Goal: Task Accomplishment & Management: Use online tool/utility

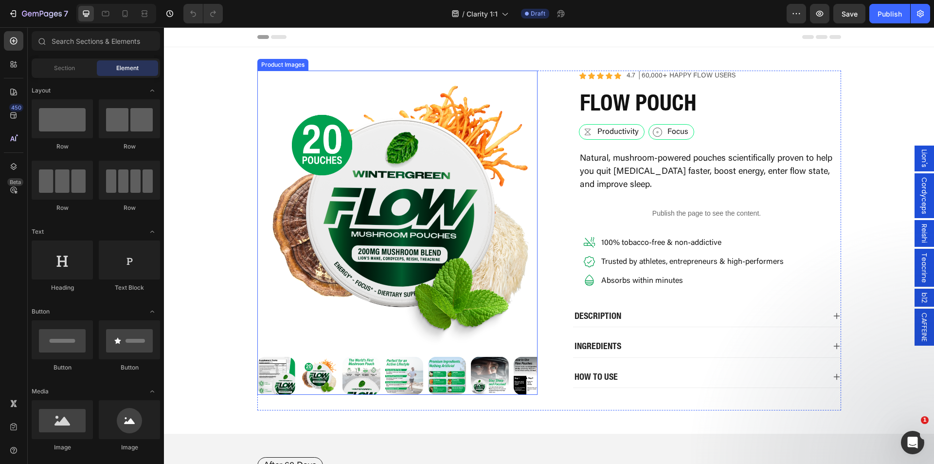
click at [505, 192] on img at bounding box center [397, 211] width 280 height 280
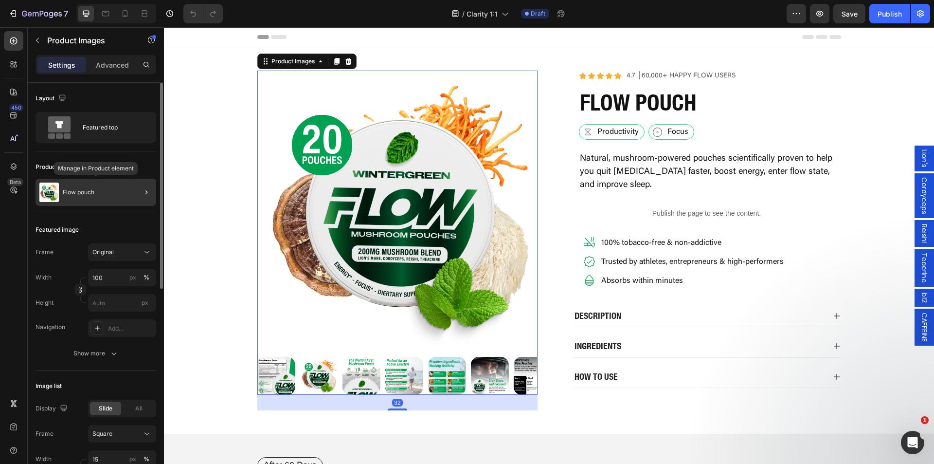
click at [97, 200] on div "Flow pouch" at bounding box center [96, 192] width 121 height 27
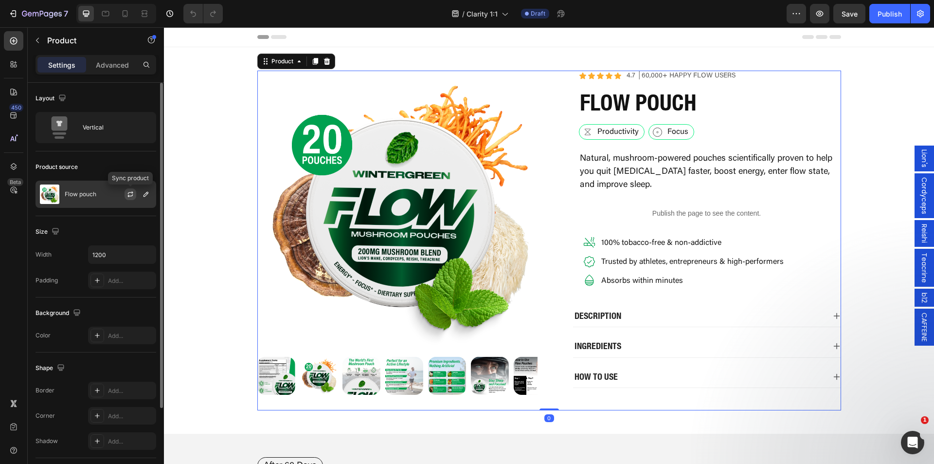
click at [126, 193] on button "button" at bounding box center [131, 194] width 12 height 12
click at [76, 196] on p "Flow pouch" at bounding box center [81, 194] width 32 height 7
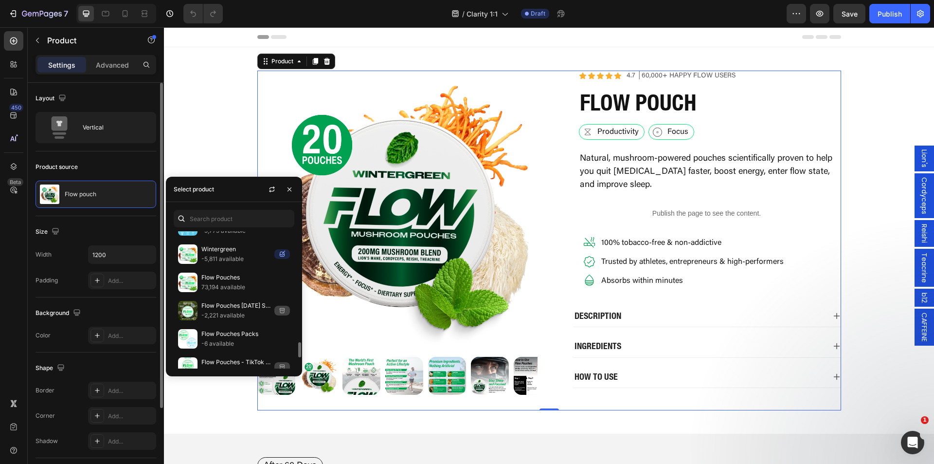
scroll to position [959, 0]
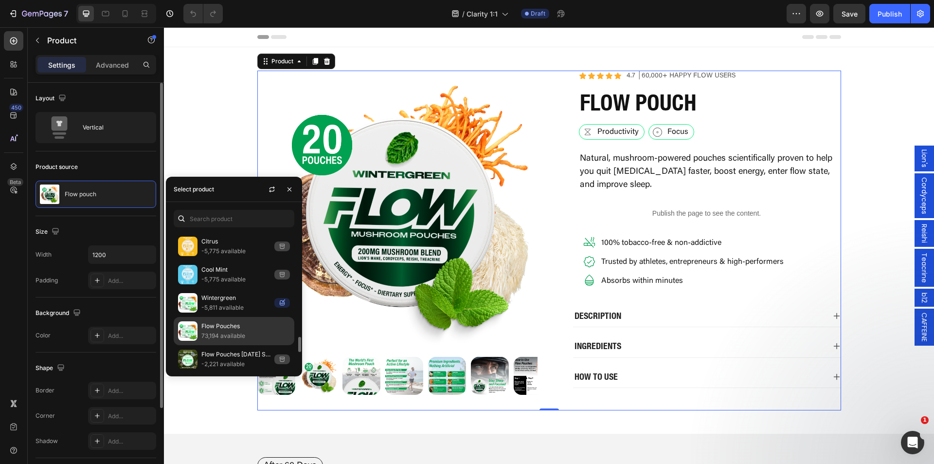
click at [253, 330] on p "Flow Pouches" at bounding box center [245, 326] width 89 height 10
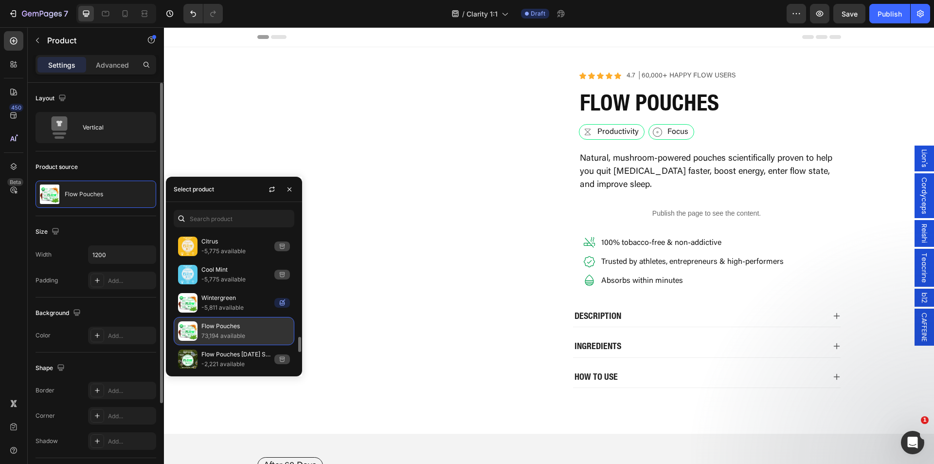
scroll to position [1105, 0]
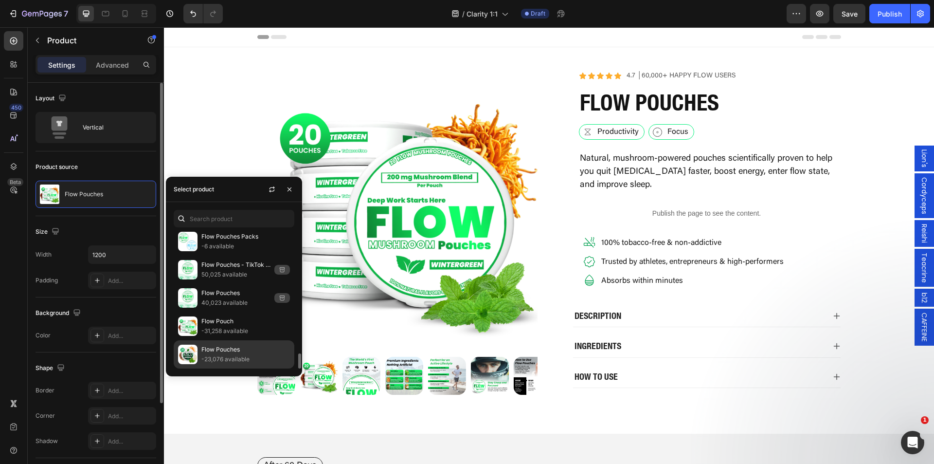
click at [252, 350] on p "Flow Pouches" at bounding box center [245, 350] width 89 height 10
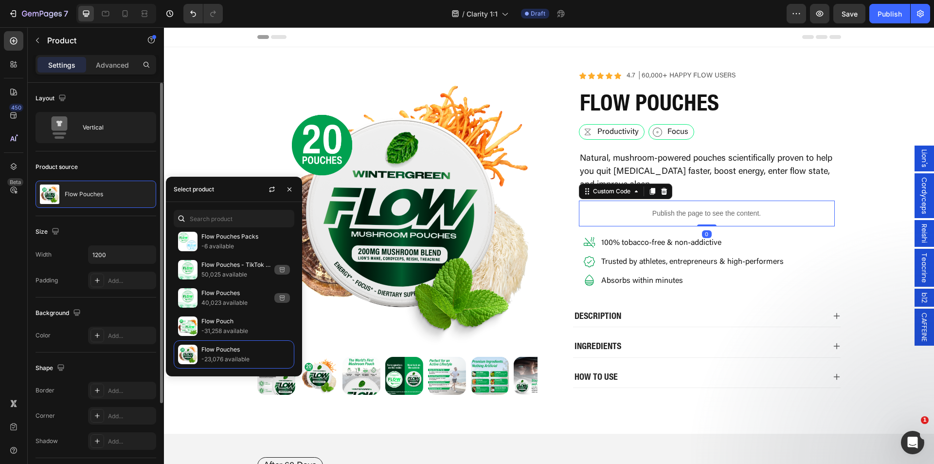
click at [673, 216] on p "Publish the page to see the content." at bounding box center [707, 213] width 256 height 10
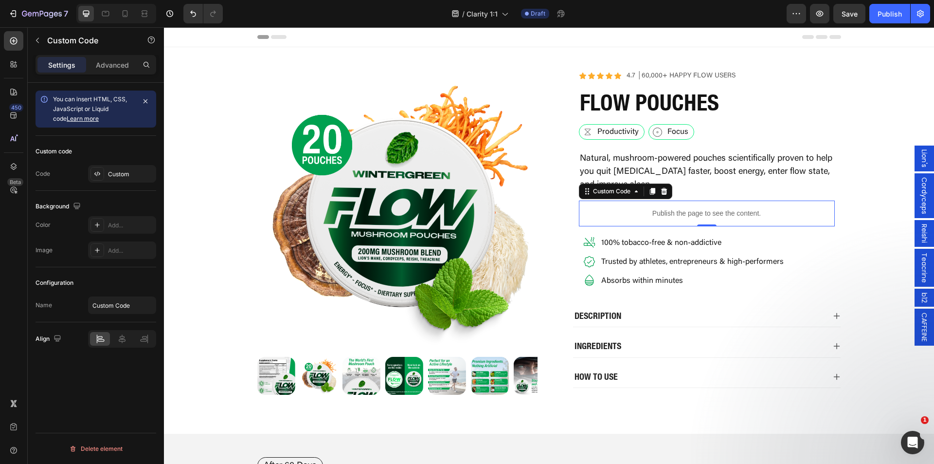
click at [620, 213] on p "Publish the page to see the content." at bounding box center [707, 213] width 256 height 10
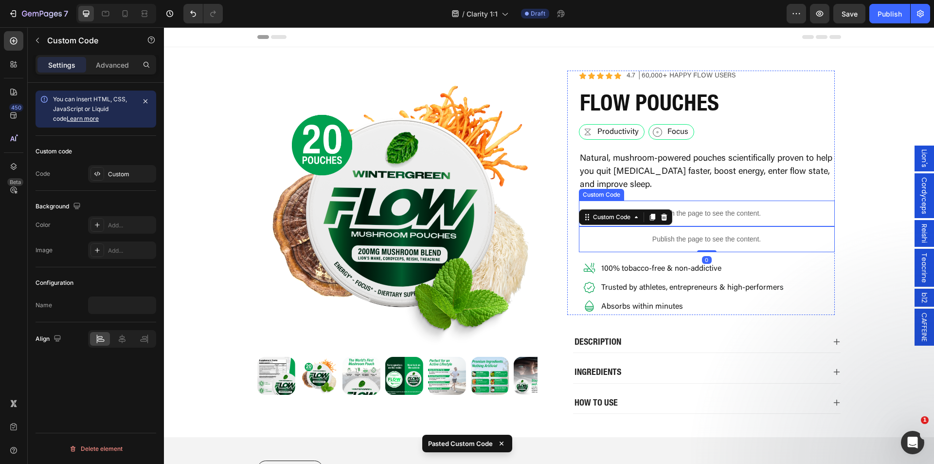
click at [690, 216] on p "Publish the page to see the content." at bounding box center [707, 213] width 256 height 10
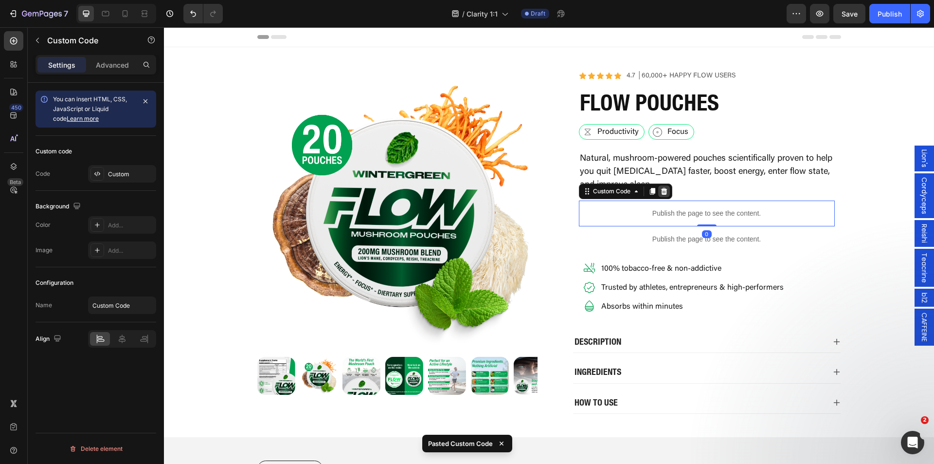
click at [665, 190] on icon at bounding box center [664, 191] width 8 height 8
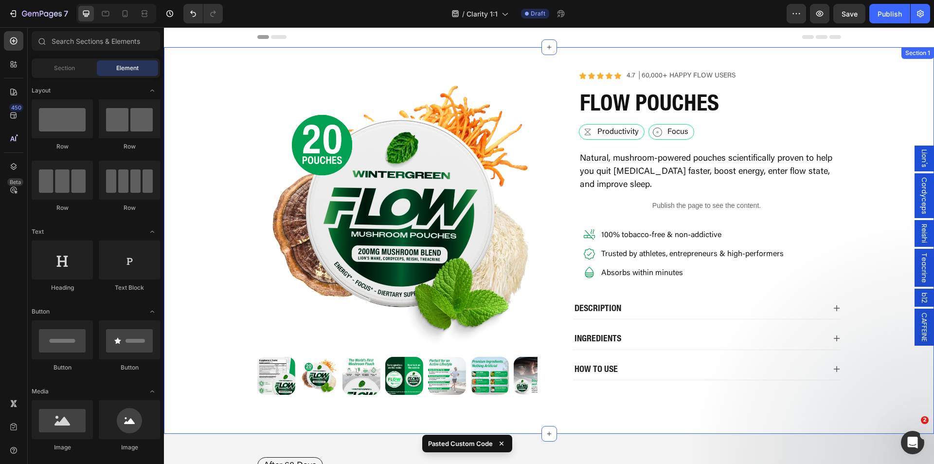
click at [855, 206] on div "Product Images Icon Icon Icon Icon Icon Icon List 4.7 │60,000+ Happy Flow Users…" at bounding box center [549, 241] width 770 height 340
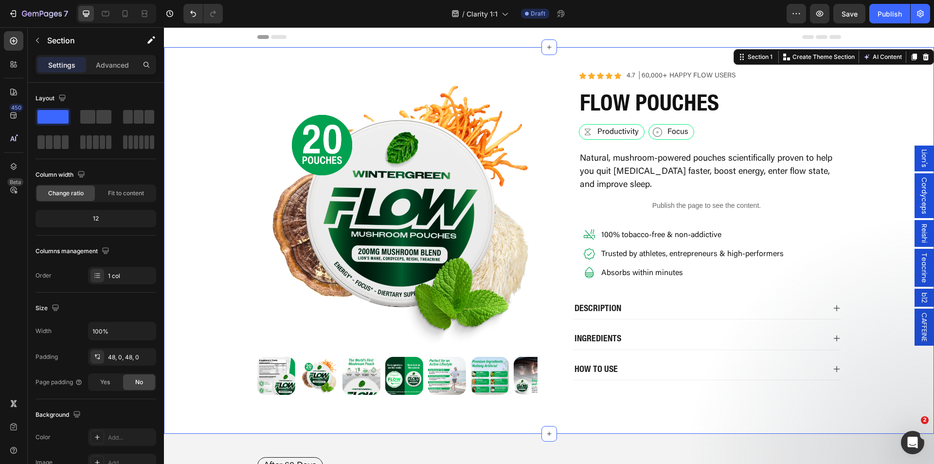
click at [861, 265] on div "Product Images Icon Icon Icon Icon Icon Icon List 4.7 │60,000+ Happy Flow Users…" at bounding box center [549, 241] width 770 height 340
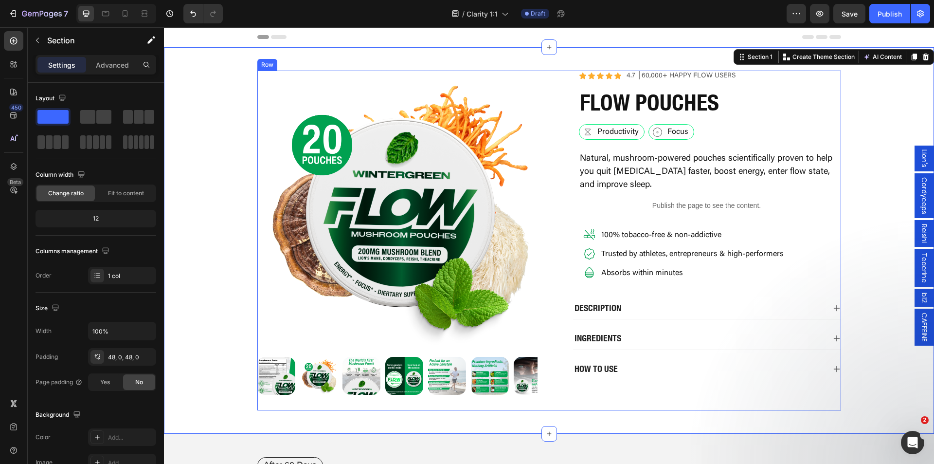
click at [665, 312] on div "Description" at bounding box center [699, 308] width 252 height 14
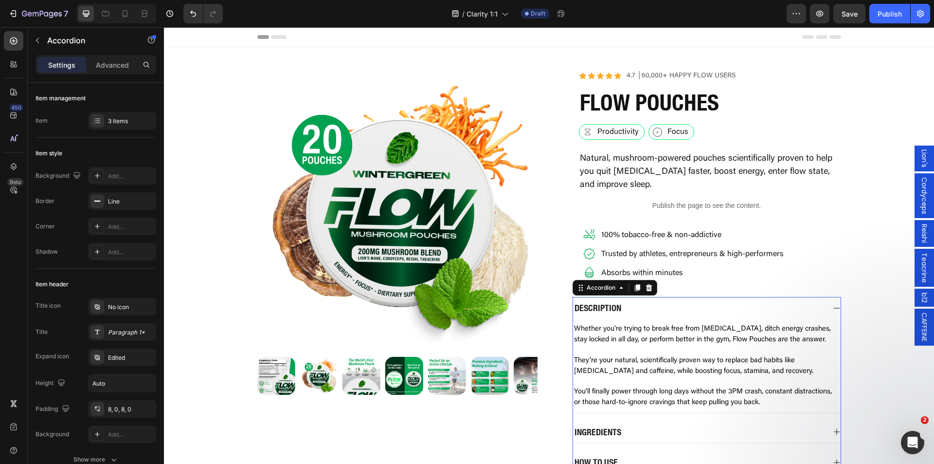
click at [666, 308] on div "Description" at bounding box center [699, 308] width 252 height 14
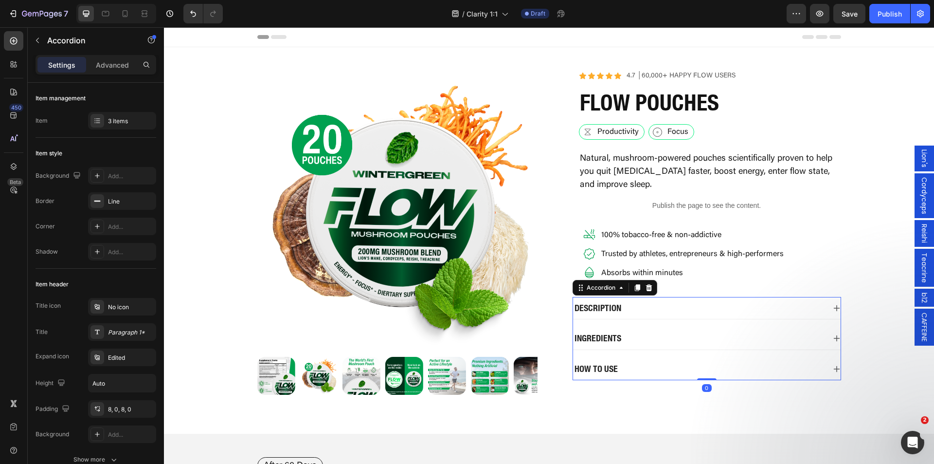
click at [617, 343] on p "INGREDIENTS" at bounding box center [598, 337] width 47 height 11
click at [645, 337] on div "INGREDIENTS" at bounding box center [699, 338] width 252 height 14
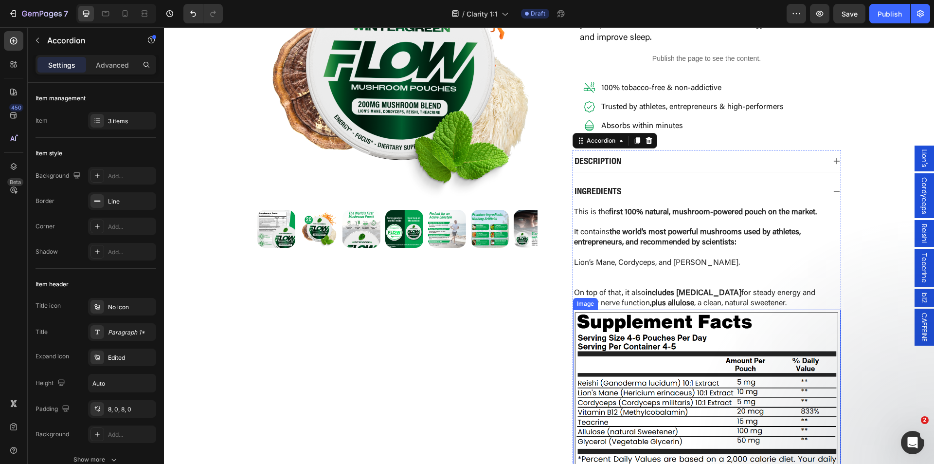
scroll to position [146, 0]
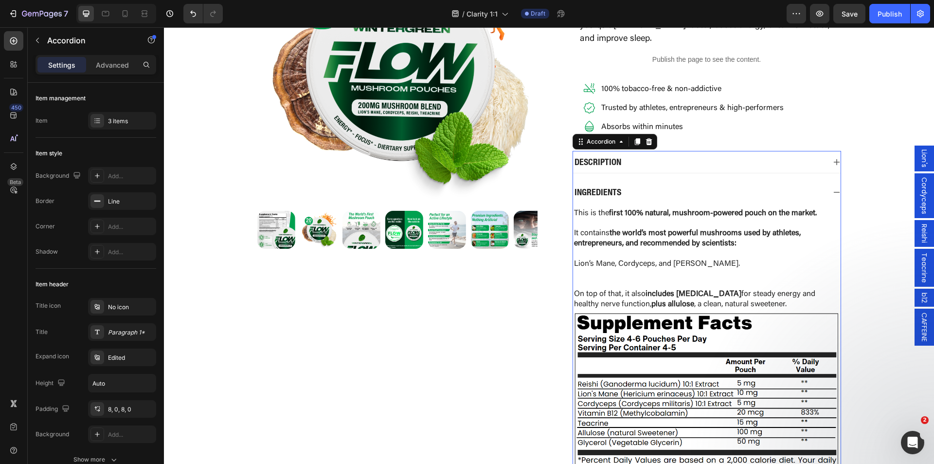
click at [640, 192] on div "INGREDIENTS" at bounding box center [699, 192] width 252 height 14
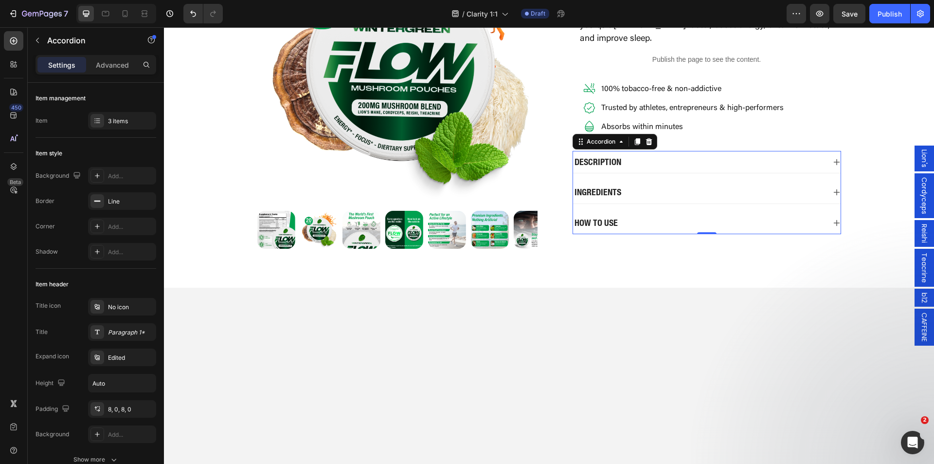
click at [640, 219] on div "How to use" at bounding box center [699, 223] width 252 height 14
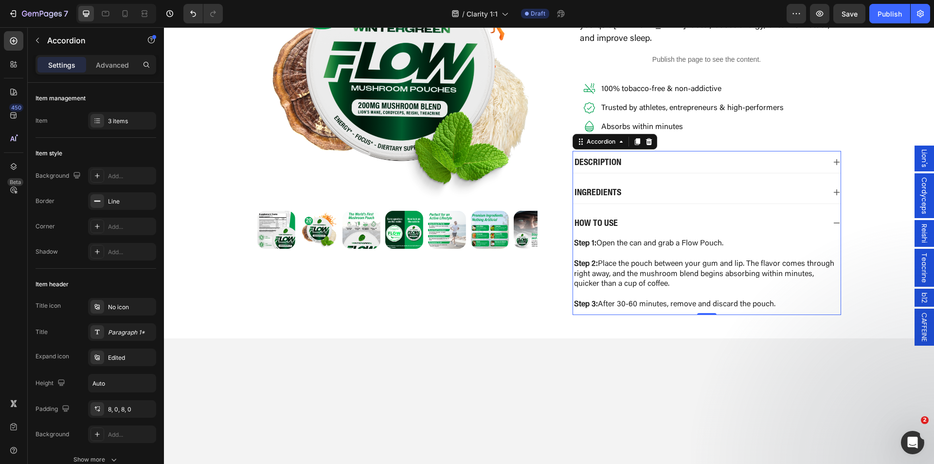
click at [640, 219] on div "How to use" at bounding box center [699, 223] width 252 height 14
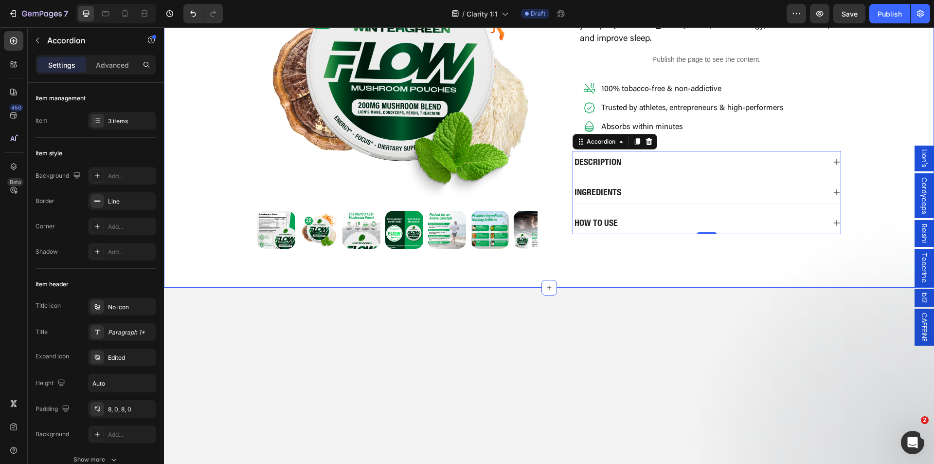
click at [858, 274] on div "Product Images Icon Icon Icon Icon Icon Icon List 4.7 │60,000+ Happy Flow Users…" at bounding box center [549, 94] width 770 height 386
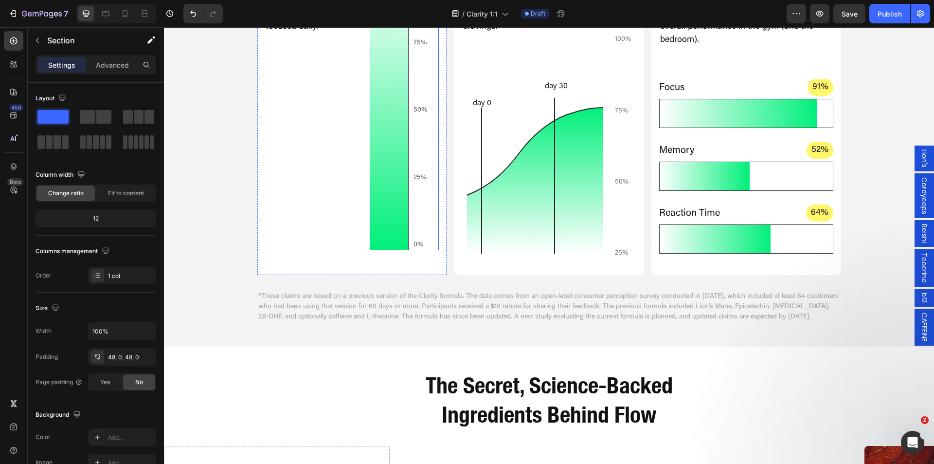
scroll to position [633, 0]
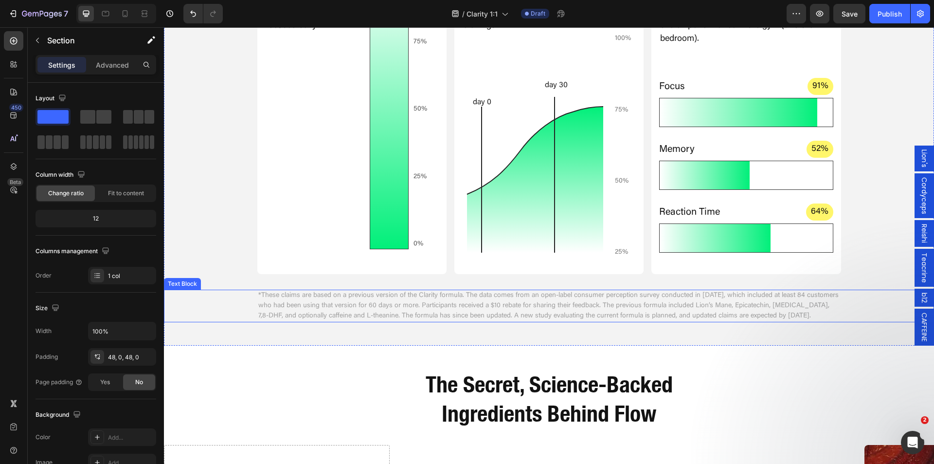
click at [371, 310] on p "*These claims are based on a previous version of the Clarity formula. The data …" at bounding box center [549, 306] width 582 height 31
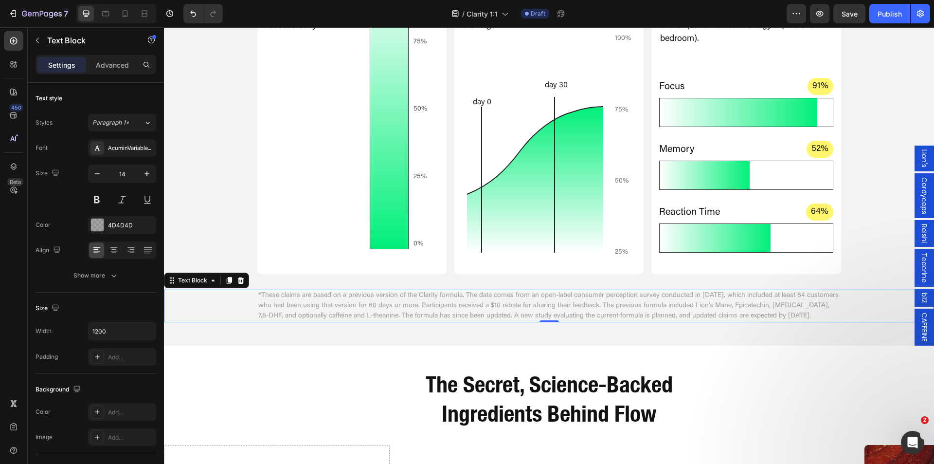
click at [371, 310] on p "*These claims are based on a previous version of the Clarity formula. The data …" at bounding box center [549, 306] width 582 height 31
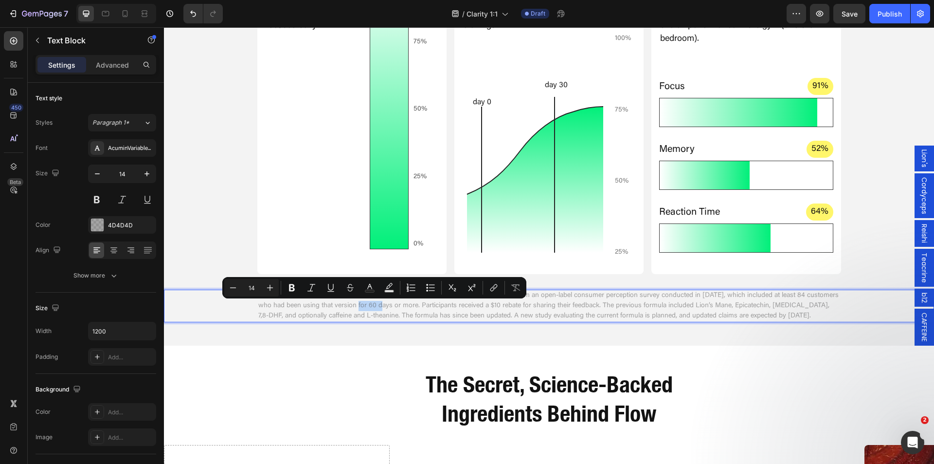
click at [371, 310] on p "*These claims are based on a previous version of the Clarity formula. The data …" at bounding box center [549, 306] width 582 height 31
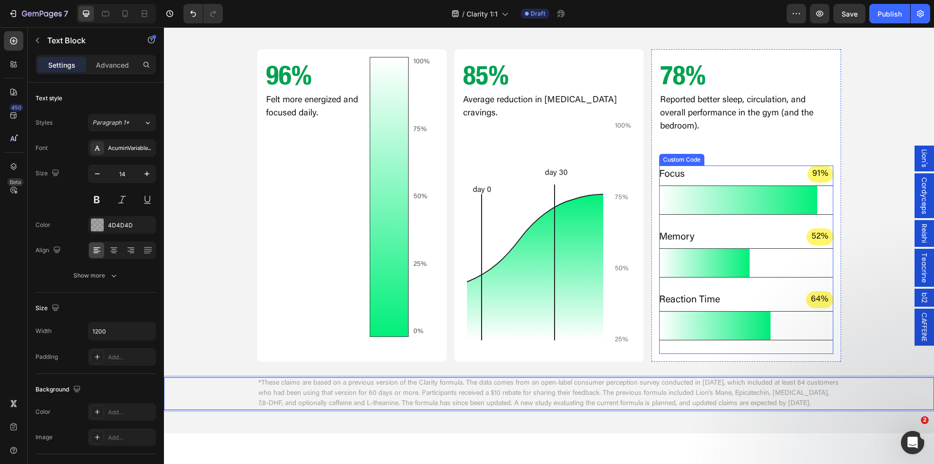
scroll to position [535, 0]
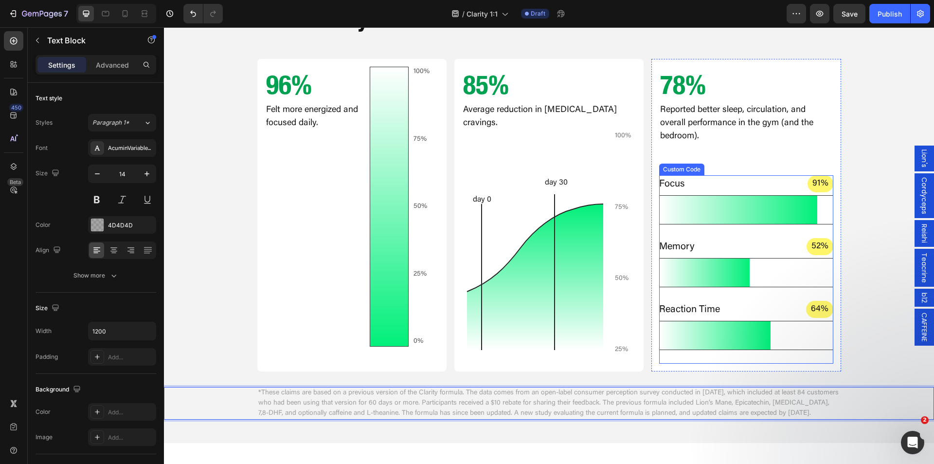
click at [814, 310] on span "64%" at bounding box center [819, 309] width 27 height 17
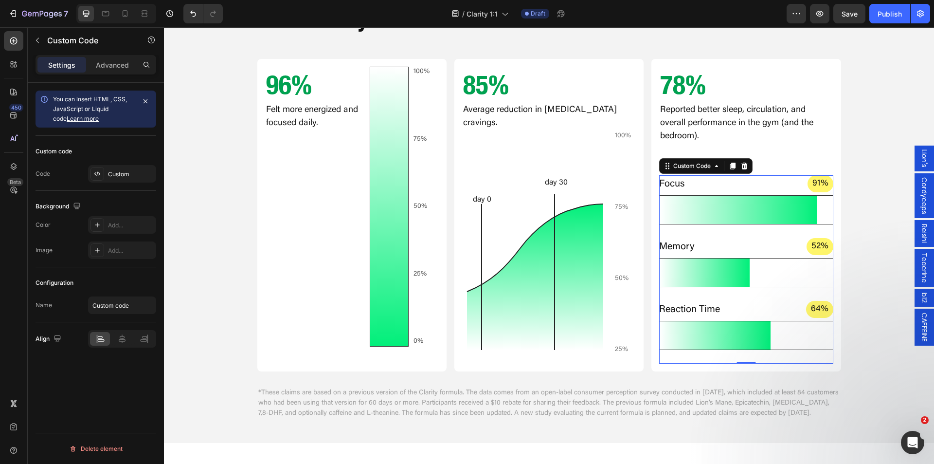
click at [814, 310] on span "64%" at bounding box center [819, 309] width 27 height 17
click at [814, 309] on span "64%" at bounding box center [819, 309] width 27 height 17
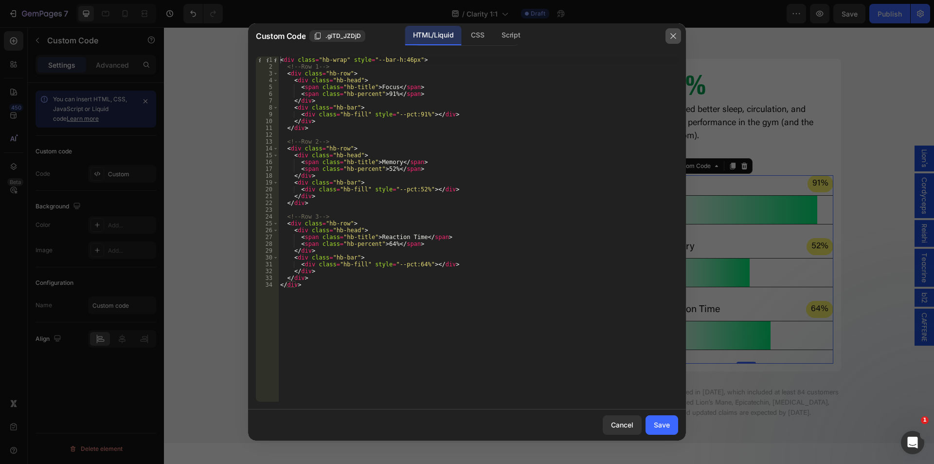
click at [676, 36] on icon "button" at bounding box center [674, 36] width 8 height 8
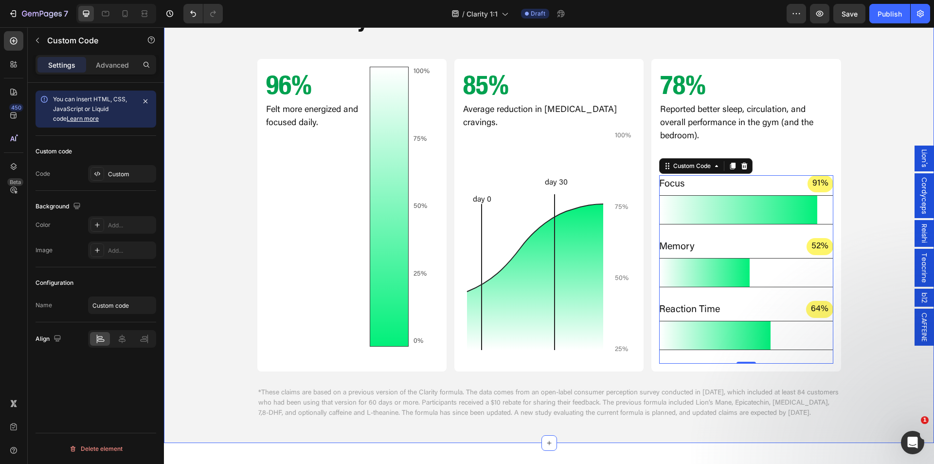
click at [854, 160] on div "After 60 Days Text Block Real Results From People Who Took Flow Pouches for 60 …" at bounding box center [549, 171] width 770 height 498
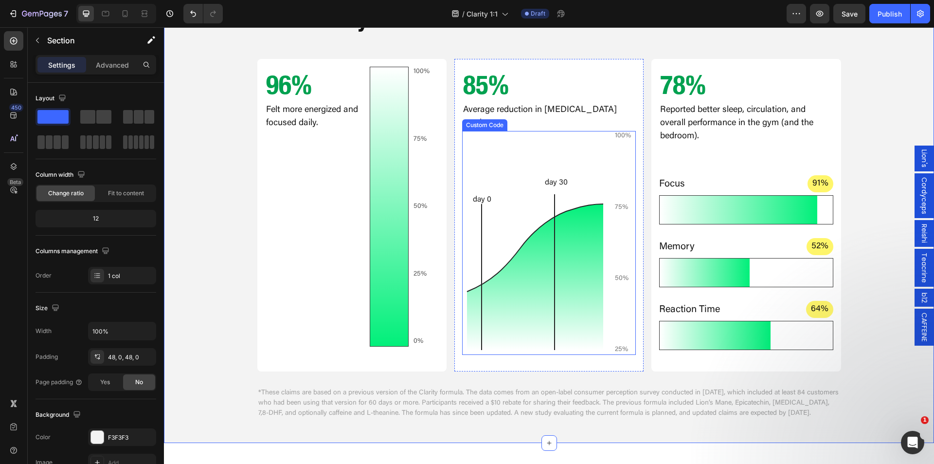
click at [537, 137] on icon "day 0 day 30" at bounding box center [535, 243] width 146 height 224
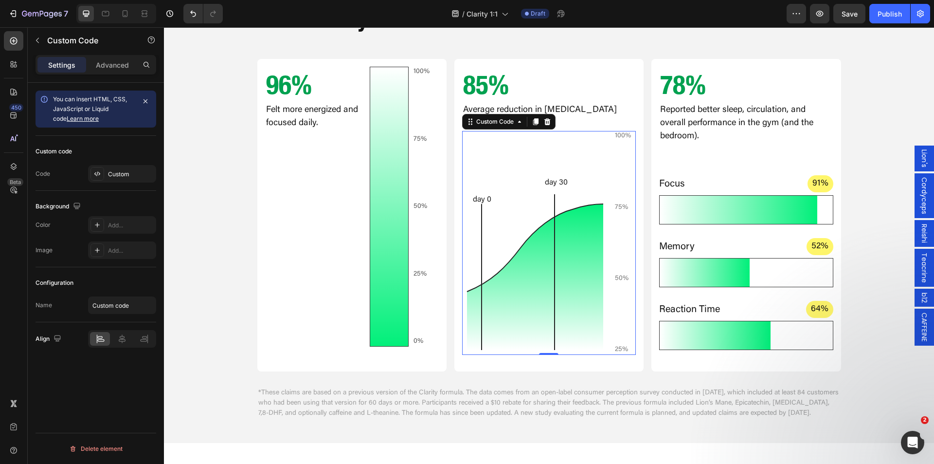
click at [537, 137] on icon "day 0 day 30" at bounding box center [535, 243] width 146 height 224
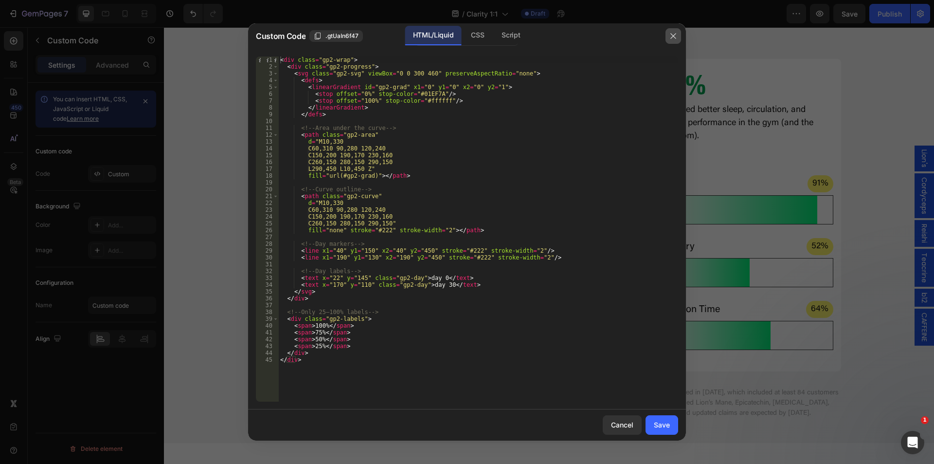
click at [671, 35] on icon "button" at bounding box center [674, 36] width 8 height 8
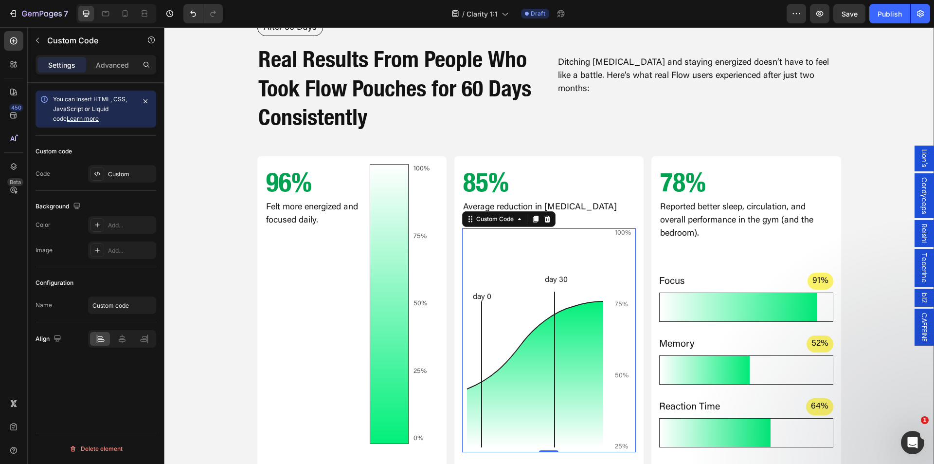
click at [858, 178] on div "After 60 Days Text Block Real Results From People Who Took Flow Pouches for 60 …" at bounding box center [549, 268] width 770 height 498
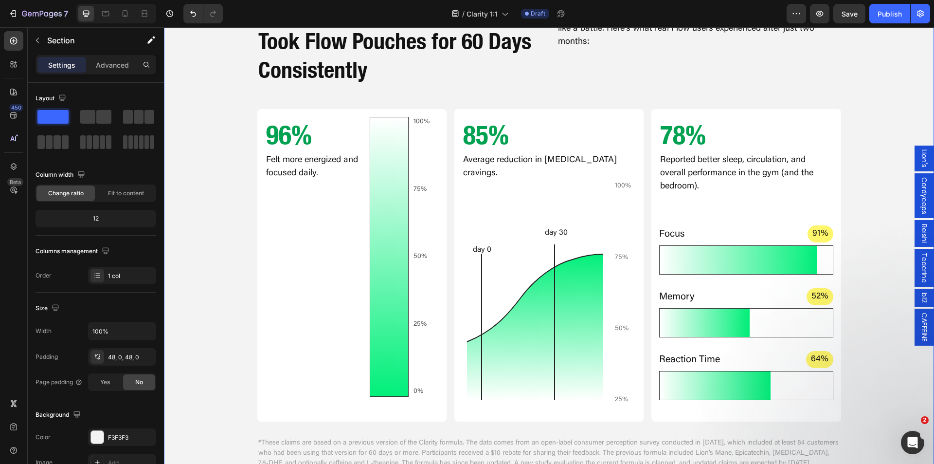
scroll to position [487, 0]
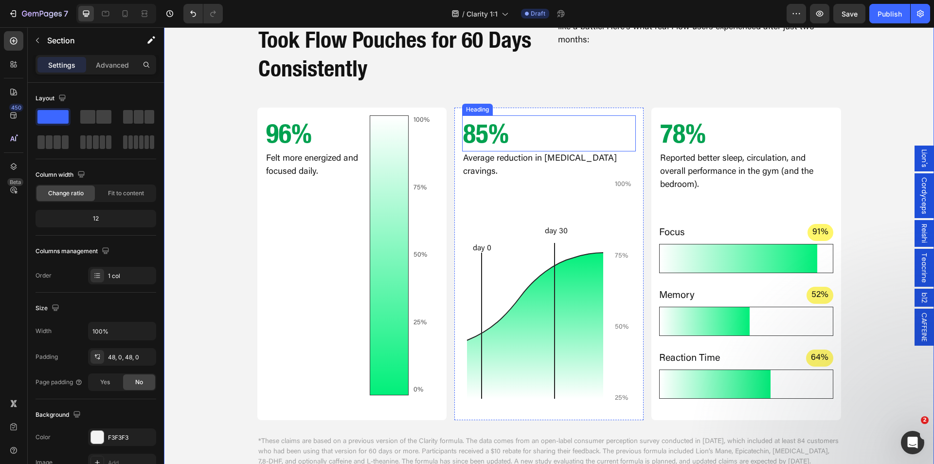
click at [465, 127] on h2 "85%" at bounding box center [549, 133] width 174 height 36
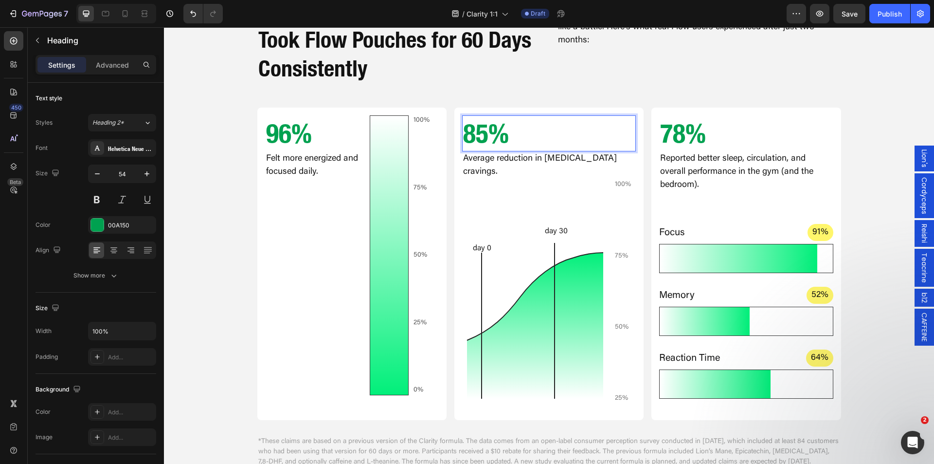
click at [476, 129] on h2 "85%" at bounding box center [549, 133] width 174 height 36
click at [476, 129] on p "85%" at bounding box center [549, 133] width 172 height 34
click at [520, 143] on p "85%" at bounding box center [549, 133] width 172 height 34
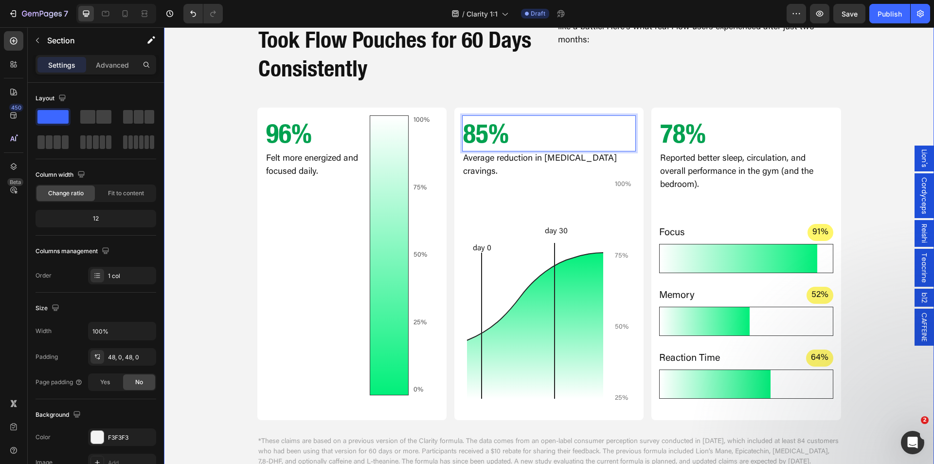
click at [225, 221] on div "After 60 Days Text Block Real Results From People Who Took Flow Pouches for 60 …" at bounding box center [549, 219] width 770 height 498
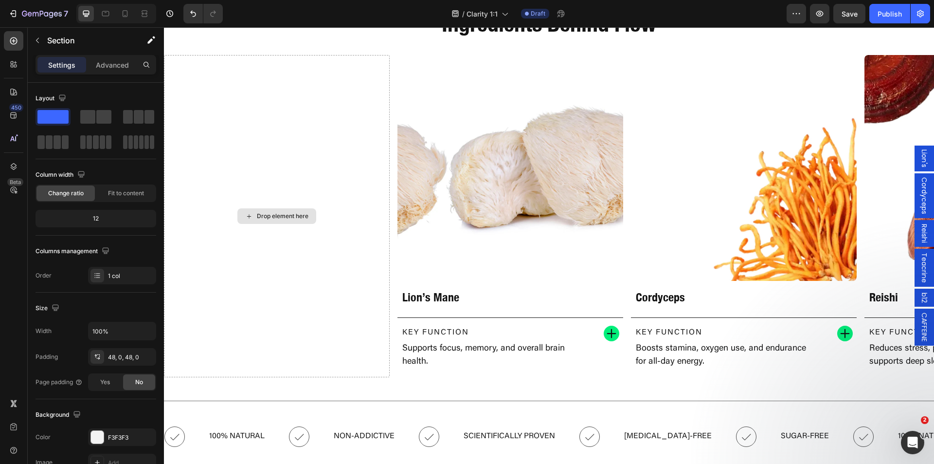
scroll to position [1071, 0]
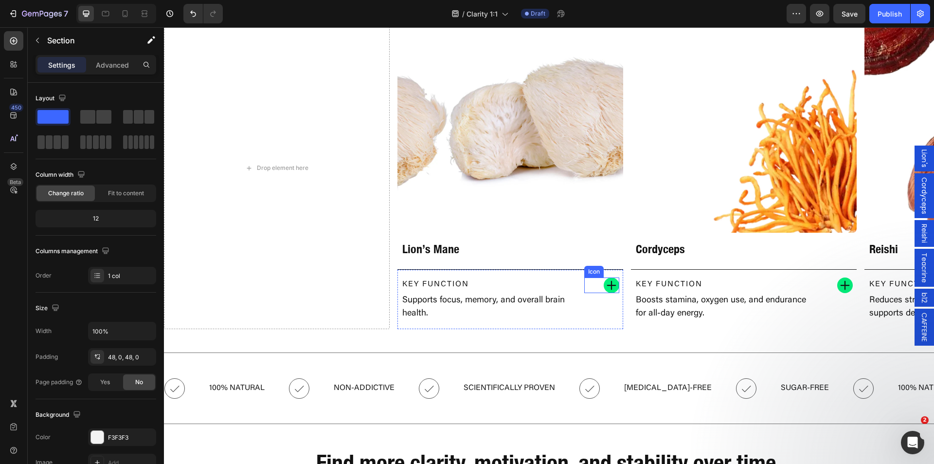
click at [614, 290] on icon at bounding box center [612, 285] width 12 height 12
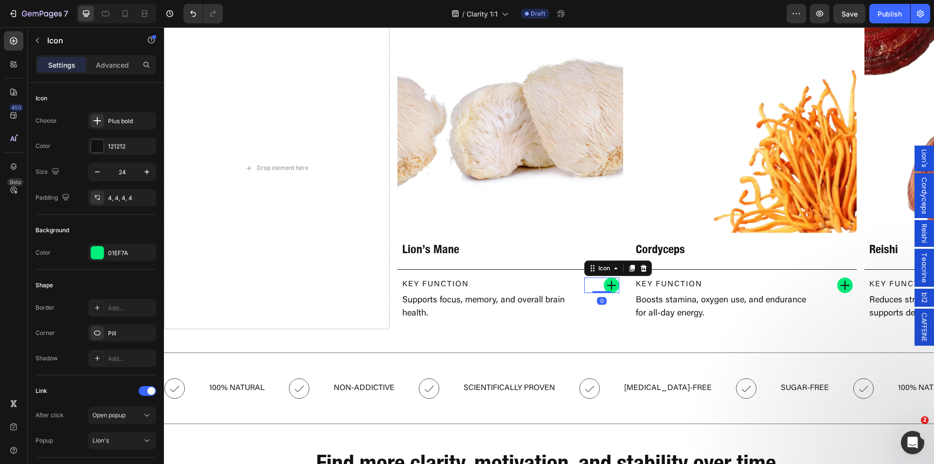
click at [613, 288] on icon at bounding box center [612, 285] width 12 height 12
click at [613, 287] on icon at bounding box center [612, 285] width 12 height 12
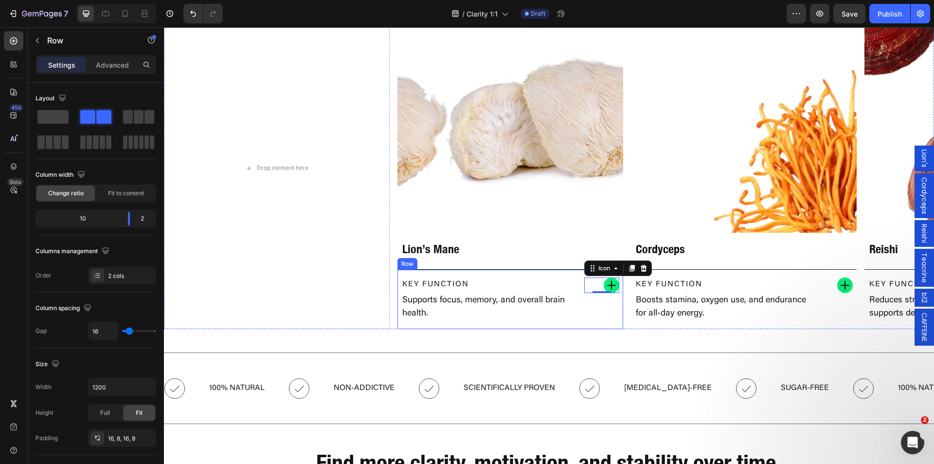
click at [610, 318] on div "Icon 0" at bounding box center [601, 299] width 35 height 44
click at [607, 317] on div "Icon" at bounding box center [601, 299] width 35 height 44
click at [604, 313] on div "Icon" at bounding box center [601, 299] width 35 height 44
click at [605, 289] on div at bounding box center [612, 285] width 16 height 16
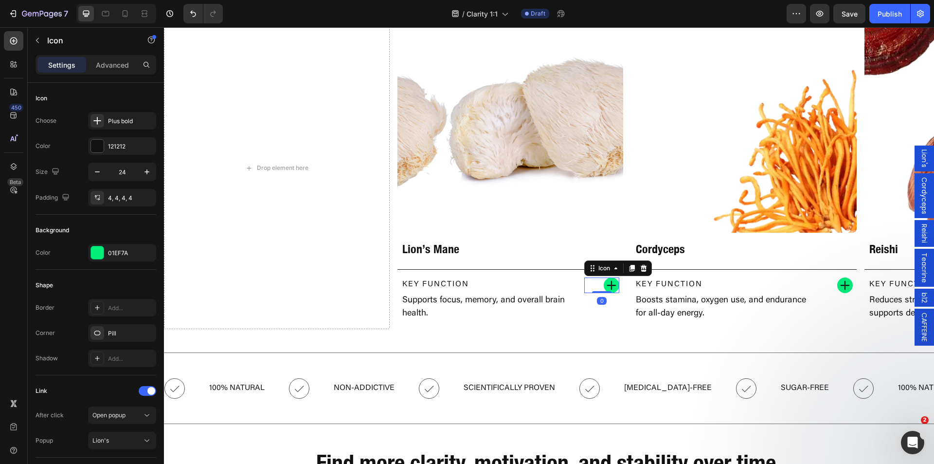
click at [608, 288] on icon at bounding box center [612, 285] width 12 height 12
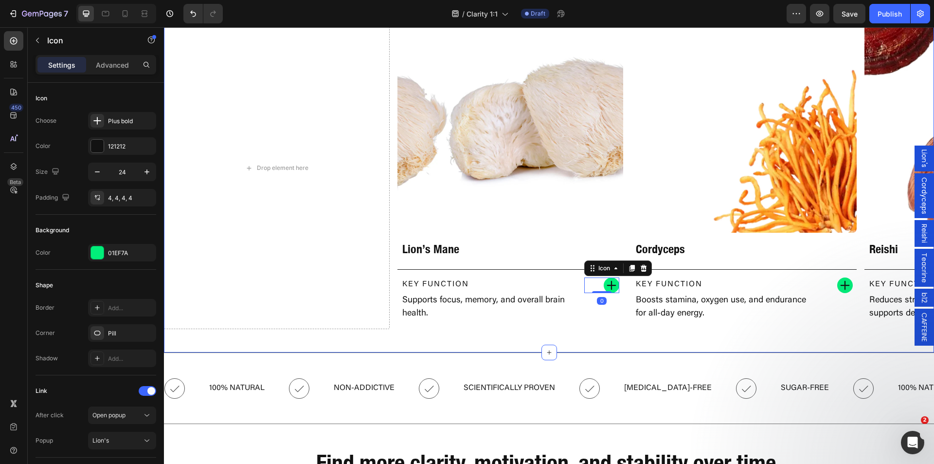
click at [583, 329] on div "Key Function Text Block Supports focus, memory, and overall brain health. Text …" at bounding box center [511, 299] width 226 height 60
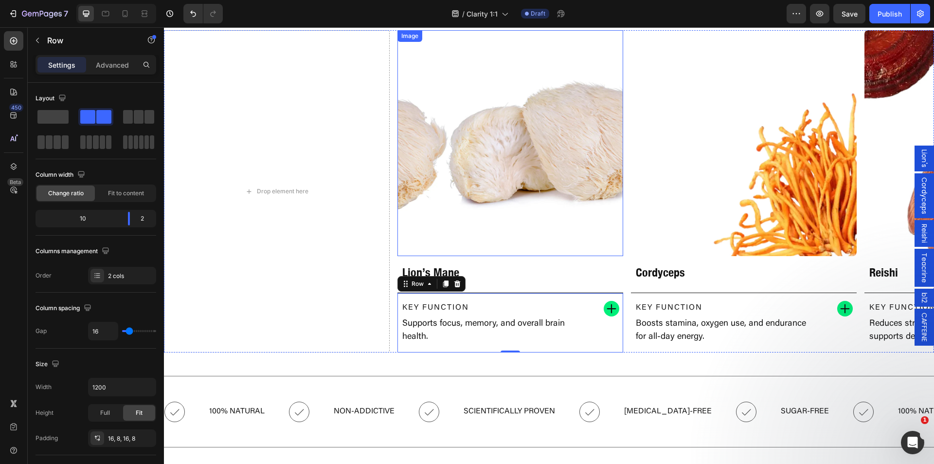
scroll to position [1022, 0]
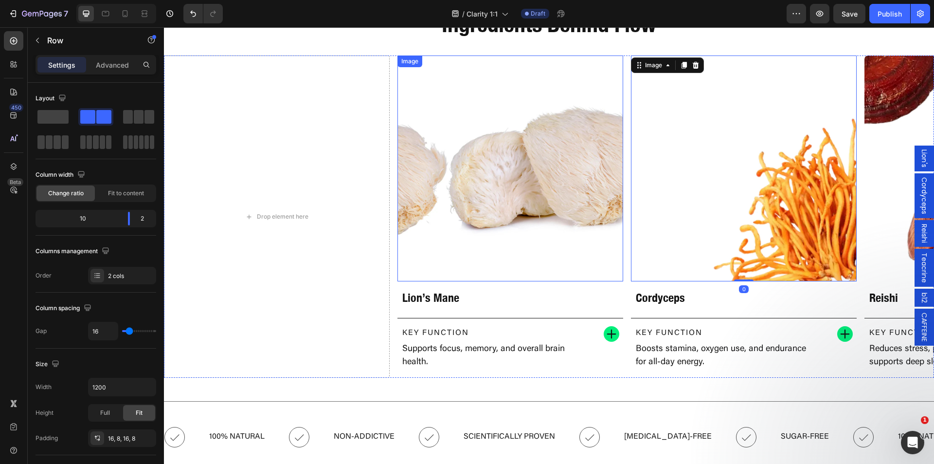
click at [518, 225] on div "Drop element here Image Lion’s Mane Heading Key Function Text Block Supports fo…" at bounding box center [549, 216] width 770 height 322
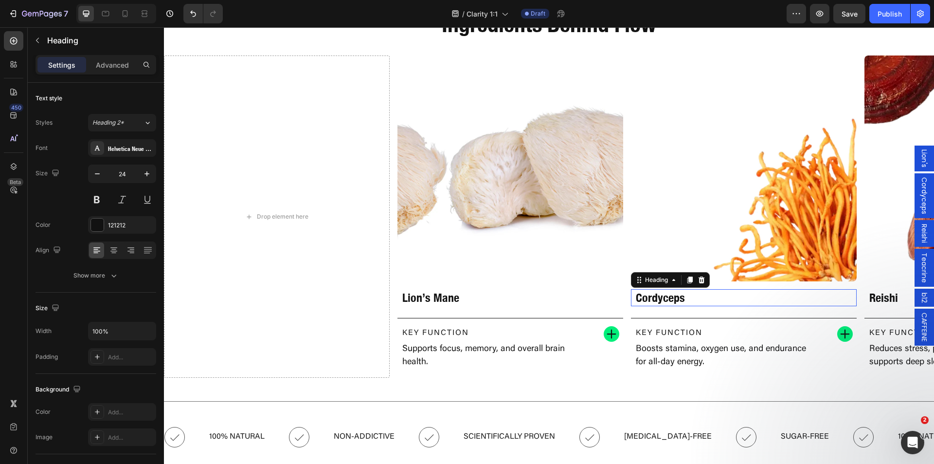
drag, startPoint x: 655, startPoint y: 285, endPoint x: 647, endPoint y: 288, distance: 8.2
click at [649, 289] on div "Cordyceps Heading 0" at bounding box center [744, 297] width 226 height 17
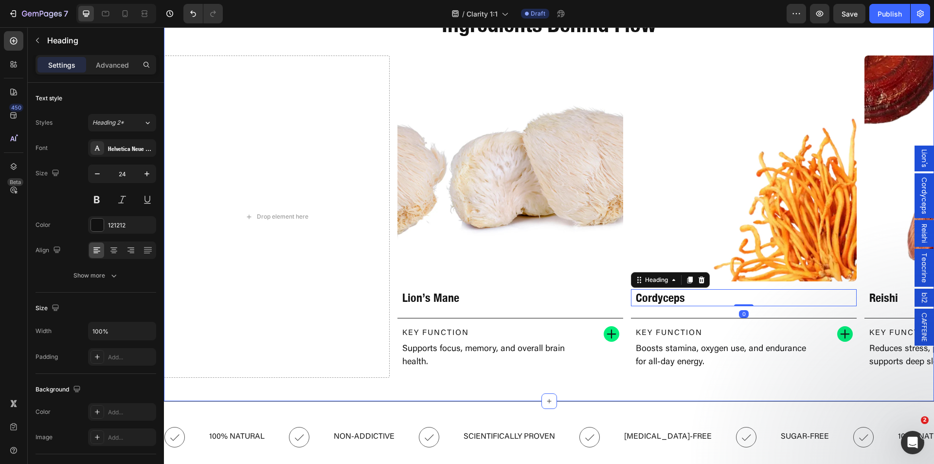
click at [616, 381] on div "The Secret, Science-Backed Ingredients Behind Flow Heading Row Drop element her…" at bounding box center [549, 178] width 770 height 445
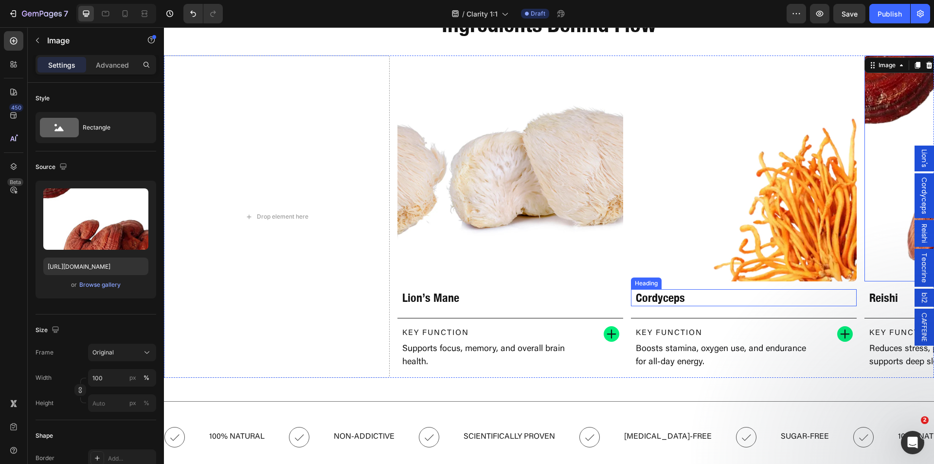
drag, startPoint x: 463, startPoint y: 286, endPoint x: 424, endPoint y: 288, distance: 39.5
click at [426, 288] on div "Drop element here Image Lion’s Mane Heading Key Function Text Block Supports fo…" at bounding box center [549, 216] width 770 height 322
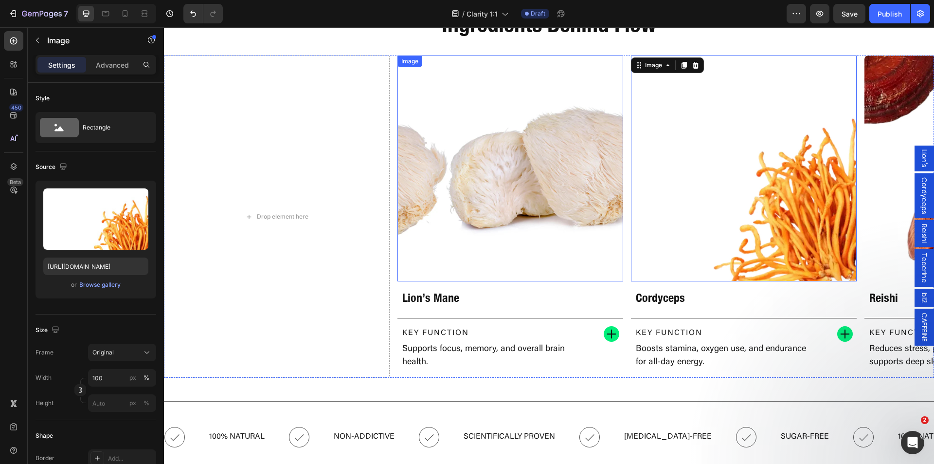
drag, startPoint x: 596, startPoint y: 275, endPoint x: 598, endPoint y: 257, distance: 18.7
click at [462, 269] on div "Drop element here Image Lion’s Mane Heading Key Function Text Block Supports fo…" at bounding box center [549, 216] width 770 height 322
drag, startPoint x: 584, startPoint y: 274, endPoint x: 464, endPoint y: 277, distance: 120.7
click at [480, 272] on div "Drop element here Image Lion’s Mane Heading Key Function Text Block Supports fo…" at bounding box center [549, 216] width 770 height 322
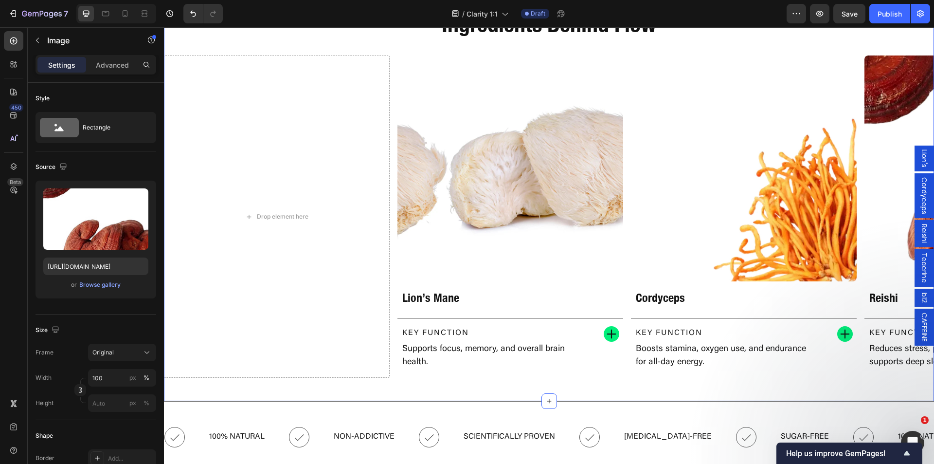
click at [448, 381] on div "The Secret, Science-Backed Ingredients Behind Flow Heading Row Drop element her…" at bounding box center [549, 178] width 770 height 445
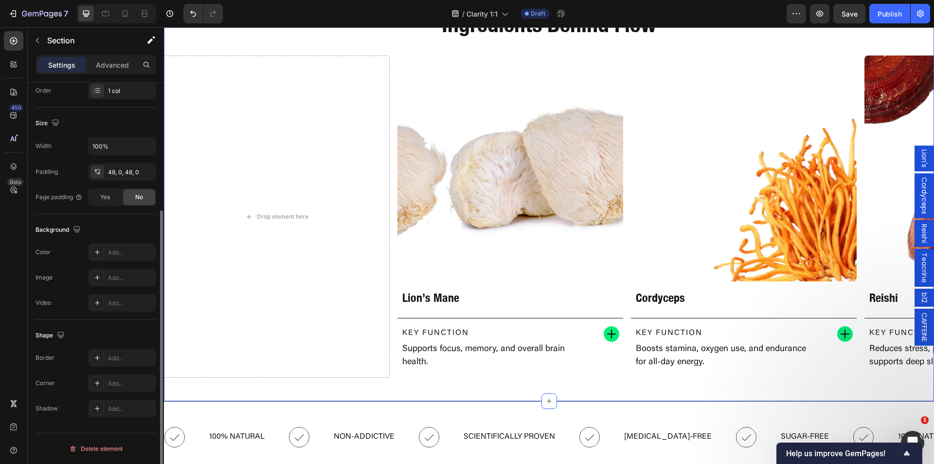
scroll to position [0, 0]
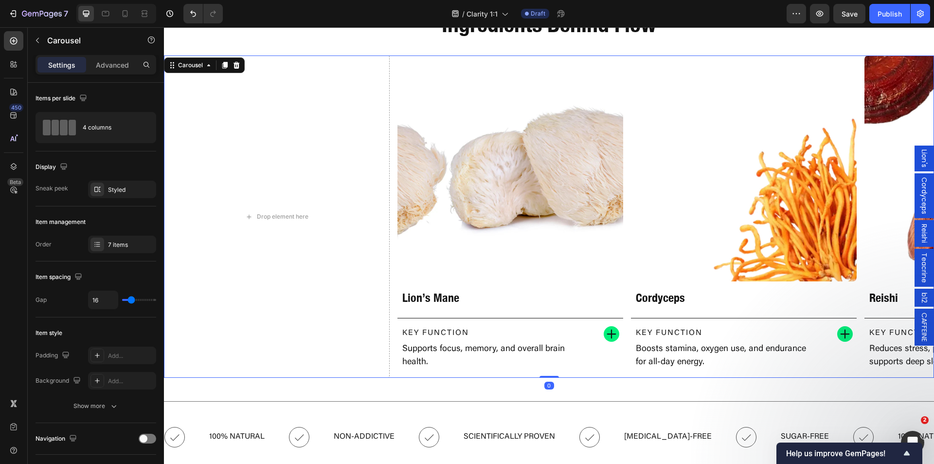
click at [392, 373] on div "Drop element here Image Lion’s Mane Heading Key Function Text Block Supports fo…" at bounding box center [549, 216] width 770 height 322
click at [98, 237] on div "7 items" at bounding box center [122, 245] width 68 height 18
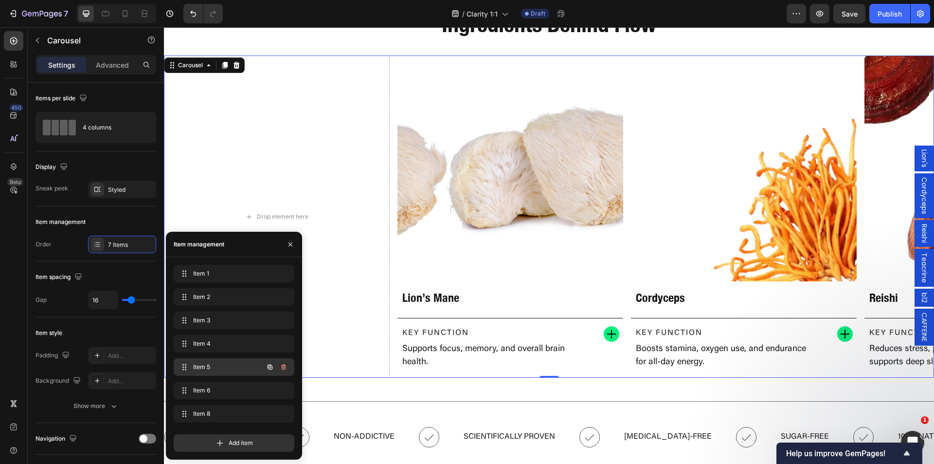
click at [213, 370] on span "Item 5" at bounding box center [220, 367] width 55 height 9
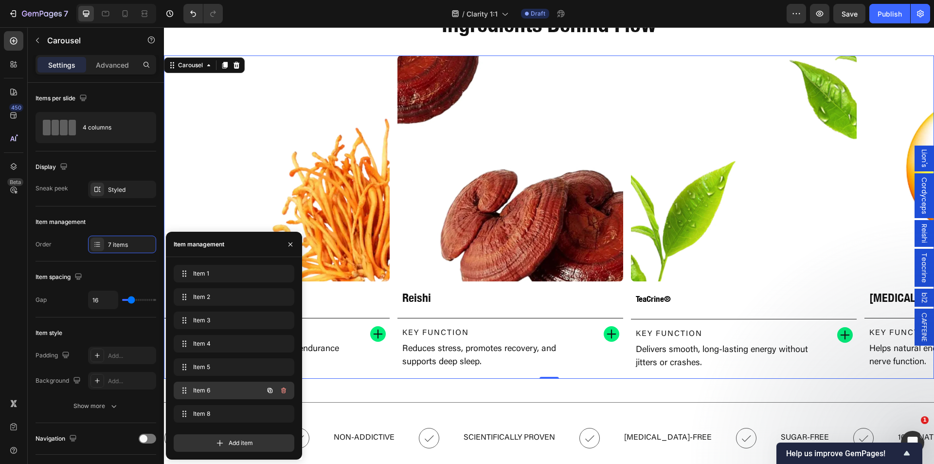
click at [215, 384] on div "Item 6 Item 6" at bounding box center [221, 390] width 86 height 14
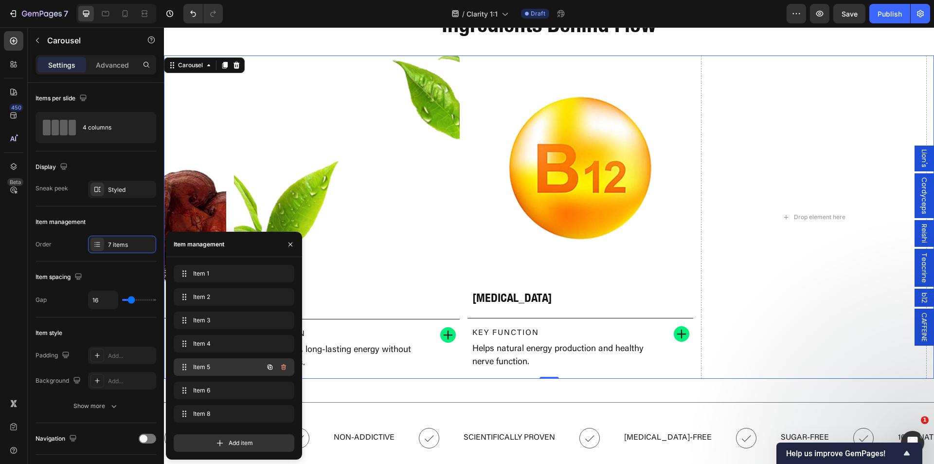
click at [212, 373] on div "Item 5 Item 5" at bounding box center [221, 367] width 86 height 14
click at [211, 348] on div "Item 4 Item 4" at bounding box center [221, 344] width 86 height 14
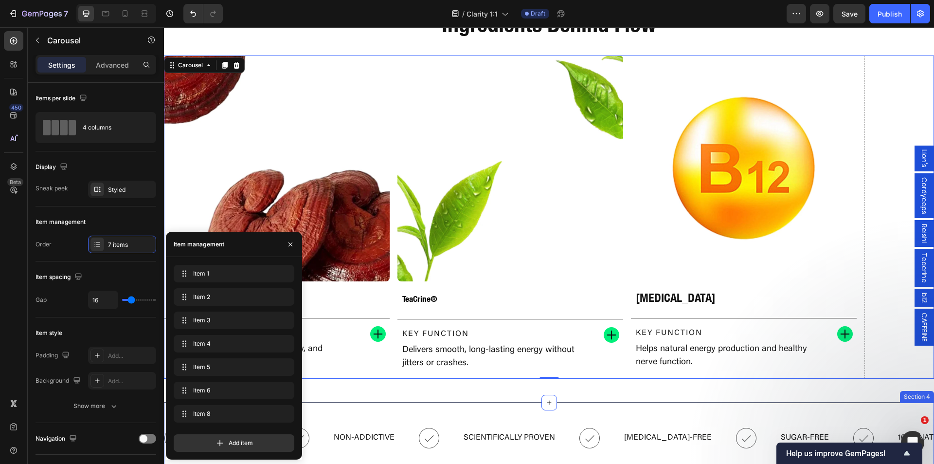
click at [444, 412] on div "Icon 100% Natural Text Block Icon Non-Addictive Text Block Icon Scientifically …" at bounding box center [549, 438] width 770 height 72
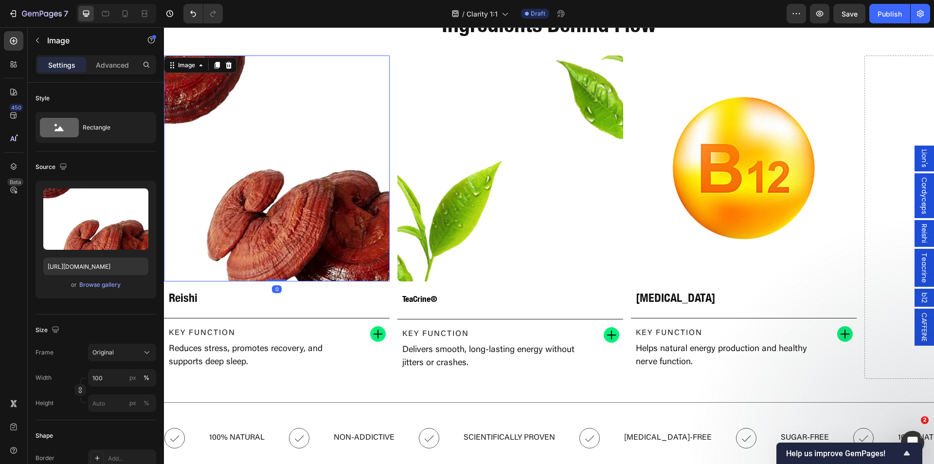
click at [249, 260] on img at bounding box center [277, 168] width 226 height 226
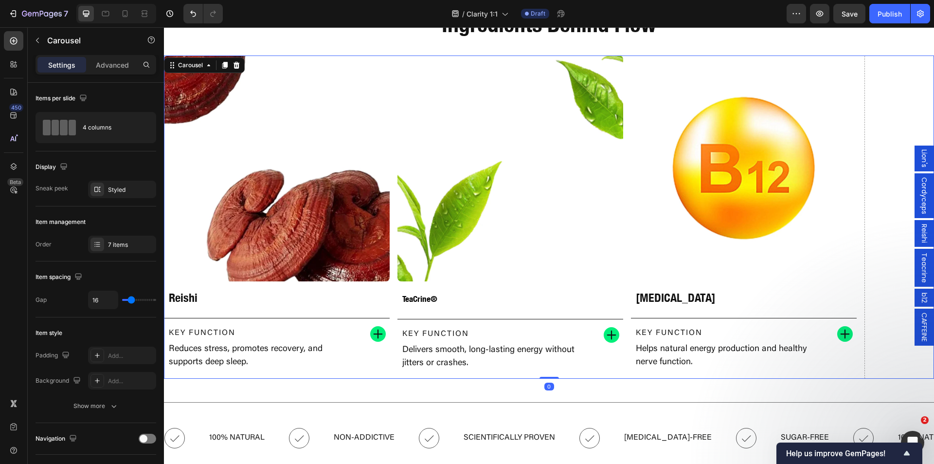
click at [252, 310] on div "Image Reishi Heading Key Function Text Block Reduces stress, promotes recovery,…" at bounding box center [277, 216] width 226 height 323
click at [920, 160] on span "Lion's" at bounding box center [925, 158] width 10 height 18
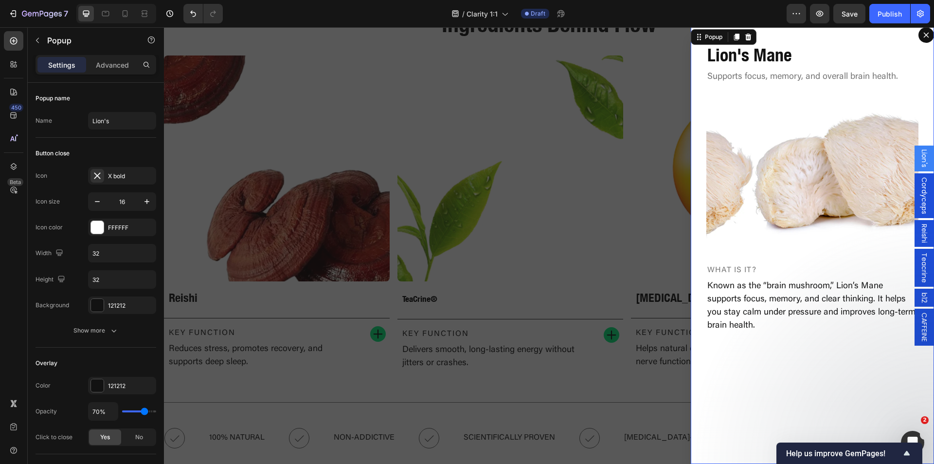
click at [920, 192] on span "Cordyceps" at bounding box center [925, 195] width 10 height 37
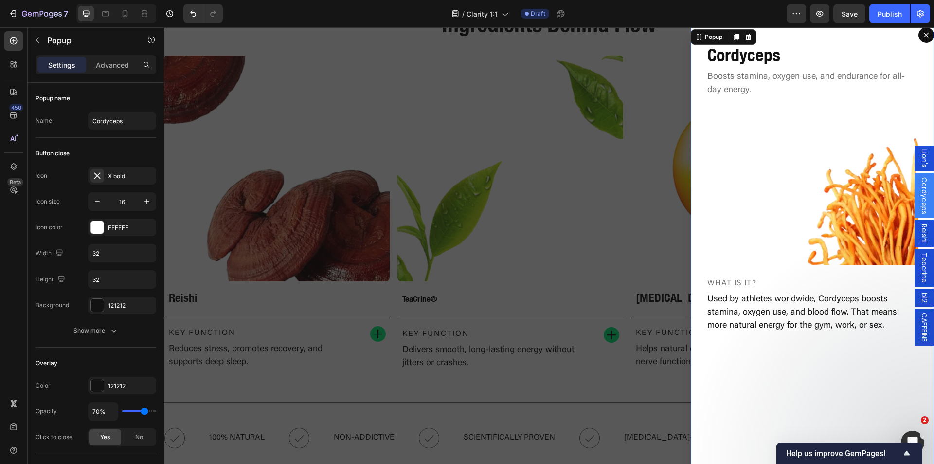
click at [920, 230] on span "Reishi" at bounding box center [925, 233] width 10 height 19
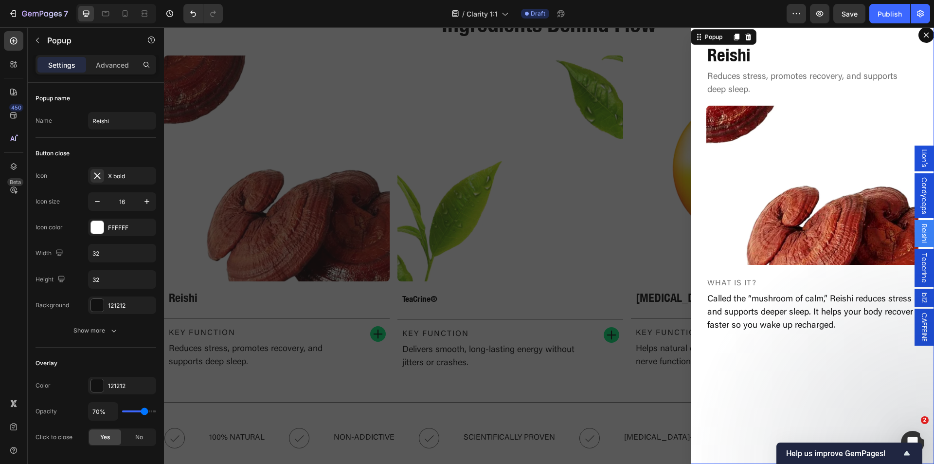
click at [920, 264] on span "Teacrine" at bounding box center [925, 268] width 10 height 30
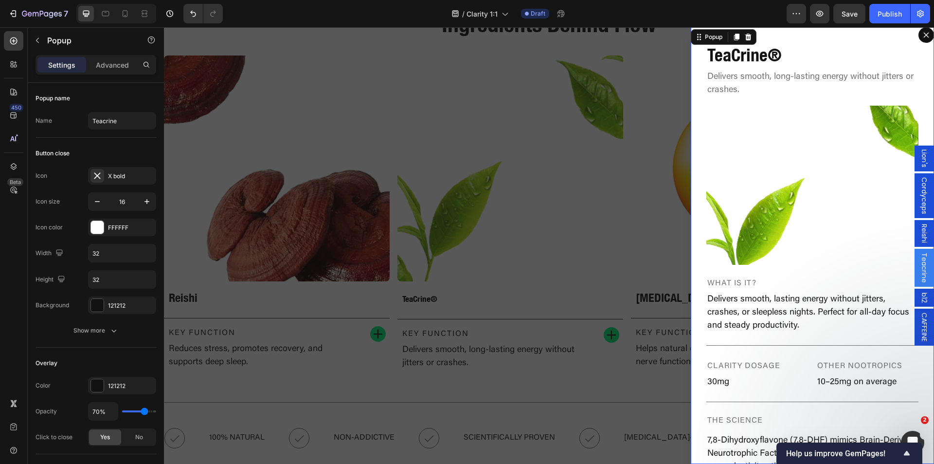
click at [920, 294] on span "b12" at bounding box center [925, 297] width 10 height 10
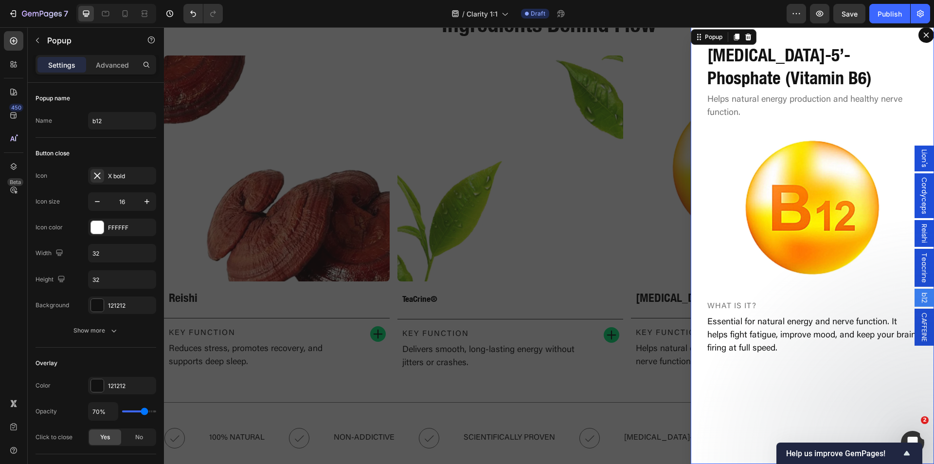
click at [920, 323] on span "CAFFEINE" at bounding box center [925, 326] width 10 height 29
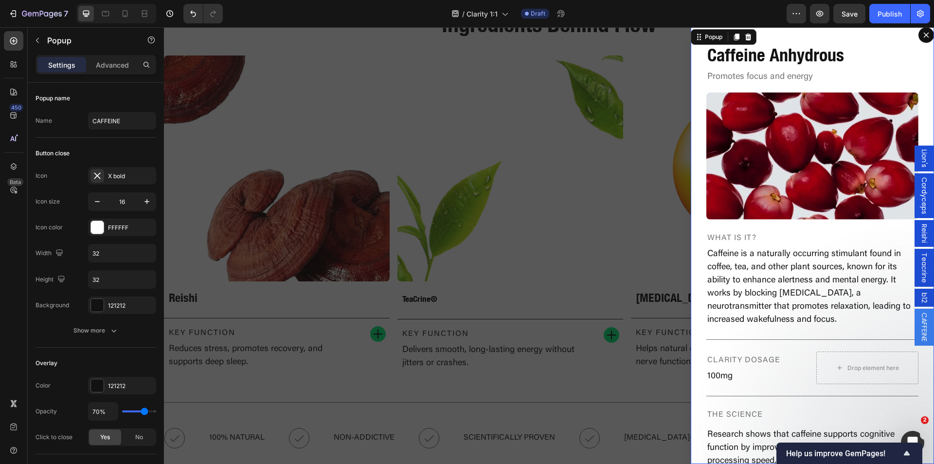
click at [923, 35] on icon "Dialog content" at bounding box center [927, 35] width 8 height 8
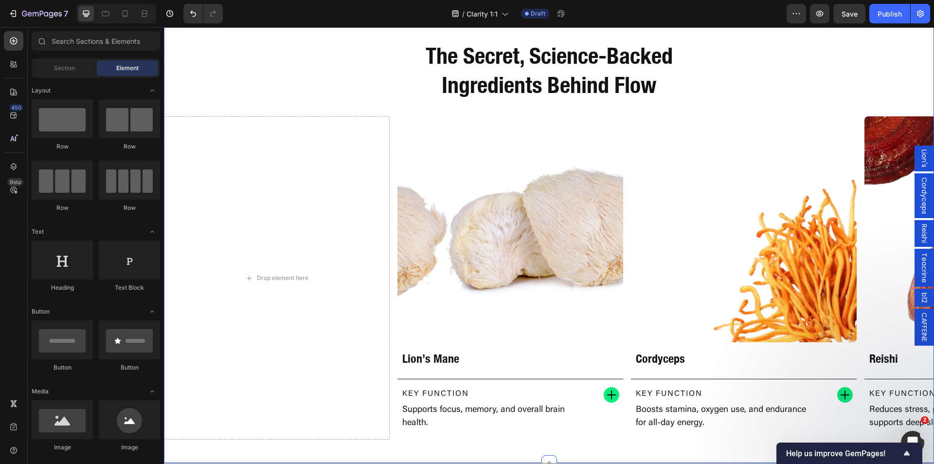
scroll to position [973, 0]
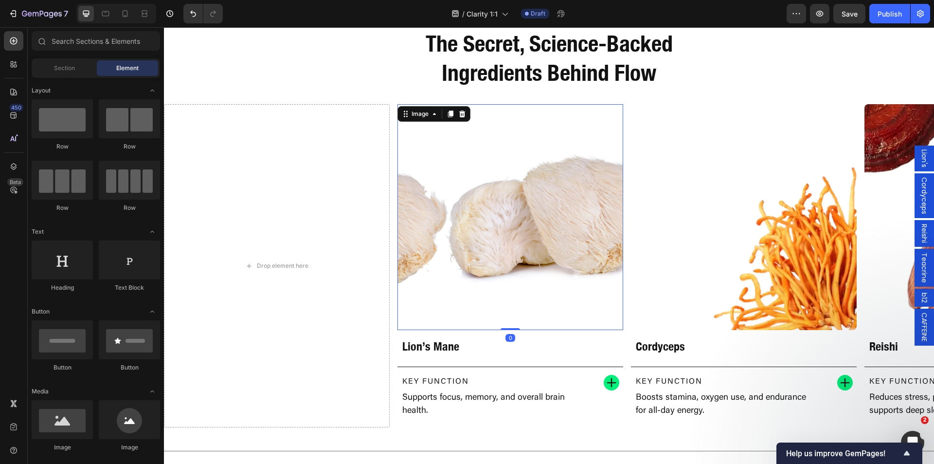
click at [542, 257] on img at bounding box center [511, 217] width 226 height 226
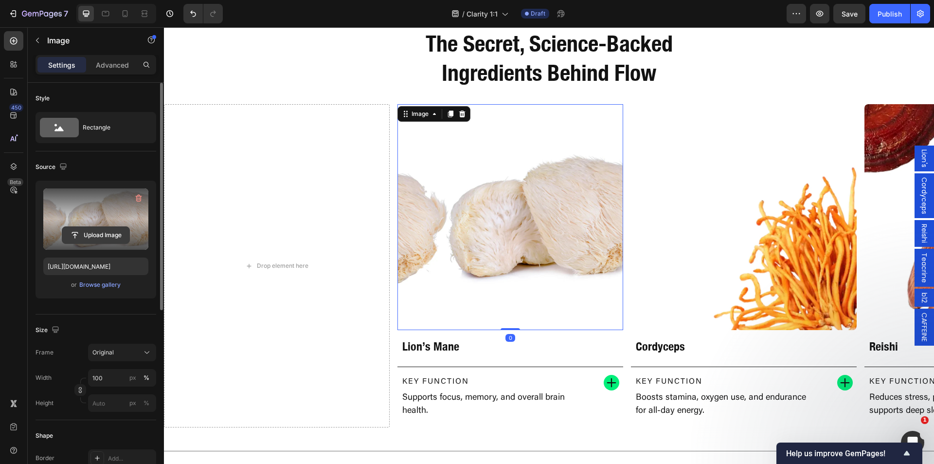
click at [106, 229] on input "file" at bounding box center [95, 235] width 67 height 17
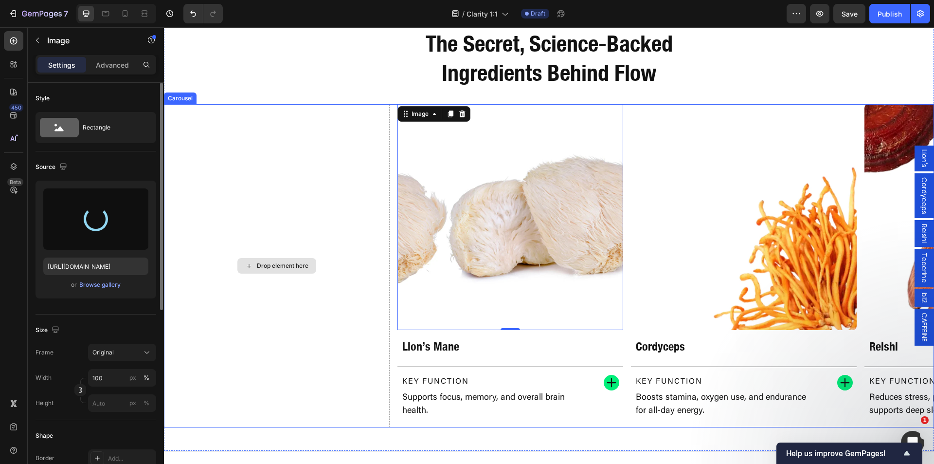
type input "[URL][DOMAIN_NAME]"
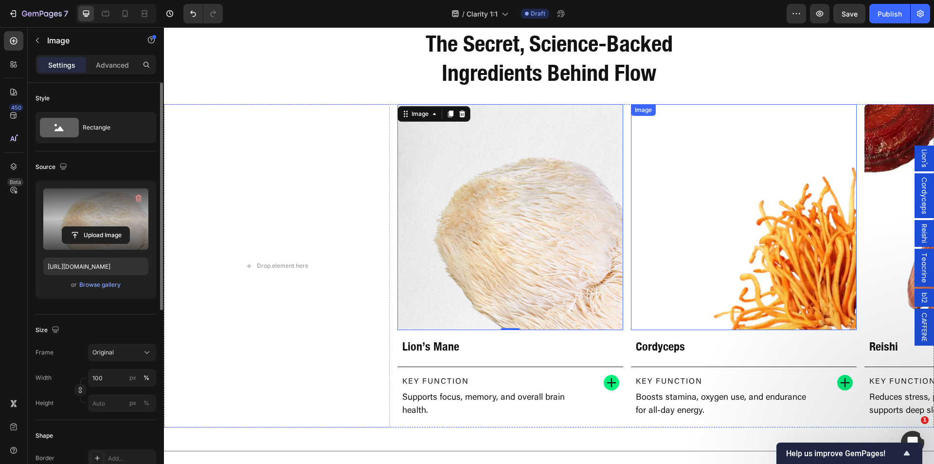
click at [689, 259] on img at bounding box center [744, 217] width 226 height 226
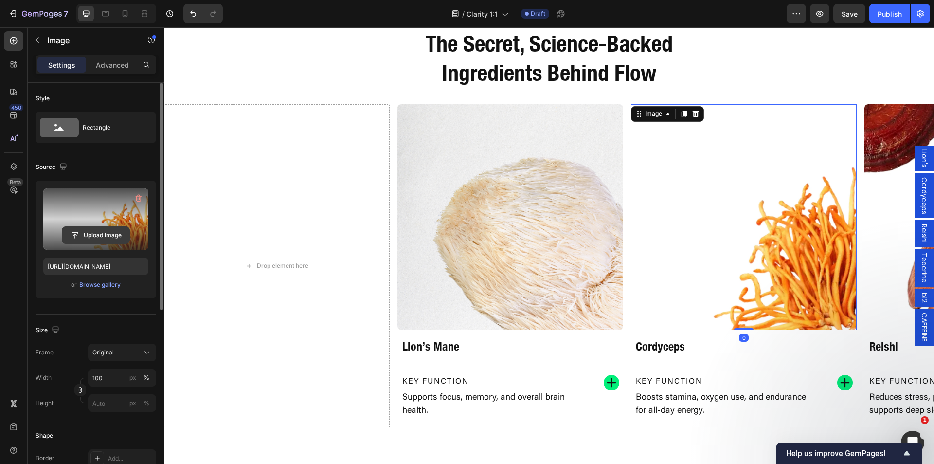
click at [95, 228] on input "file" at bounding box center [95, 235] width 67 height 17
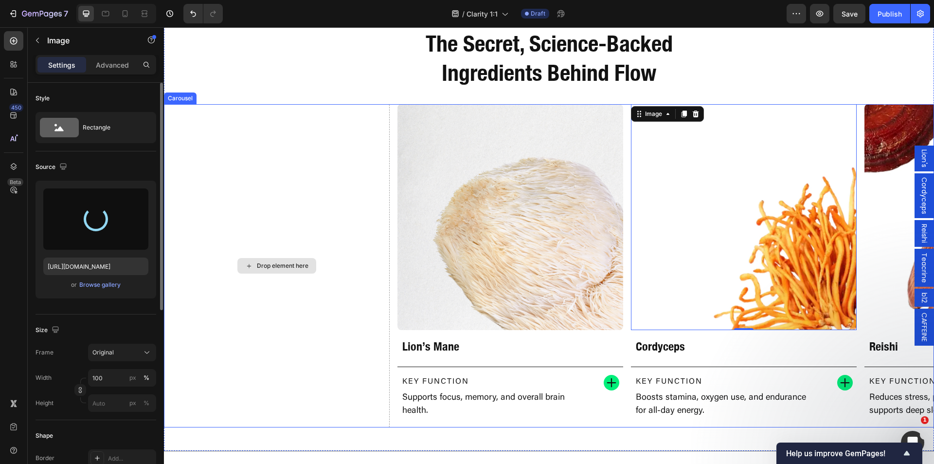
type input "[URL][DOMAIN_NAME]"
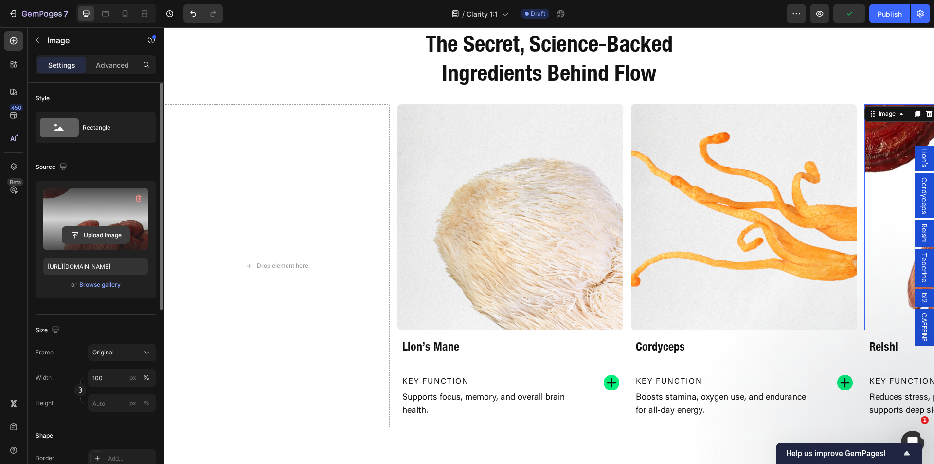
click at [102, 233] on input "file" at bounding box center [95, 235] width 67 height 17
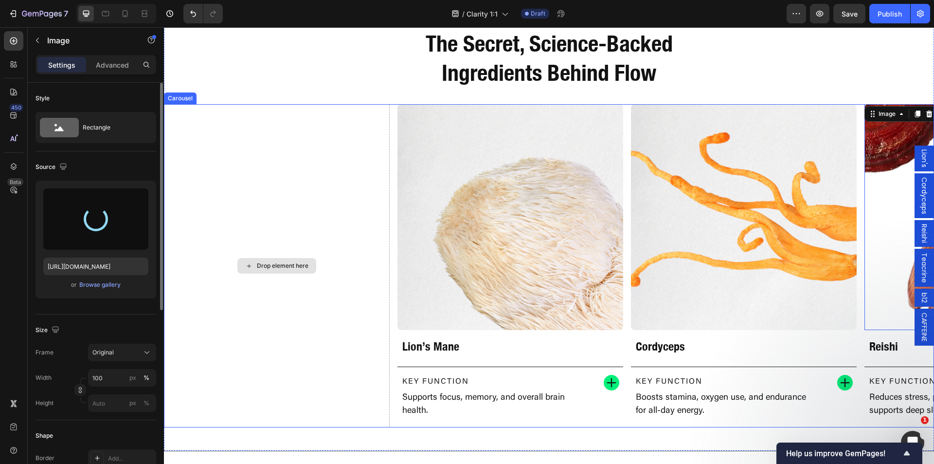
type input "[URL][DOMAIN_NAME]"
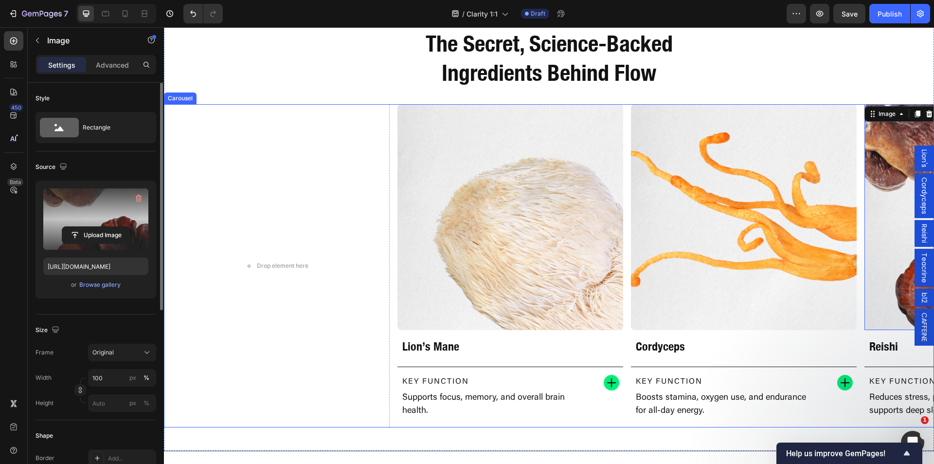
click at [394, 417] on div "Drop element here Image Lion’s Mane Heading Key Function Text Block Supports fo…" at bounding box center [549, 265] width 770 height 323
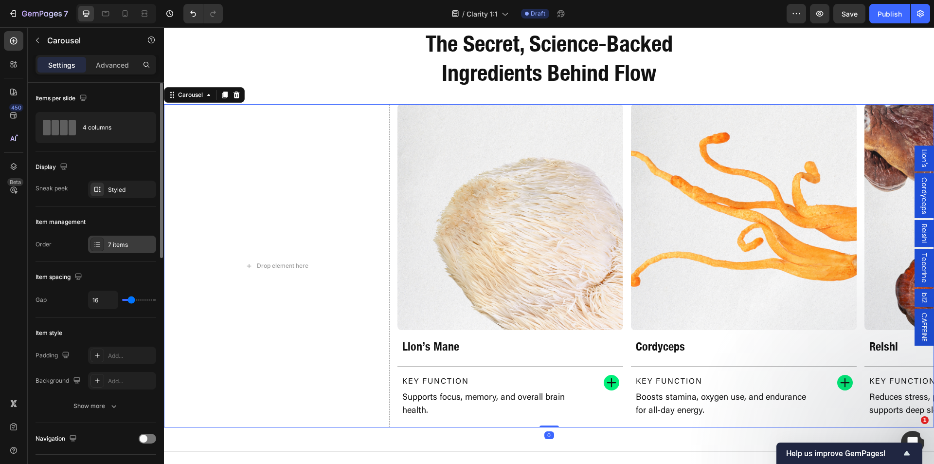
click at [101, 240] on div at bounding box center [98, 244] width 14 height 14
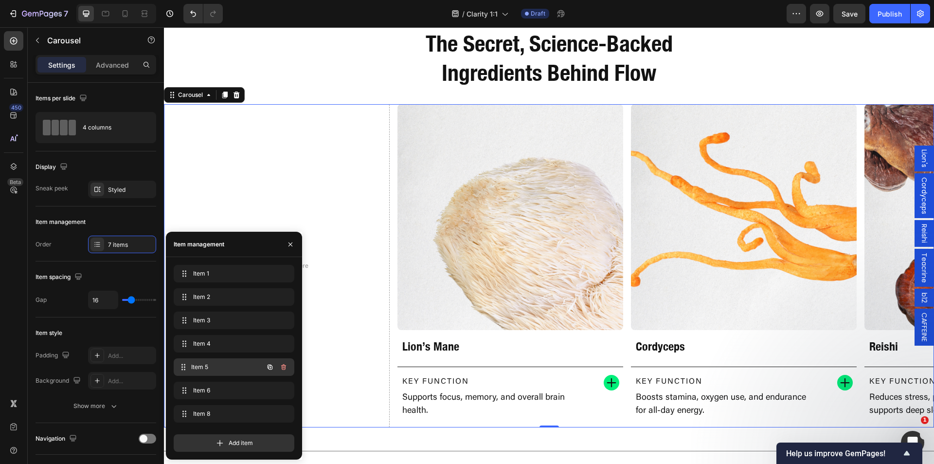
click at [215, 366] on span "Item 5" at bounding box center [227, 367] width 72 height 9
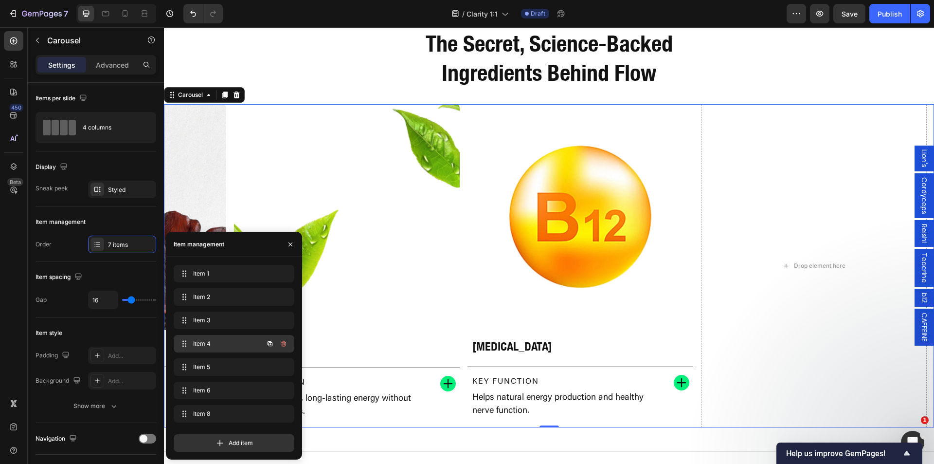
click at [208, 343] on span "Item 4" at bounding box center [220, 343] width 55 height 9
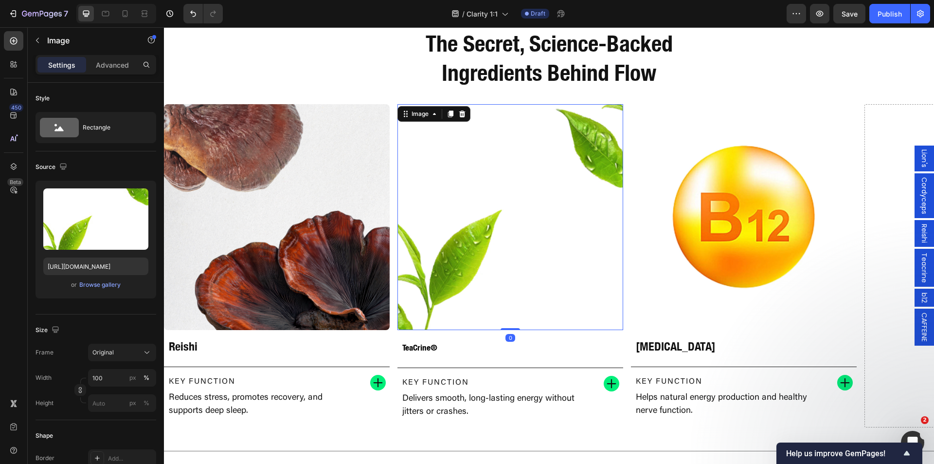
click at [497, 273] on img at bounding box center [511, 217] width 226 height 226
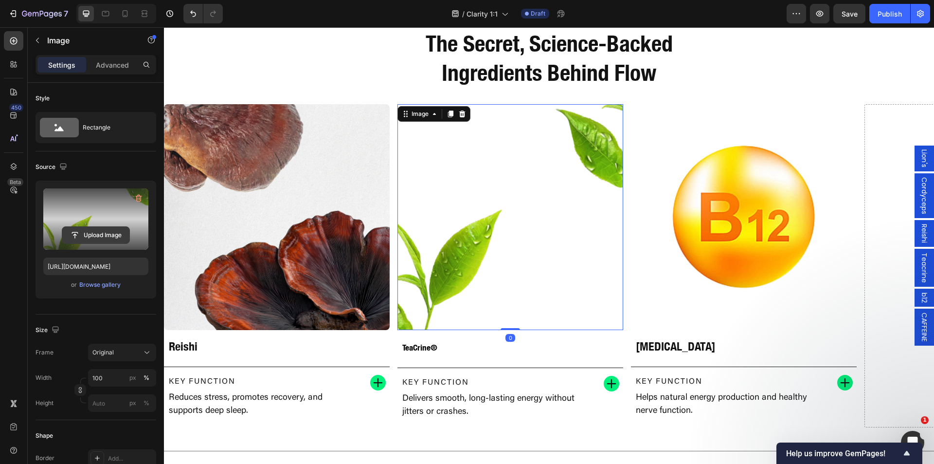
click at [95, 228] on input "file" at bounding box center [95, 235] width 67 height 17
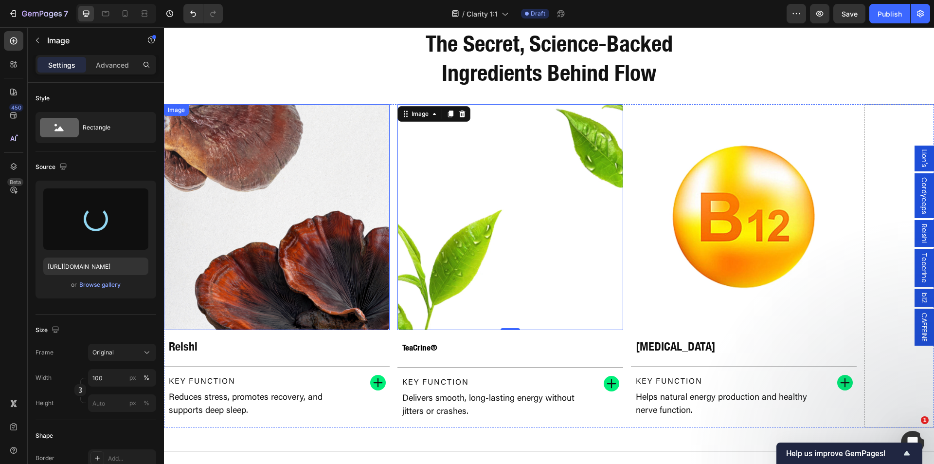
type input "[URL][DOMAIN_NAME]"
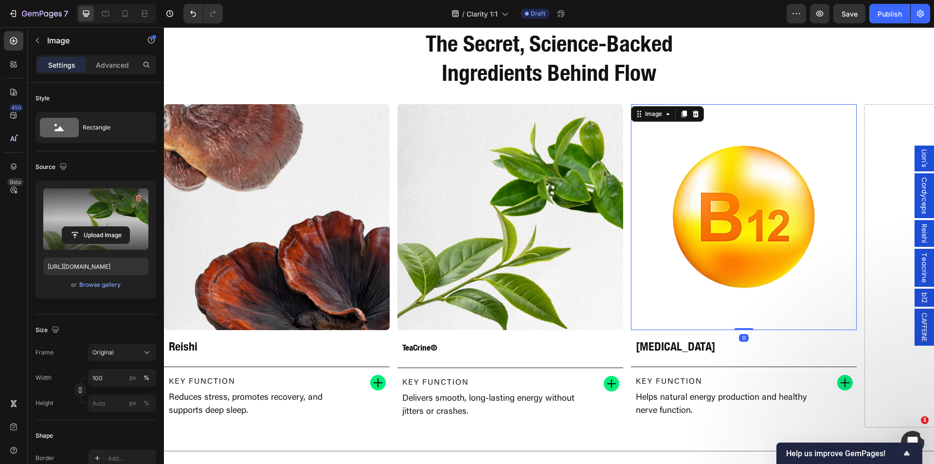
click at [737, 212] on img at bounding box center [744, 217] width 226 height 226
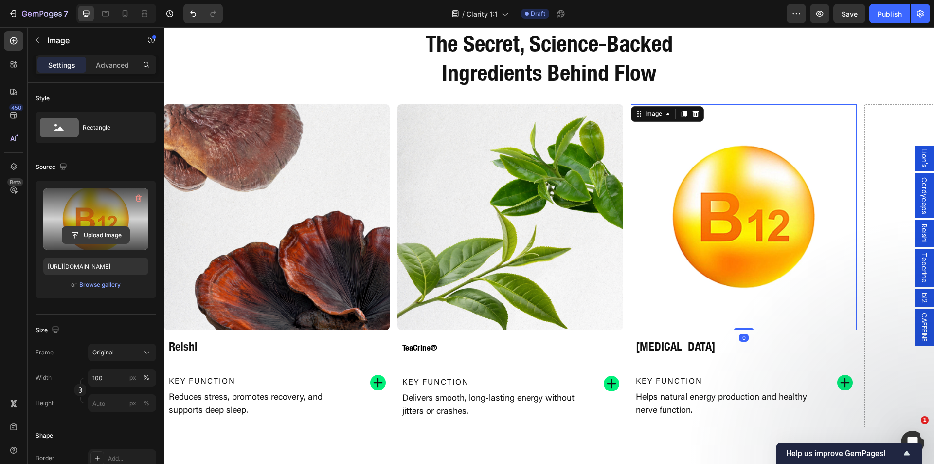
click at [95, 236] on input "file" at bounding box center [95, 235] width 67 height 17
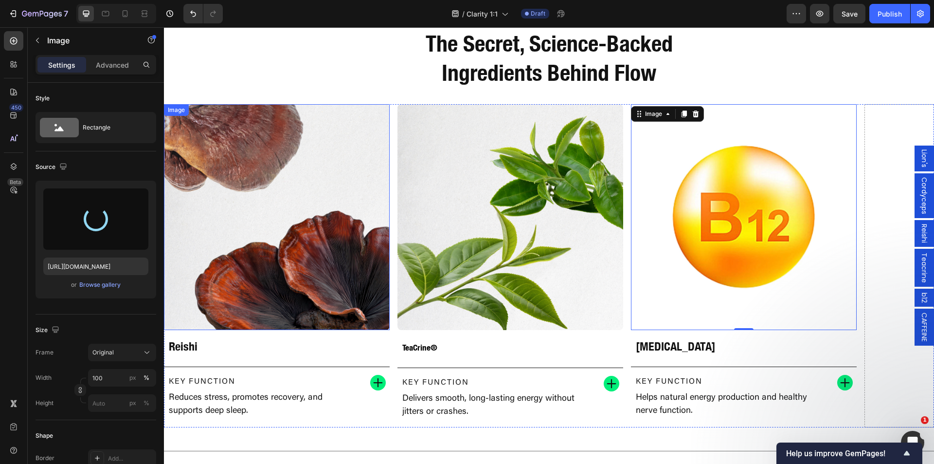
type input "[URL][DOMAIN_NAME]"
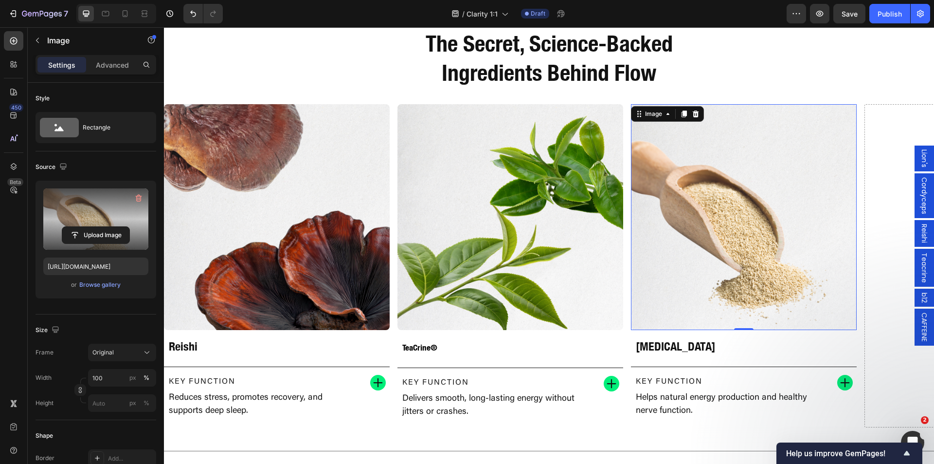
click at [923, 154] on div "Lion's" at bounding box center [924, 159] width 19 height 26
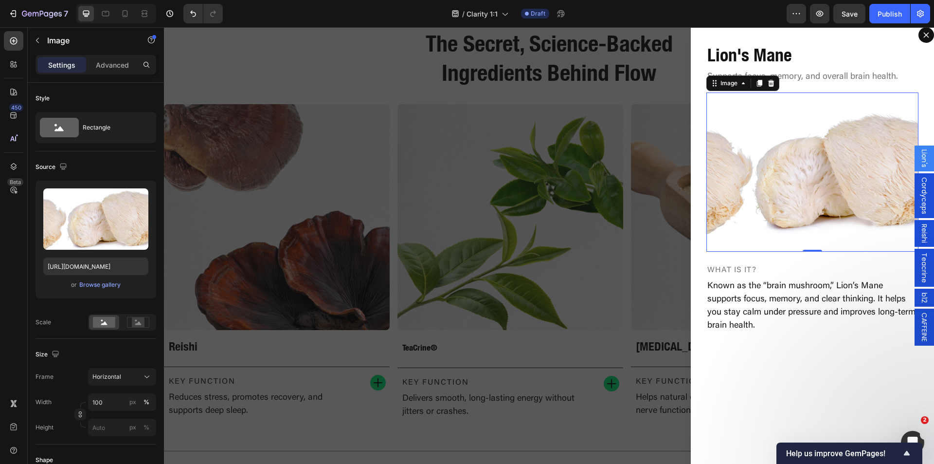
click at [799, 169] on img "Dialog body" at bounding box center [813, 171] width 212 height 159
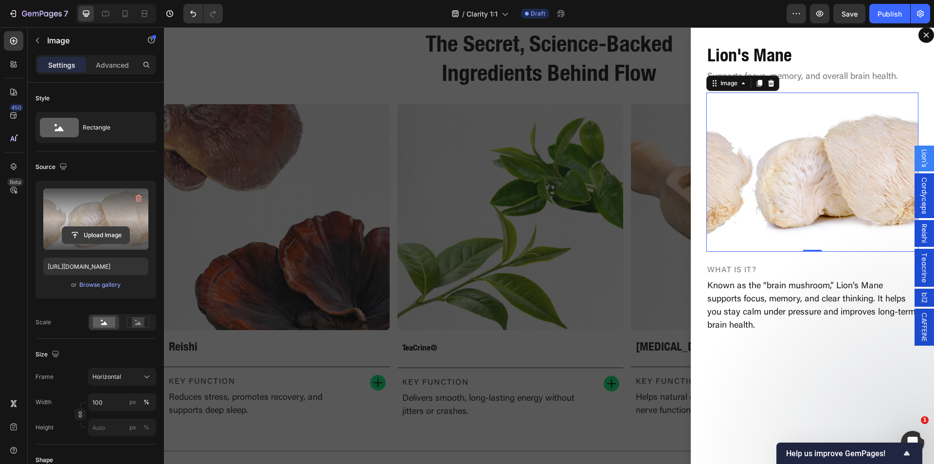
click at [82, 231] on input "file" at bounding box center [95, 235] width 67 height 17
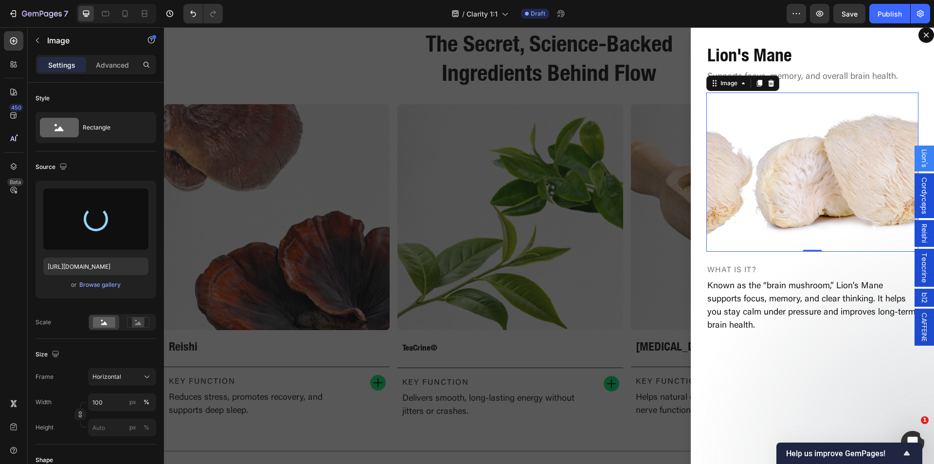
type input "[URL][DOMAIN_NAME]"
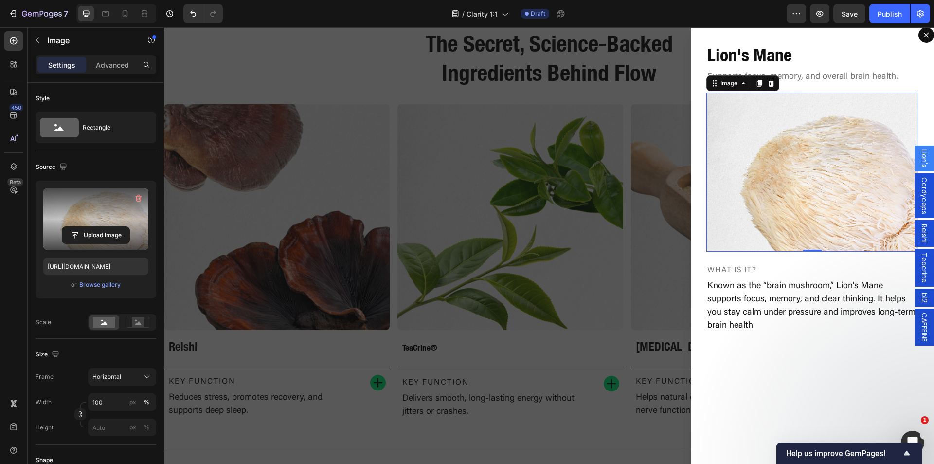
click at [920, 194] on span "Cordyceps" at bounding box center [925, 195] width 10 height 37
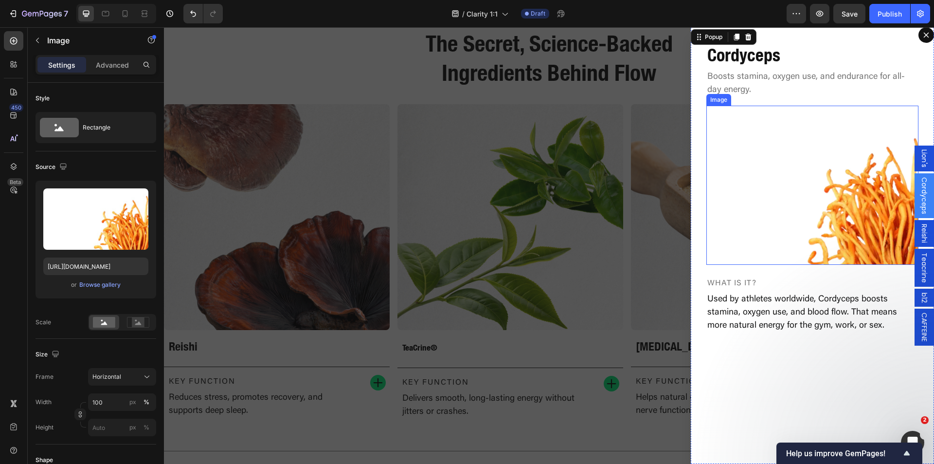
click at [818, 191] on img "Dialog body" at bounding box center [813, 185] width 212 height 159
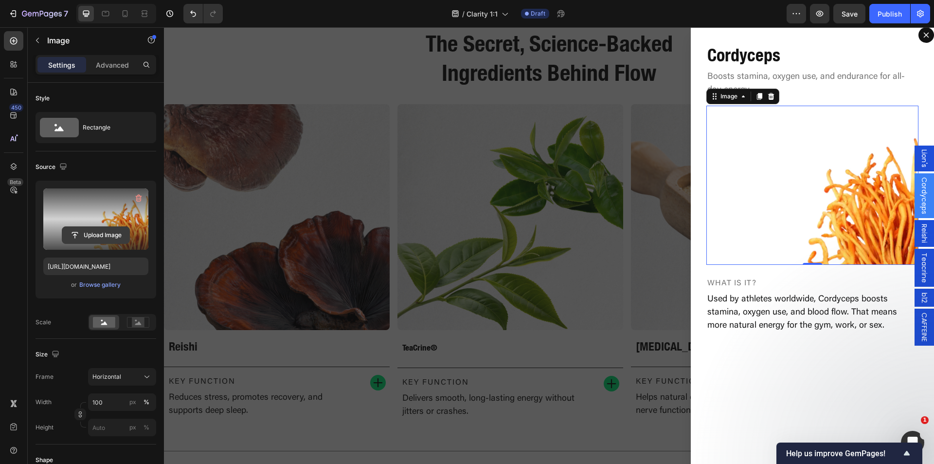
click at [73, 235] on input "file" at bounding box center [95, 235] width 67 height 17
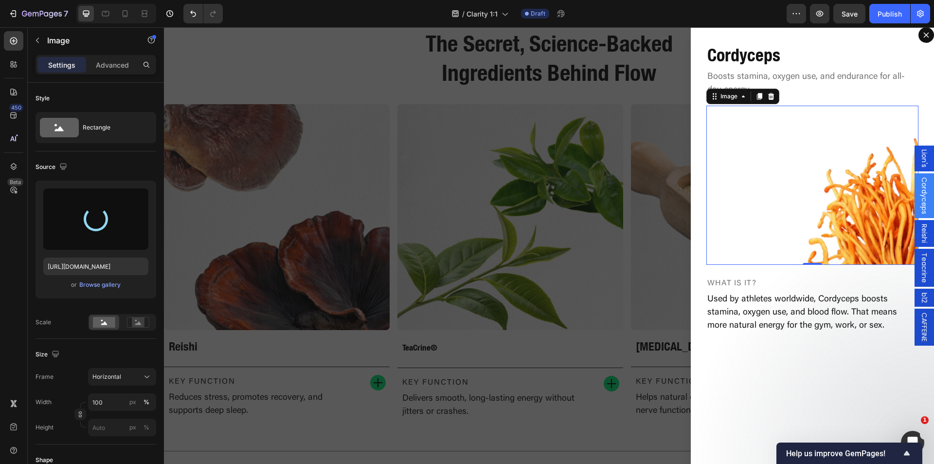
type input "[URL][DOMAIN_NAME]"
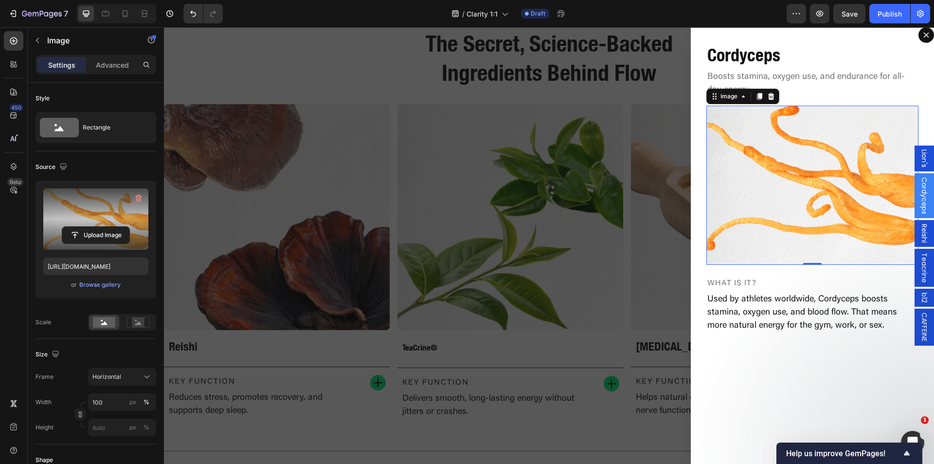
click at [920, 232] on span "Reishi" at bounding box center [925, 233] width 10 height 19
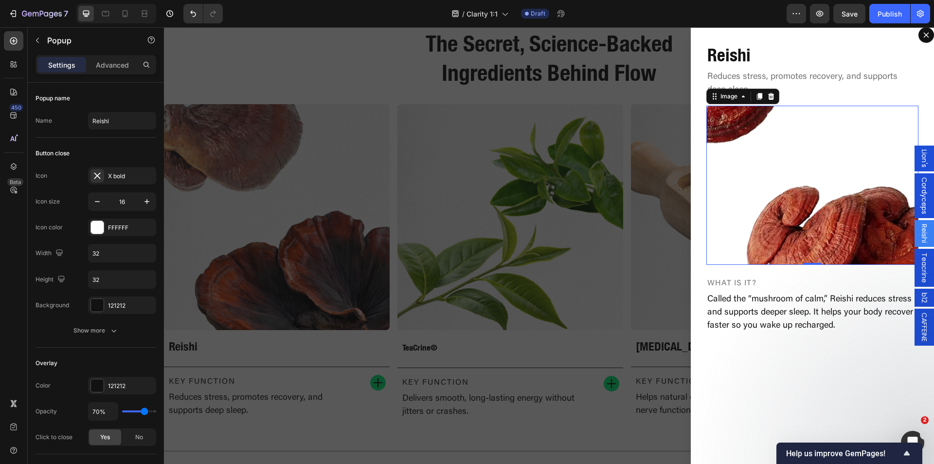
click at [777, 195] on img "Dialog body" at bounding box center [813, 185] width 212 height 159
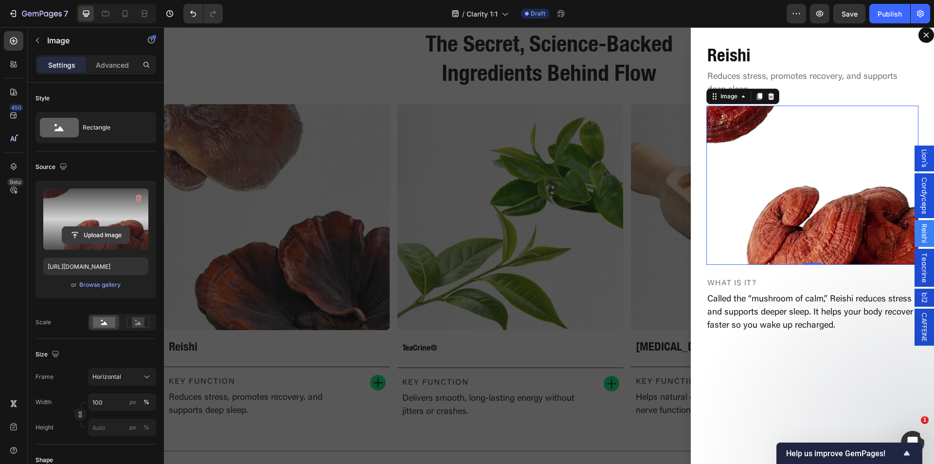
click at [94, 227] on input "file" at bounding box center [95, 235] width 67 height 17
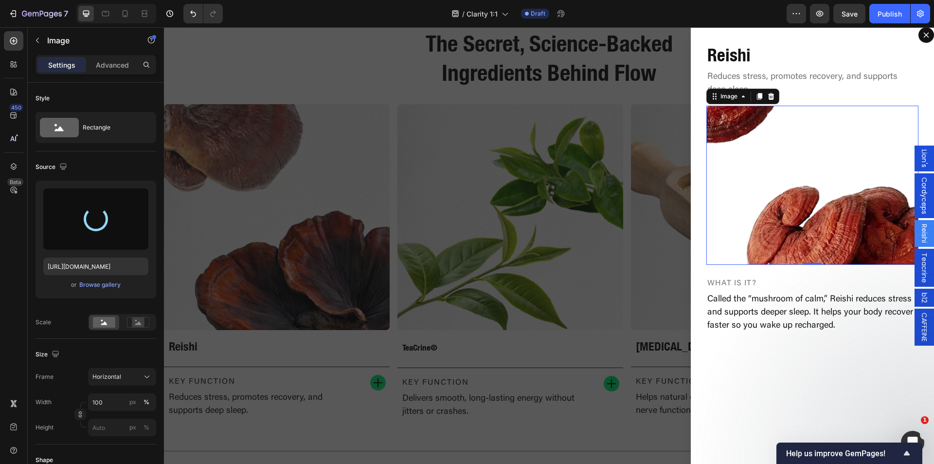
type input "[URL][DOMAIN_NAME]"
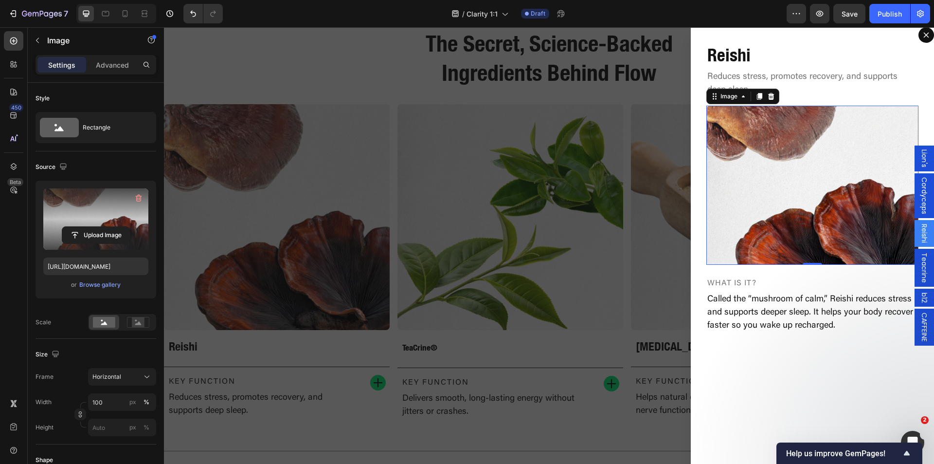
click at [920, 271] on span "Teacrine" at bounding box center [925, 268] width 10 height 30
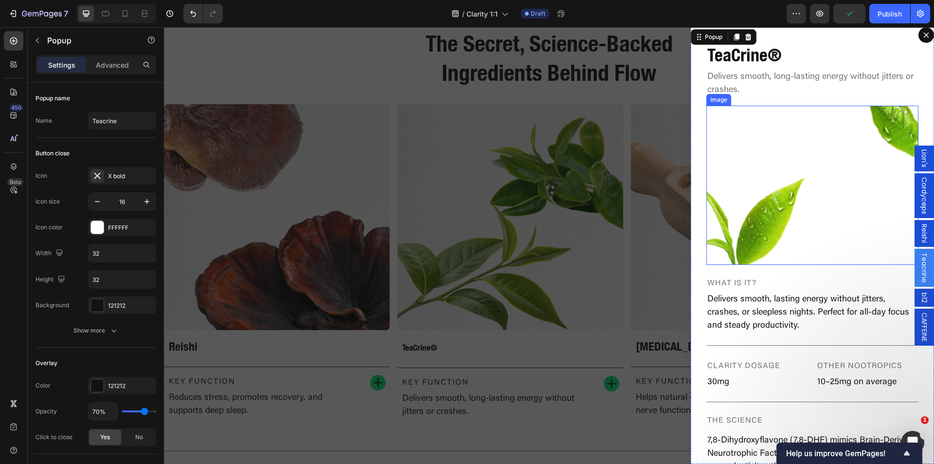
click at [829, 200] on img "Dialog body" at bounding box center [813, 185] width 212 height 159
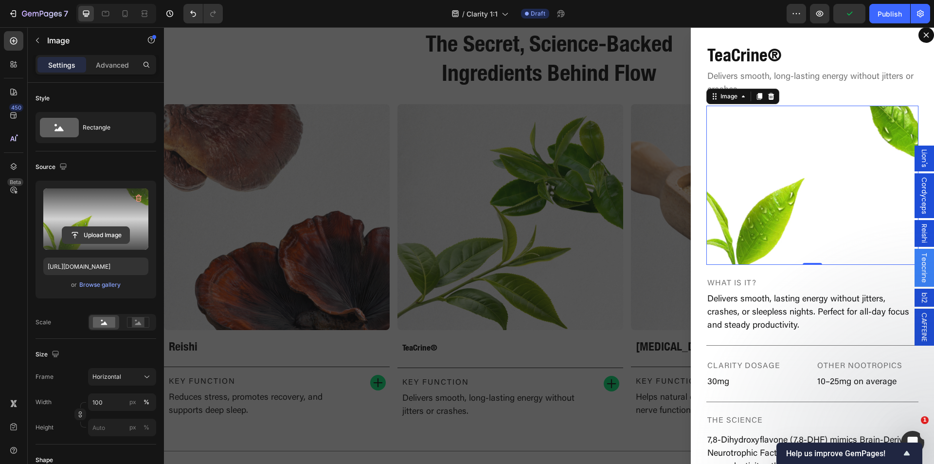
click at [97, 234] on input "file" at bounding box center [95, 235] width 67 height 17
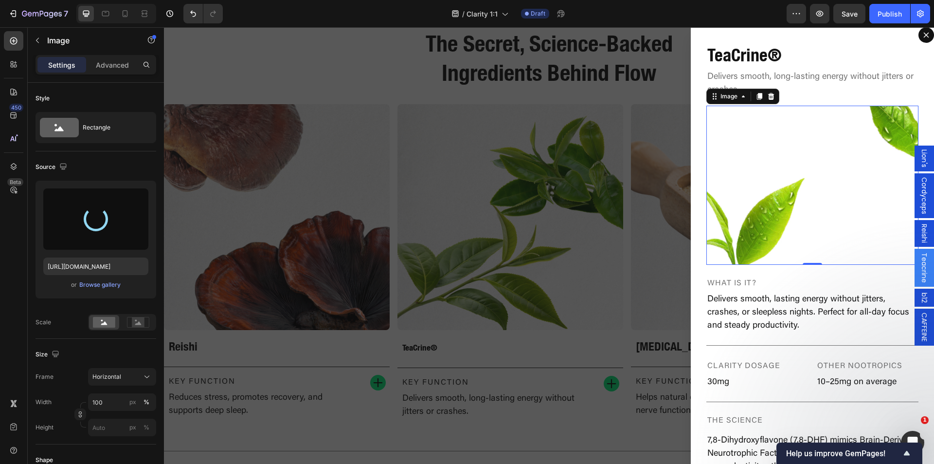
type input "[URL][DOMAIN_NAME]"
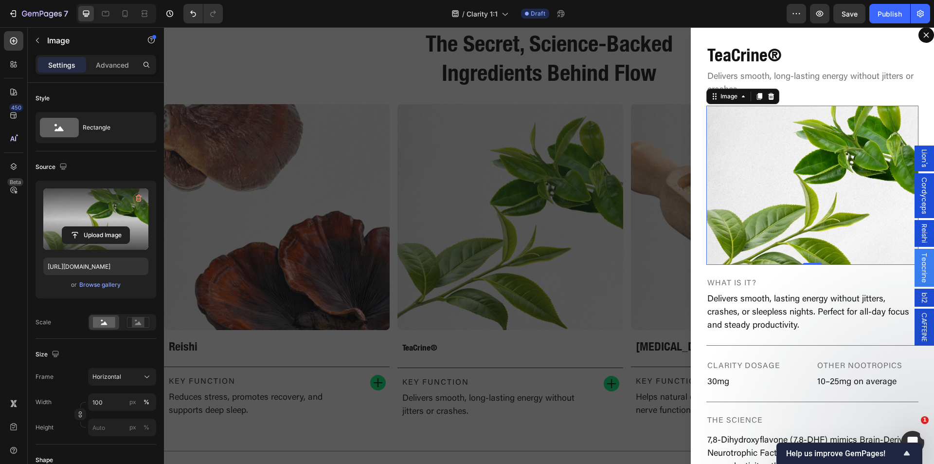
click at [920, 299] on span "b12" at bounding box center [925, 297] width 10 height 10
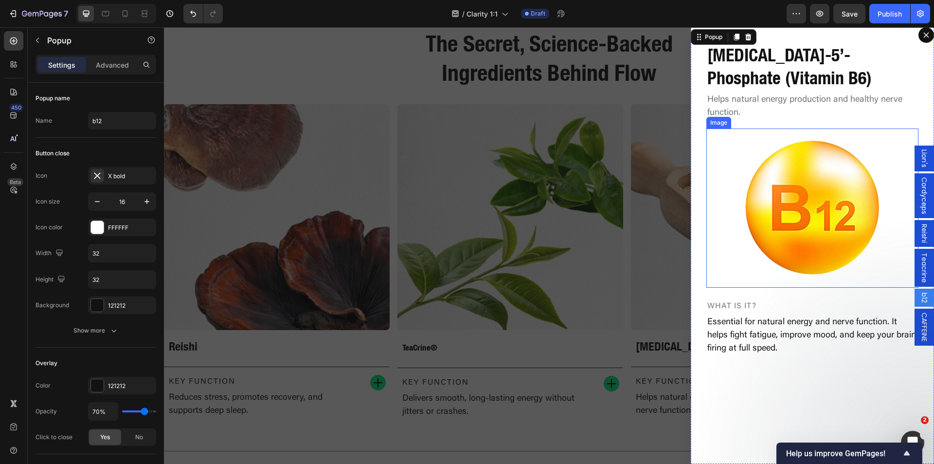
click at [817, 245] on img "Dialog body" at bounding box center [813, 207] width 212 height 159
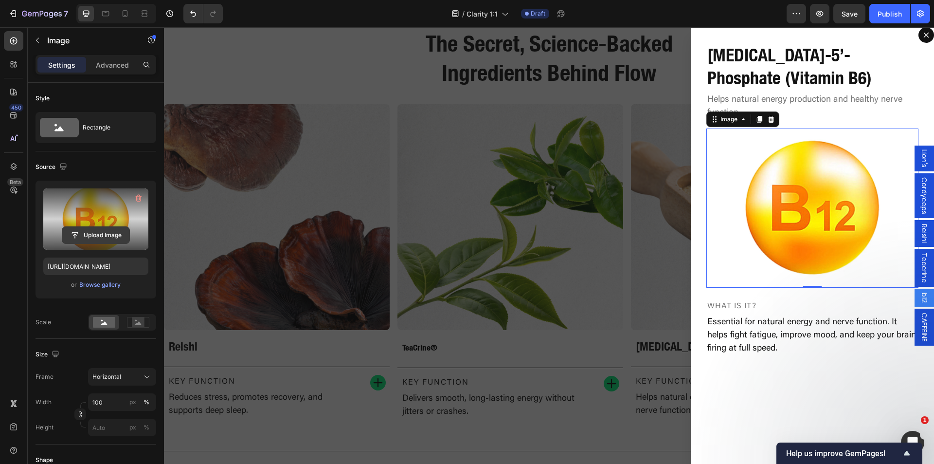
click at [92, 235] on input "file" at bounding box center [95, 235] width 67 height 17
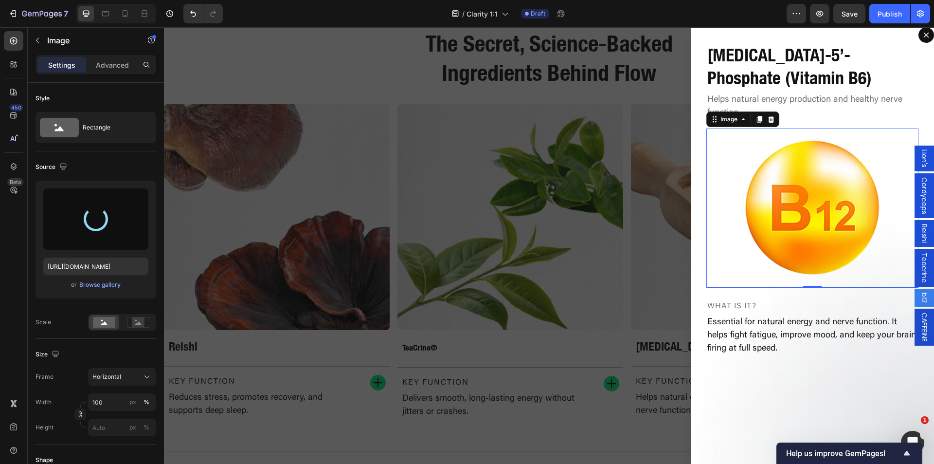
type input "[URL][DOMAIN_NAME]"
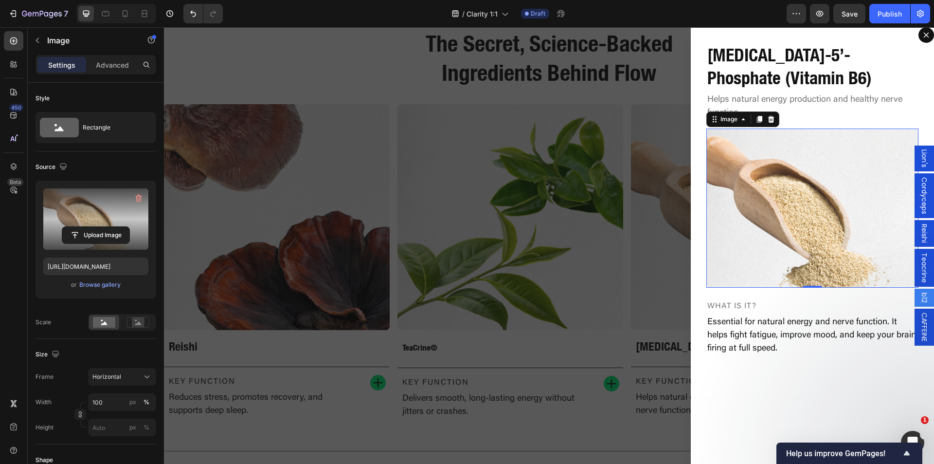
click at [920, 332] on span "CAFFEINE" at bounding box center [925, 326] width 10 height 29
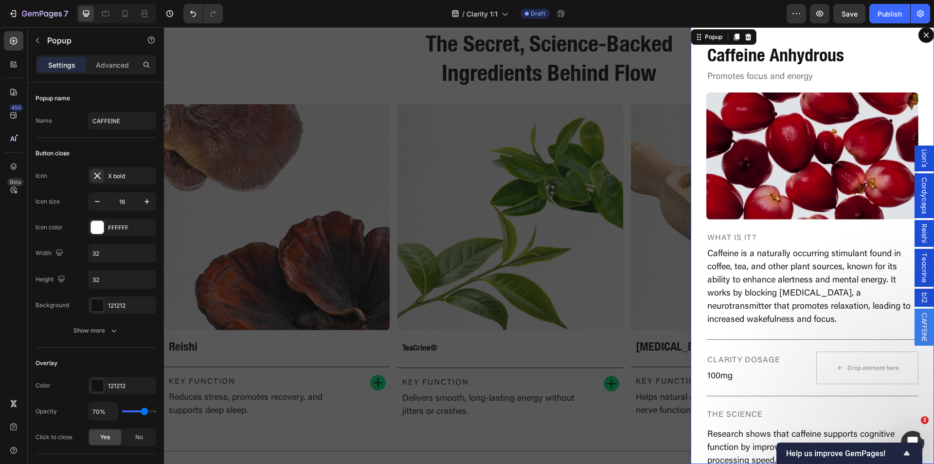
click at [920, 333] on span "CAFFEINE" at bounding box center [925, 326] width 10 height 29
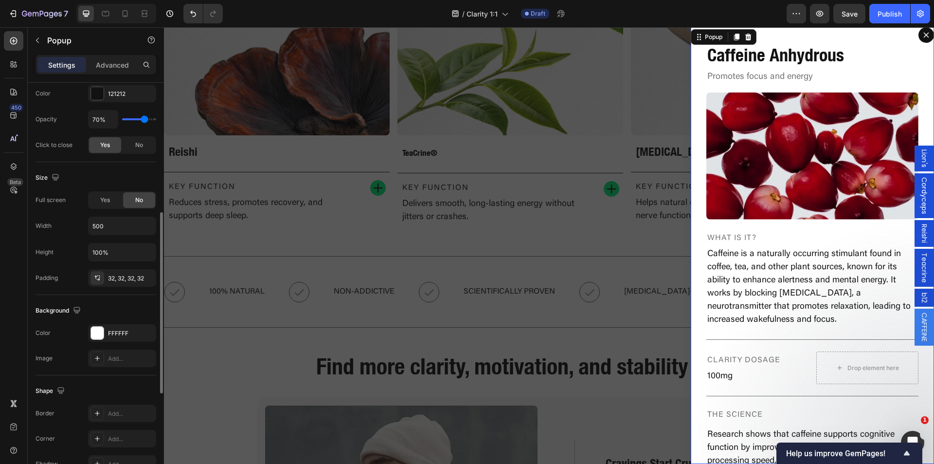
scroll to position [512, 0]
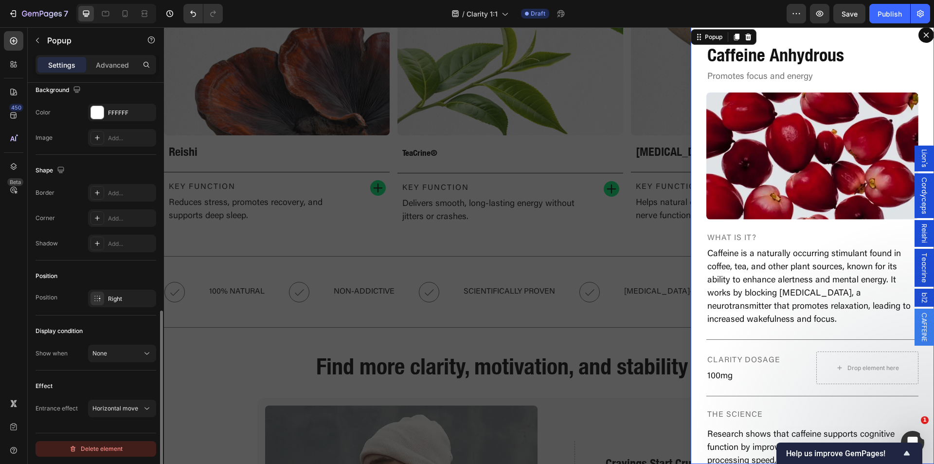
click at [105, 451] on div "Delete element" at bounding box center [96, 449] width 54 height 12
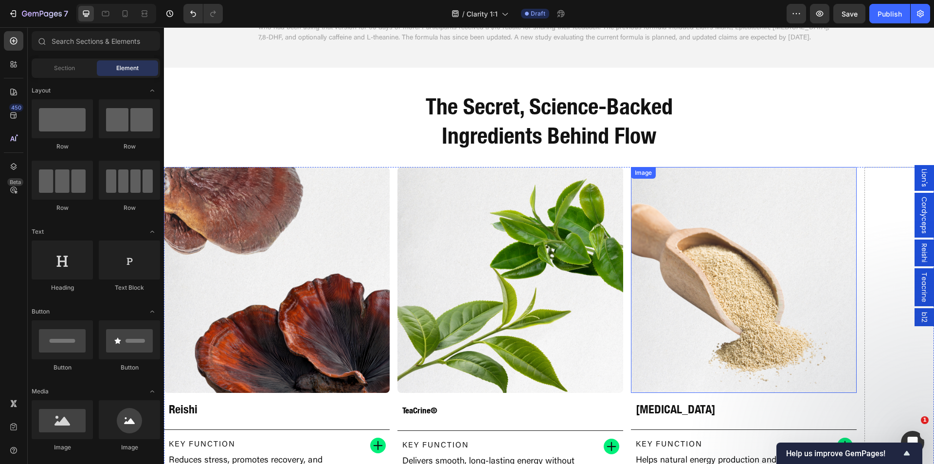
scroll to position [908, 0]
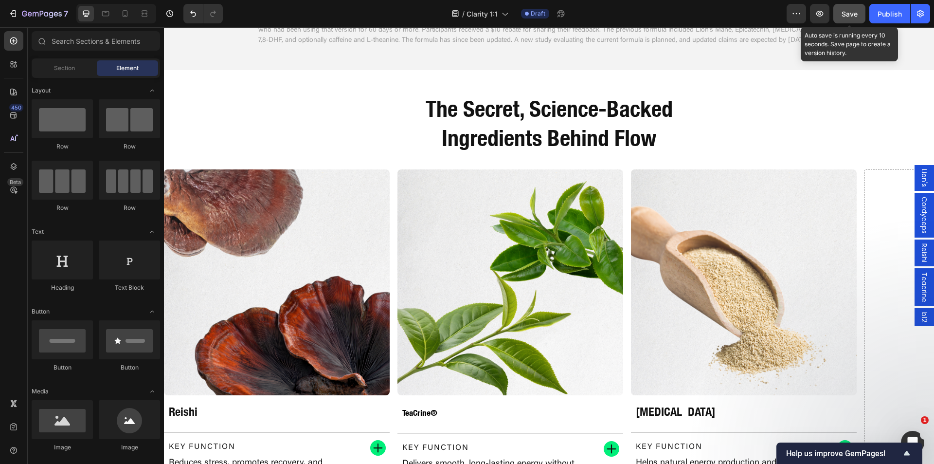
click at [848, 19] on button "Save" at bounding box center [850, 13] width 32 height 19
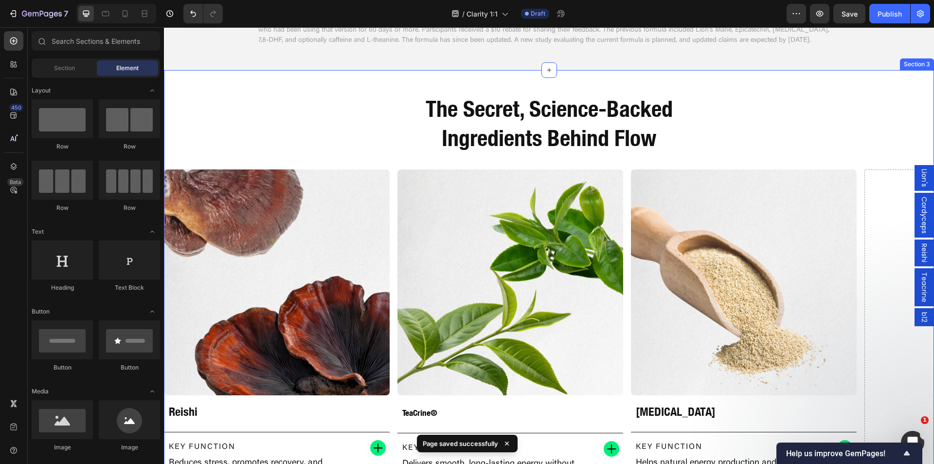
click at [295, 161] on div "Drop element here Image Lion’s Mane Heading Key Function Text Block Supports fo…" at bounding box center [549, 323] width 770 height 339
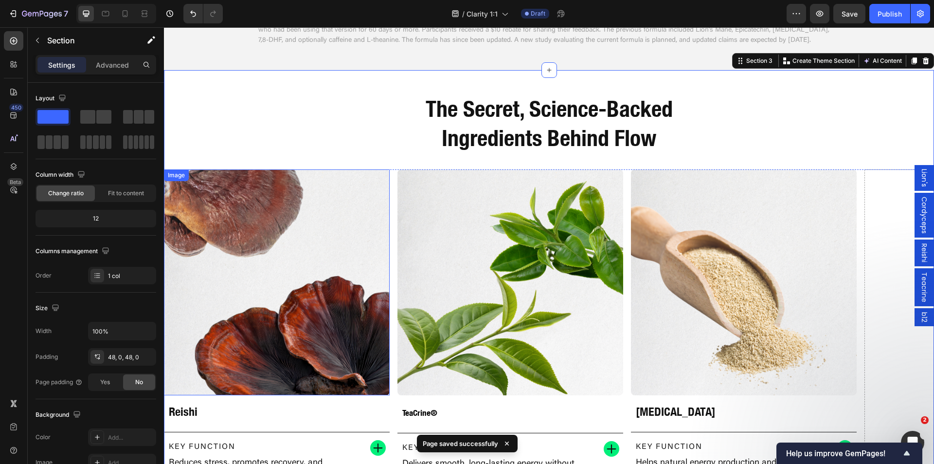
scroll to position [1103, 0]
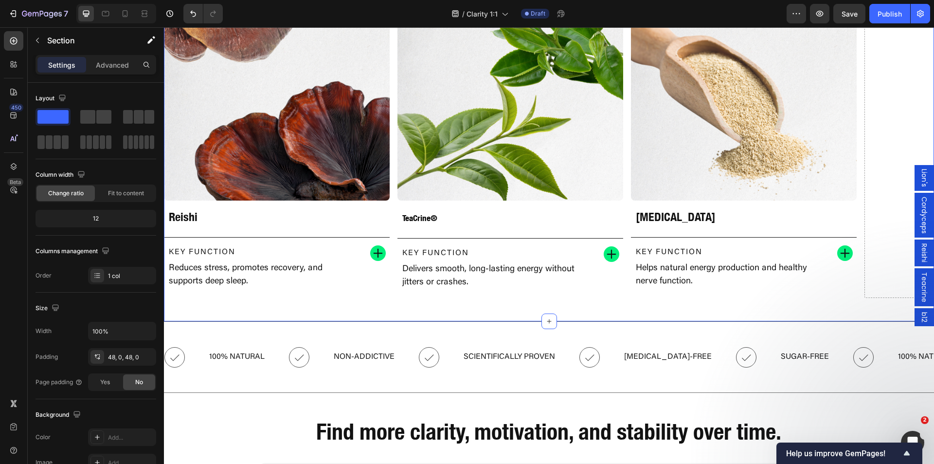
click at [283, 306] on div "The Secret, Science-Backed Ingredients Behind Flow Heading Row Drop element her…" at bounding box center [549, 98] width 770 height 446
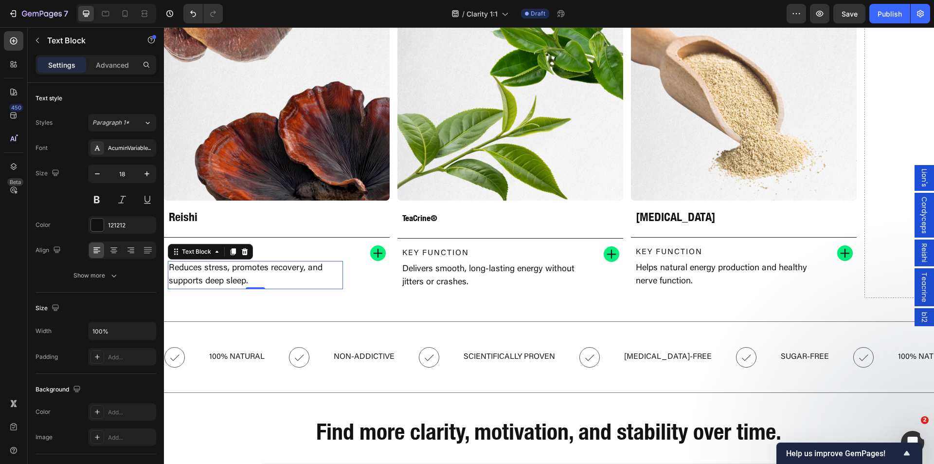
click at [319, 281] on p "Reduces stress, promotes recovery, and supports deep sleep." at bounding box center [255, 275] width 173 height 26
click at [388, 291] on div "Key Function Text Block Reduces stress, promotes recovery, and supports deep sl…" at bounding box center [277, 267] width 226 height 60
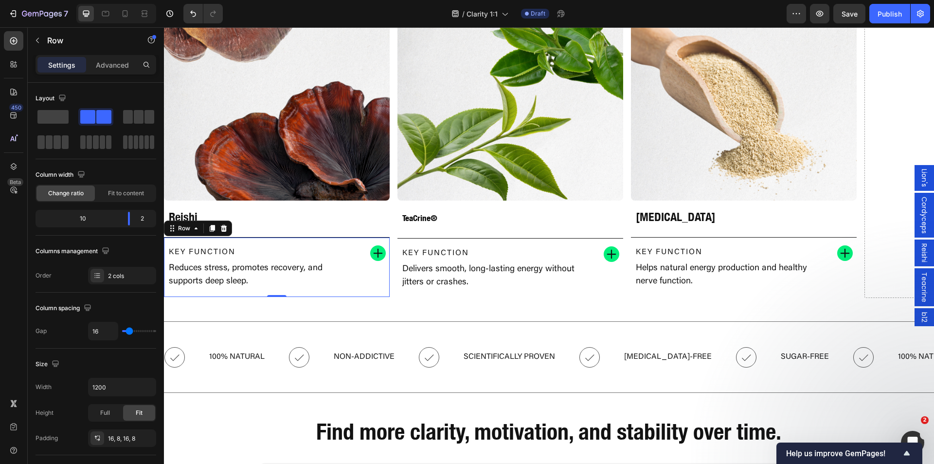
click at [392, 291] on div "Drop element here Image Lion’s Mane Heading Key Function Text Block Supports fo…" at bounding box center [549, 136] width 770 height 323
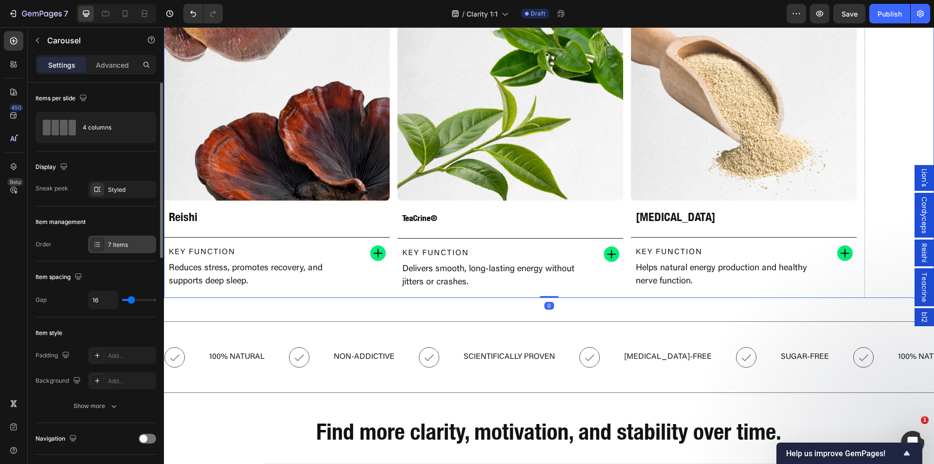
click at [115, 243] on div "7 items" at bounding box center [131, 244] width 46 height 9
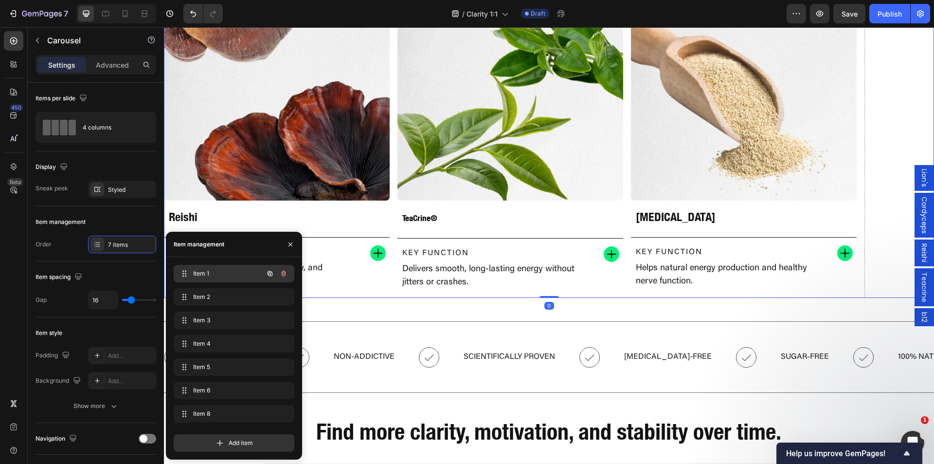
click at [213, 279] on div "Item 1 Item 1" at bounding box center [221, 274] width 86 height 14
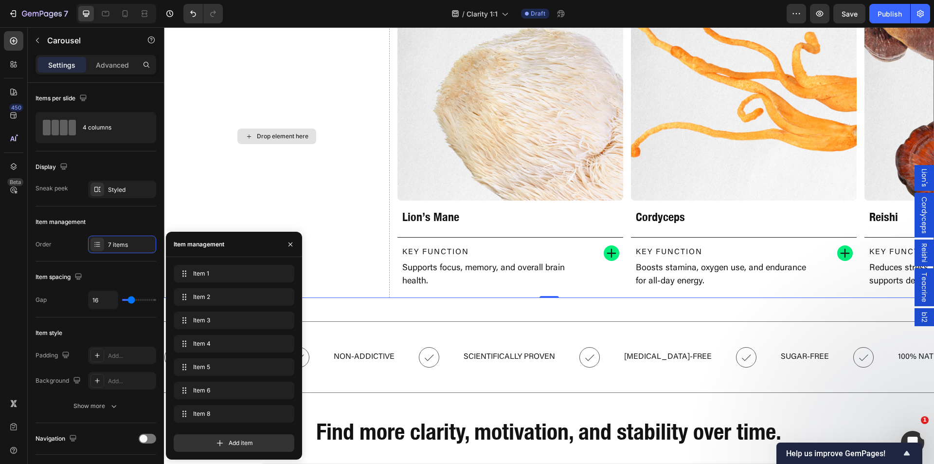
click at [355, 214] on div "Drop element here" at bounding box center [277, 136] width 226 height 323
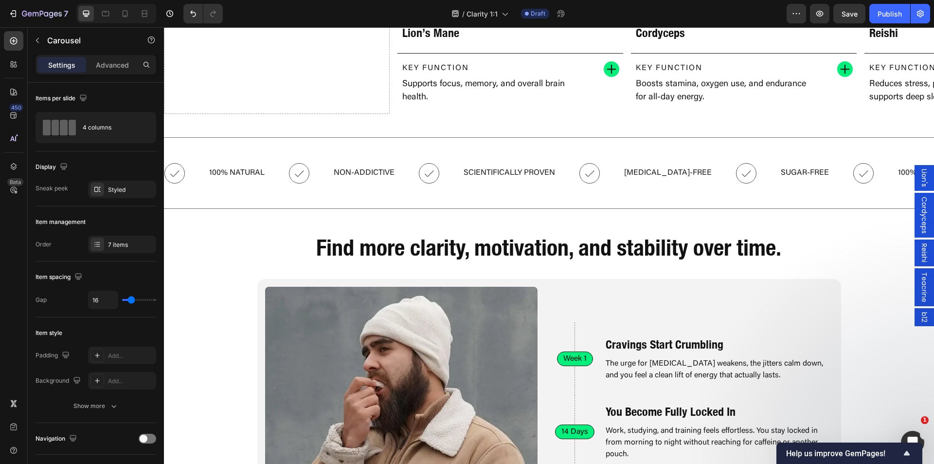
scroll to position [1265, 0]
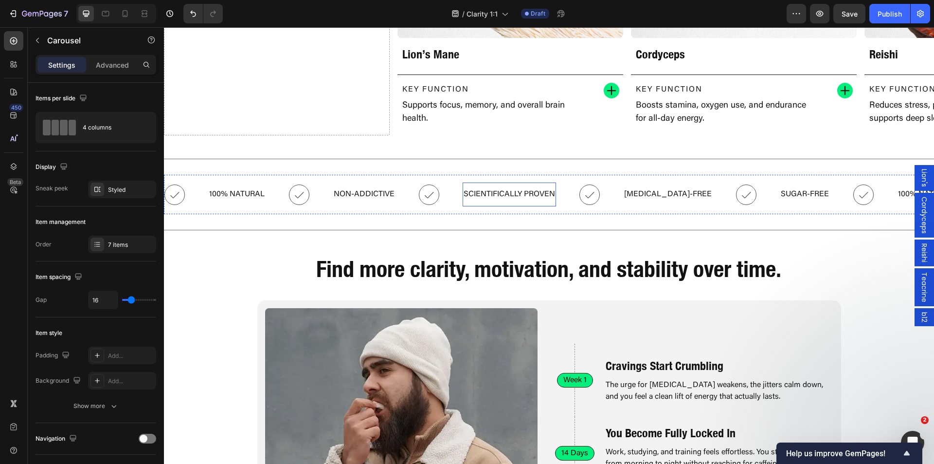
click at [483, 196] on p "Scientifically Proven" at bounding box center [509, 194] width 91 height 14
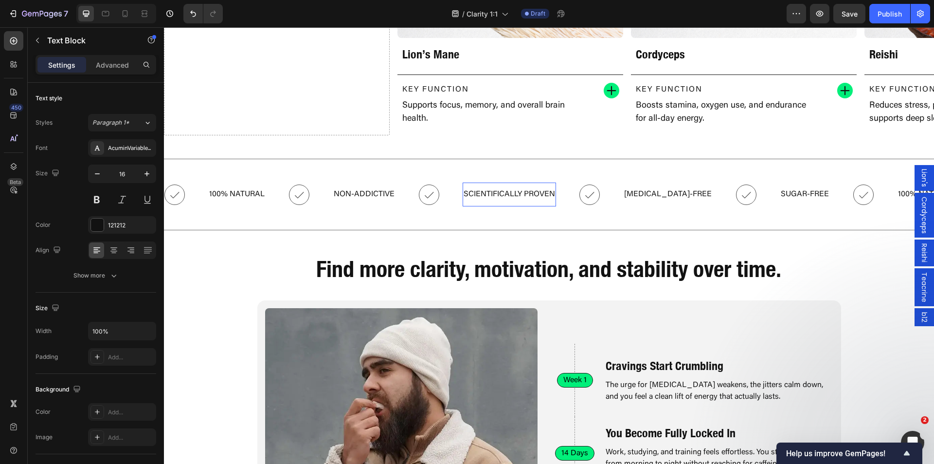
click at [483, 196] on p "Scientifically Proven" at bounding box center [509, 194] width 91 height 14
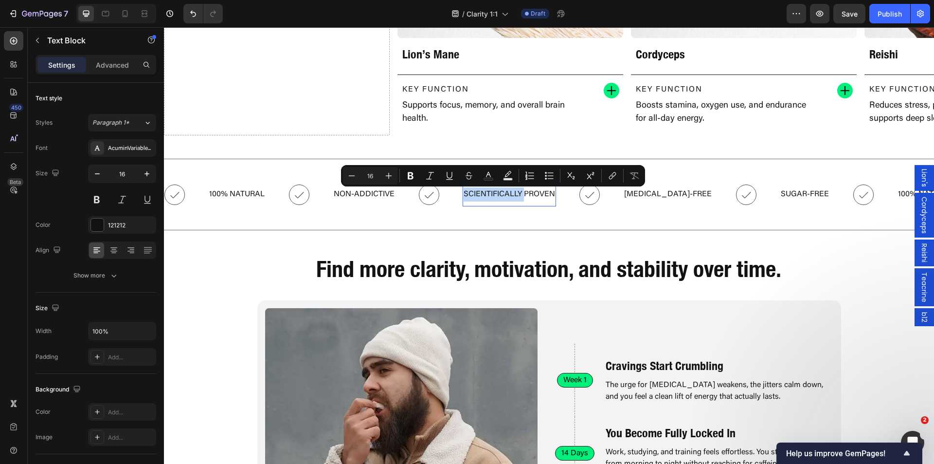
click at [511, 195] on p "Scientifically Proven" at bounding box center [509, 194] width 91 height 14
click at [517, 197] on p "Scientifically Proven" at bounding box center [509, 194] width 91 height 14
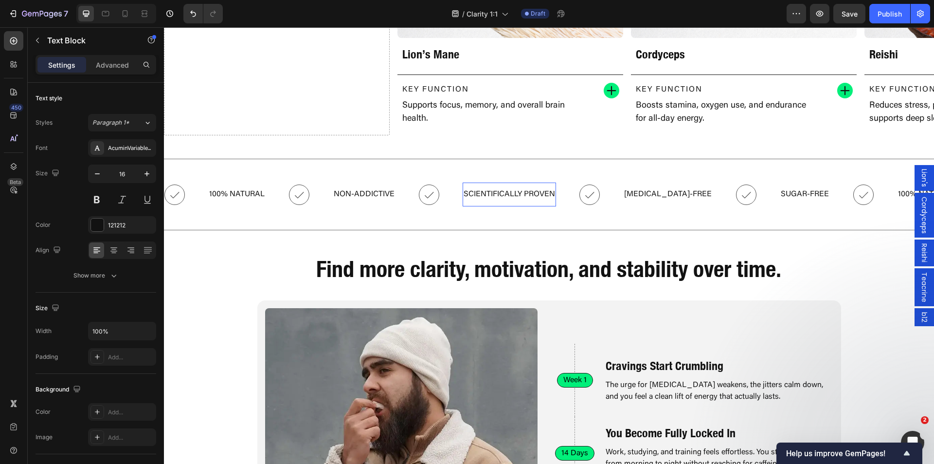
click at [522, 196] on p "Scientifically Proven" at bounding box center [509, 194] width 91 height 14
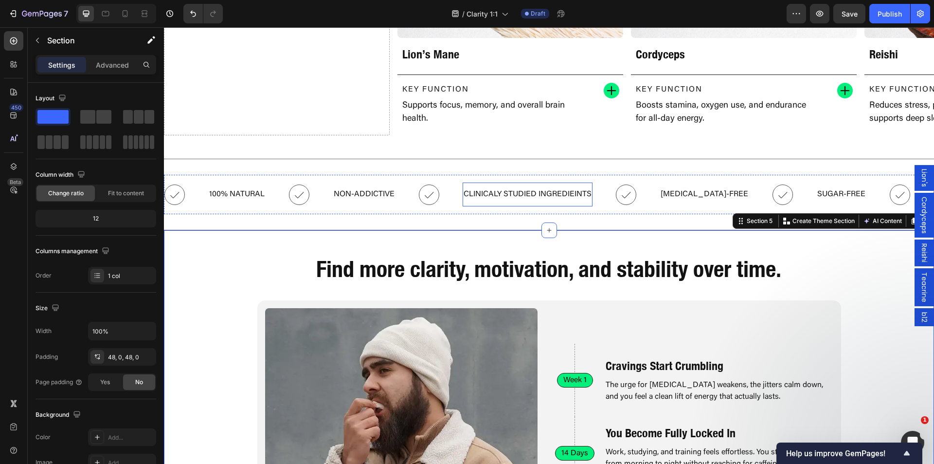
click at [497, 198] on p "Clinicaly Studied Ingredieints" at bounding box center [528, 194] width 128 height 14
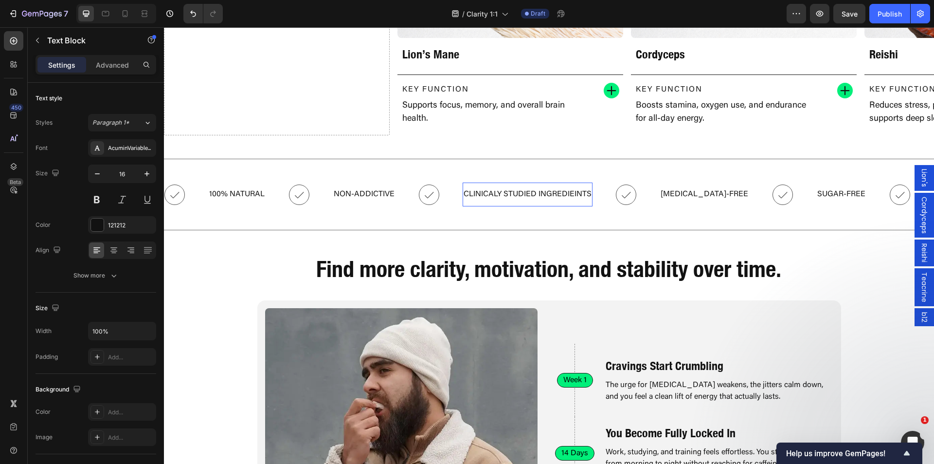
click at [497, 195] on p "Clinicaly Studied Ingredieints" at bounding box center [528, 194] width 128 height 14
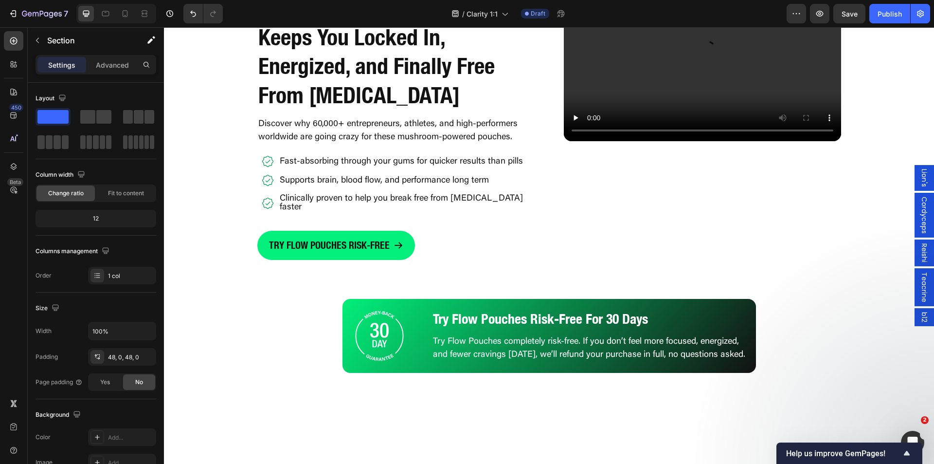
scroll to position [2190, 0]
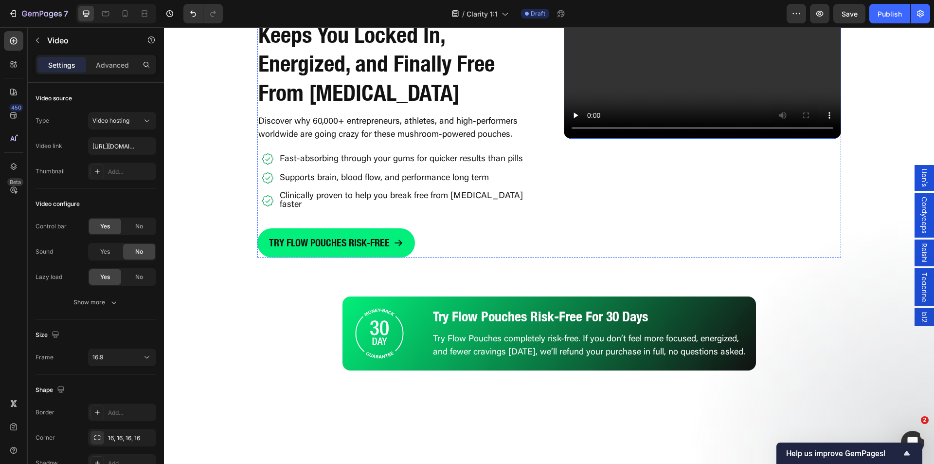
click at [779, 139] on video at bounding box center [702, 60] width 277 height 156
click at [682, 139] on video at bounding box center [702, 60] width 277 height 156
click at [111, 250] on div "Yes" at bounding box center [105, 252] width 32 height 16
click at [135, 277] on span "No" at bounding box center [139, 277] width 8 height 9
click at [113, 273] on div "Yes" at bounding box center [105, 277] width 32 height 16
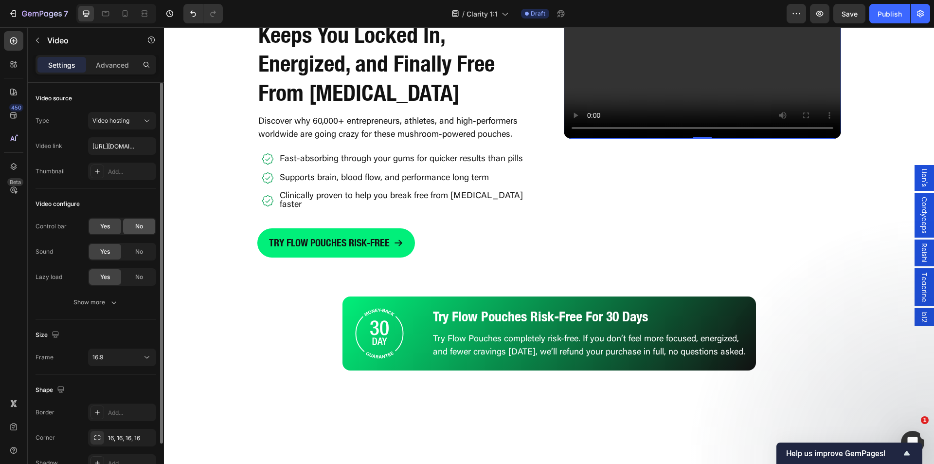
click at [144, 222] on div "No" at bounding box center [139, 227] width 32 height 16
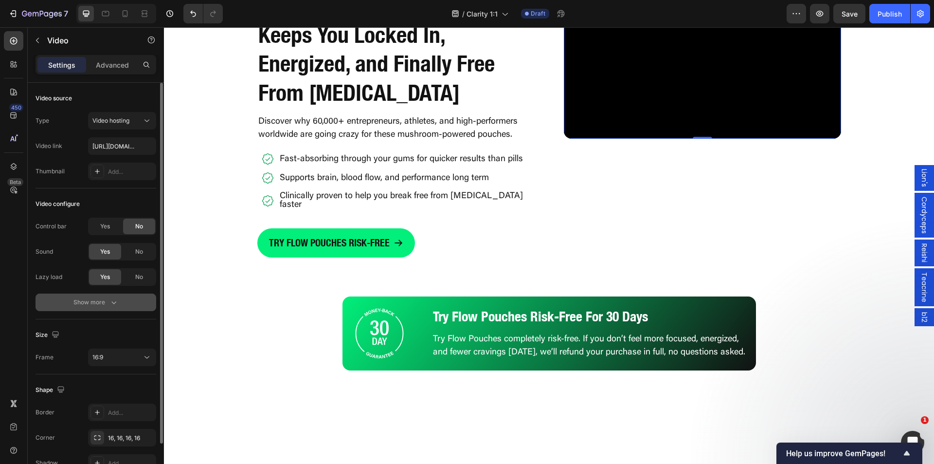
click at [111, 305] on icon "button" at bounding box center [114, 302] width 10 height 10
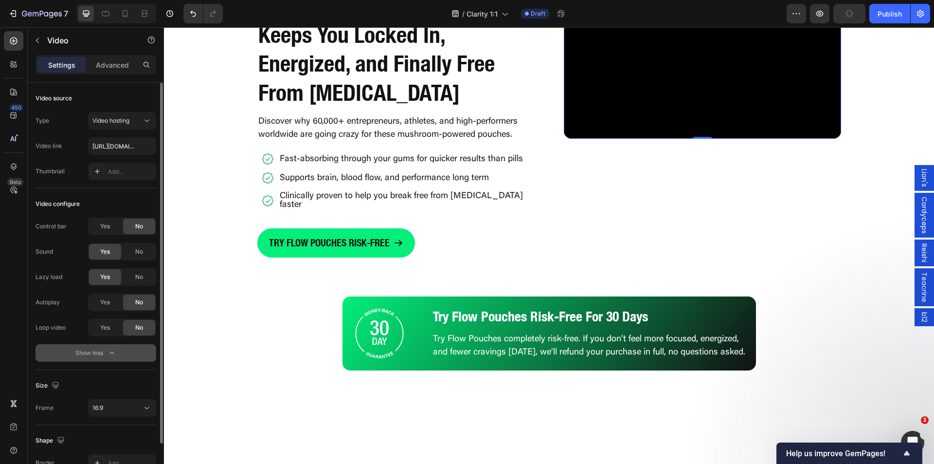
click at [108, 351] on icon "button" at bounding box center [112, 353] width 10 height 10
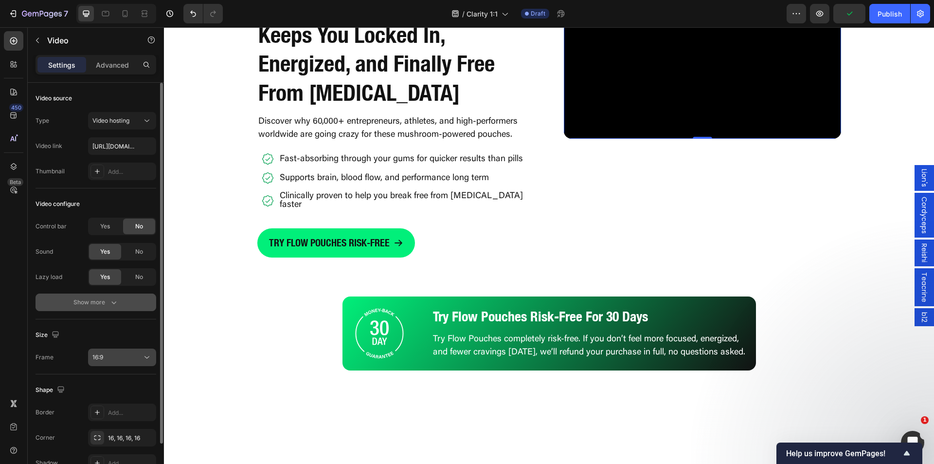
click at [109, 351] on button "16:9" at bounding box center [122, 357] width 68 height 18
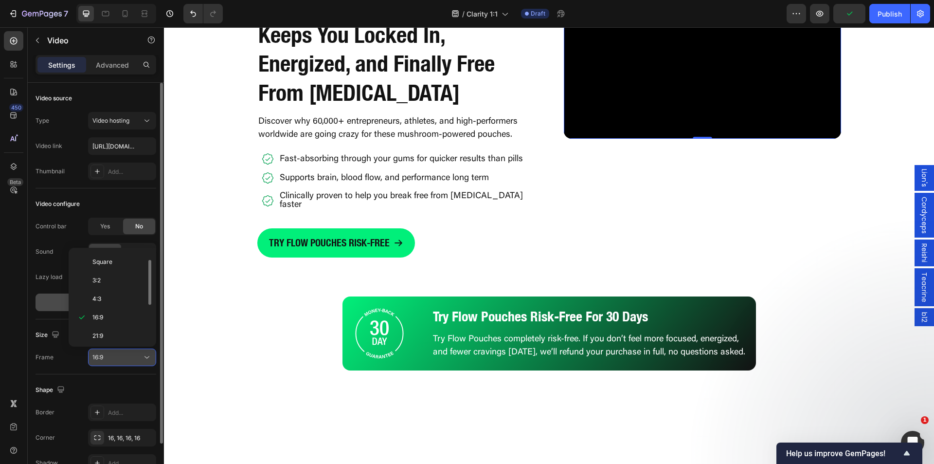
click at [109, 351] on button "16:9" at bounding box center [122, 357] width 68 height 18
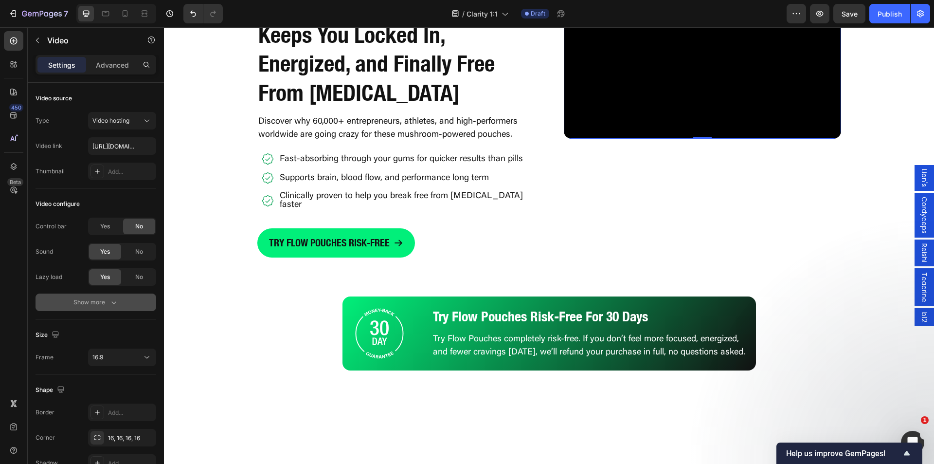
click at [759, 139] on video at bounding box center [702, 60] width 277 height 156
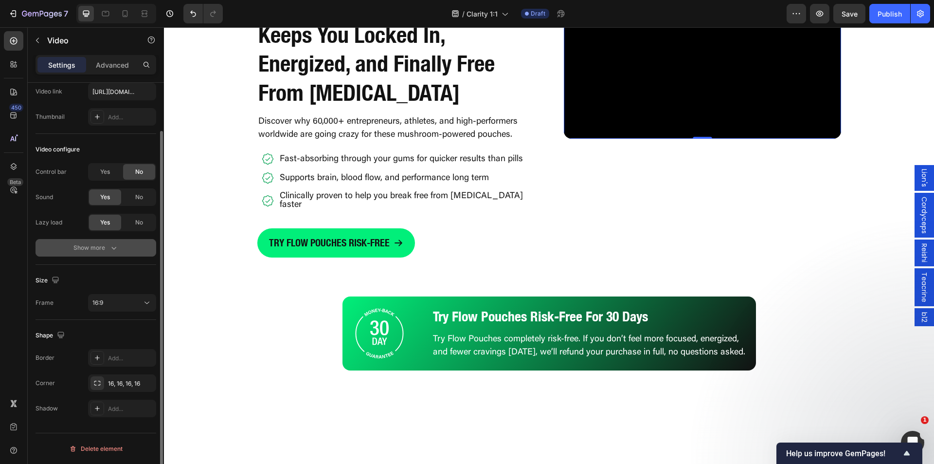
scroll to position [0, 0]
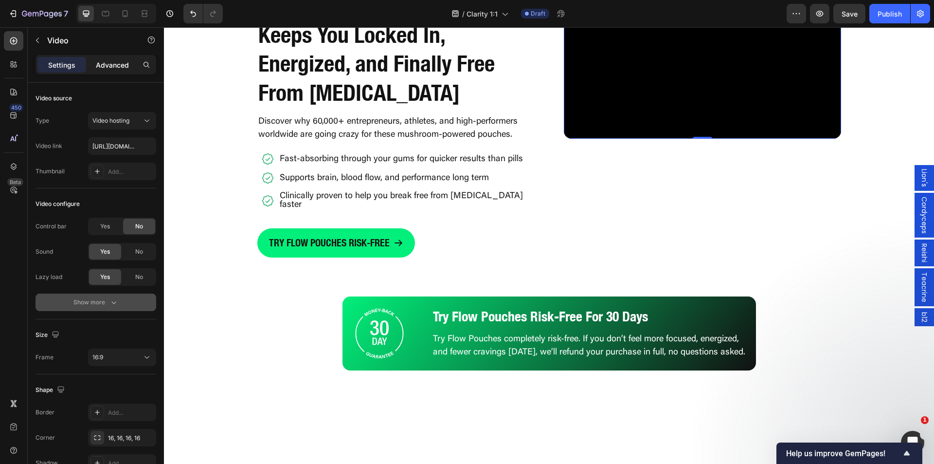
click at [111, 67] on p "Advanced" at bounding box center [112, 65] width 33 height 10
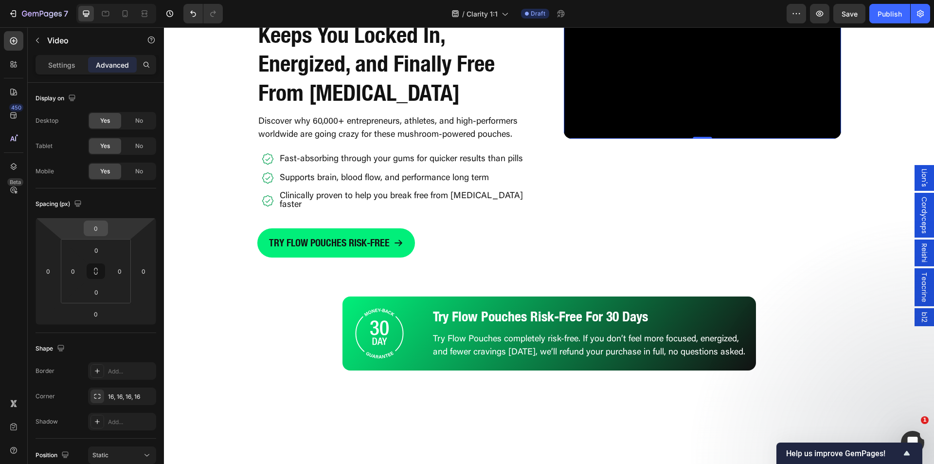
click at [96, 230] on input "0" at bounding box center [95, 228] width 19 height 15
click at [124, 350] on p "2XL 32px" at bounding box center [120, 351] width 44 height 7
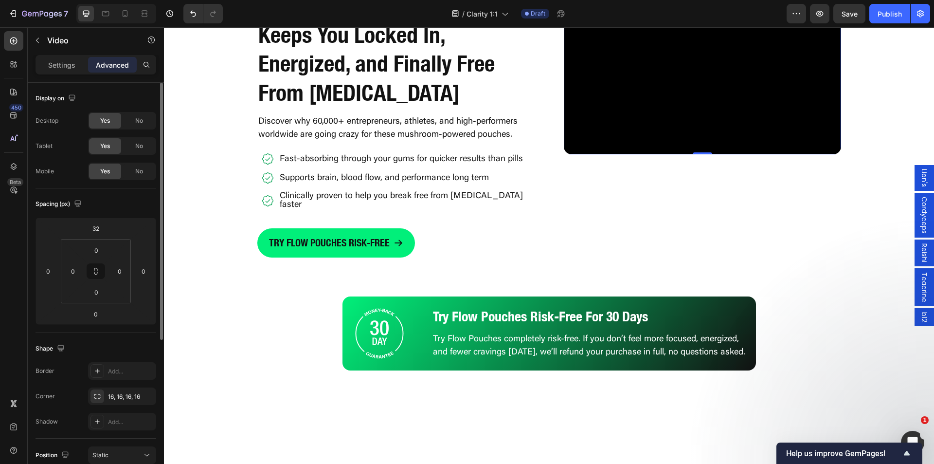
click at [98, 239] on div "0 0 0 0" at bounding box center [96, 271] width 70 height 64
click at [97, 228] on input "32" at bounding box center [95, 228] width 19 height 15
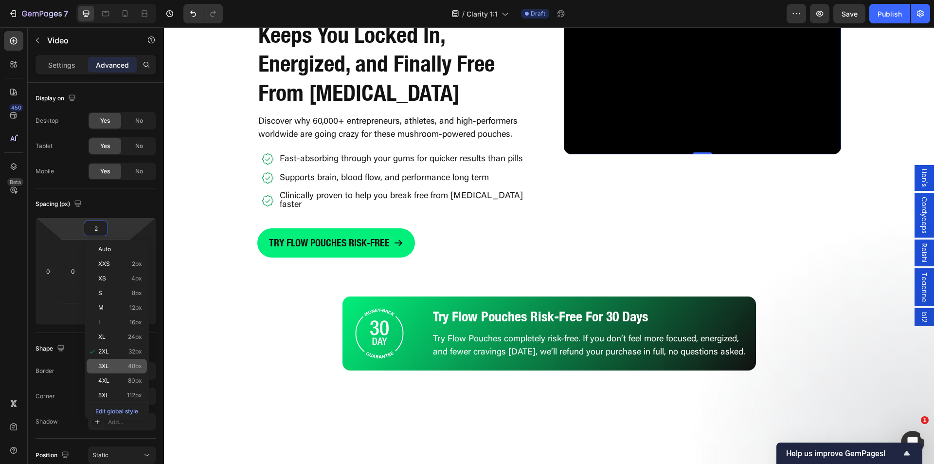
click at [131, 366] on span "48px" at bounding box center [135, 366] width 14 height 7
type input "48"
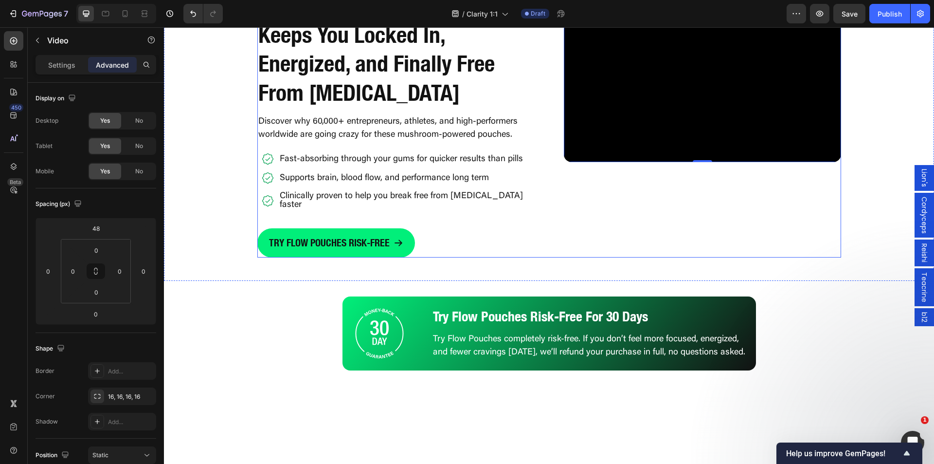
click at [661, 257] on div "Video 0" at bounding box center [702, 119] width 277 height 275
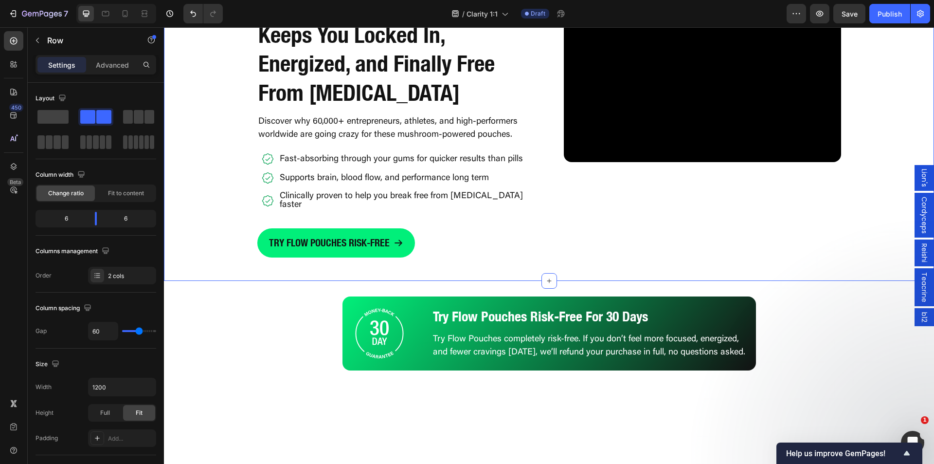
click at [877, 146] on div "Get The Natural Pouch That Keeps You Locked In, Energized, and Finally Free Fro…" at bounding box center [549, 119] width 770 height 275
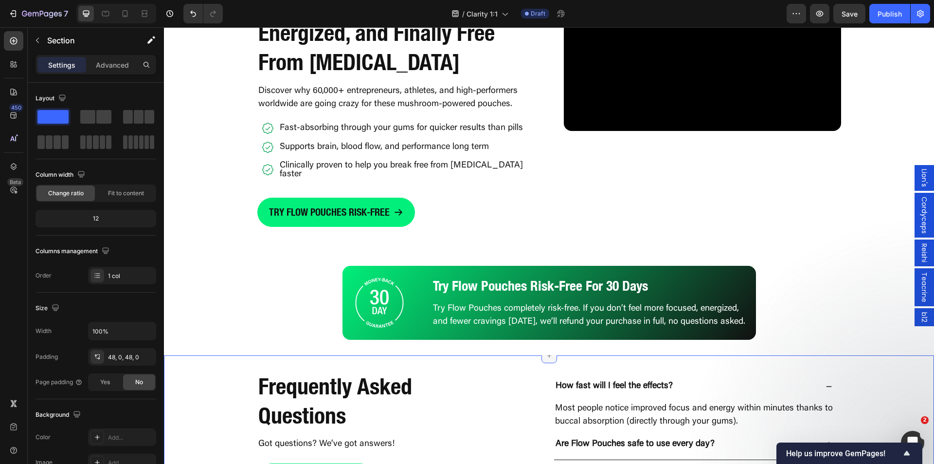
scroll to position [2433, 0]
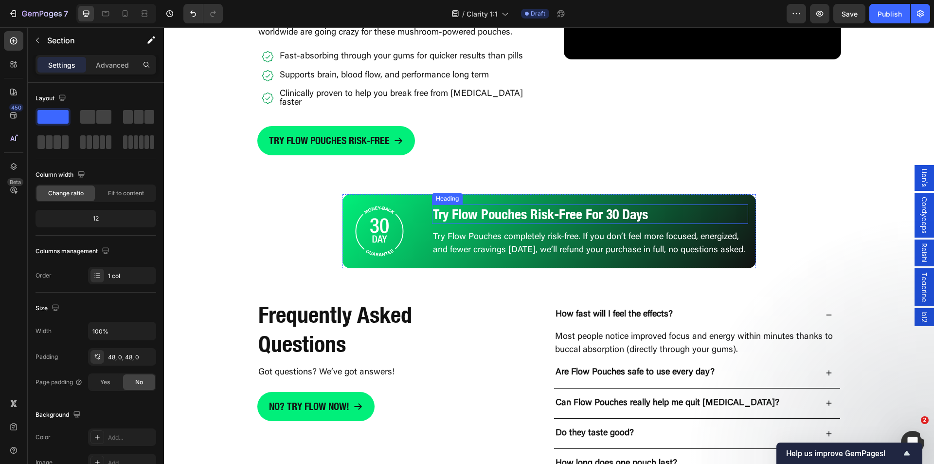
click at [726, 209] on h2 "Try Flow Pouches Risk-Free For 30 Days" at bounding box center [590, 213] width 316 height 19
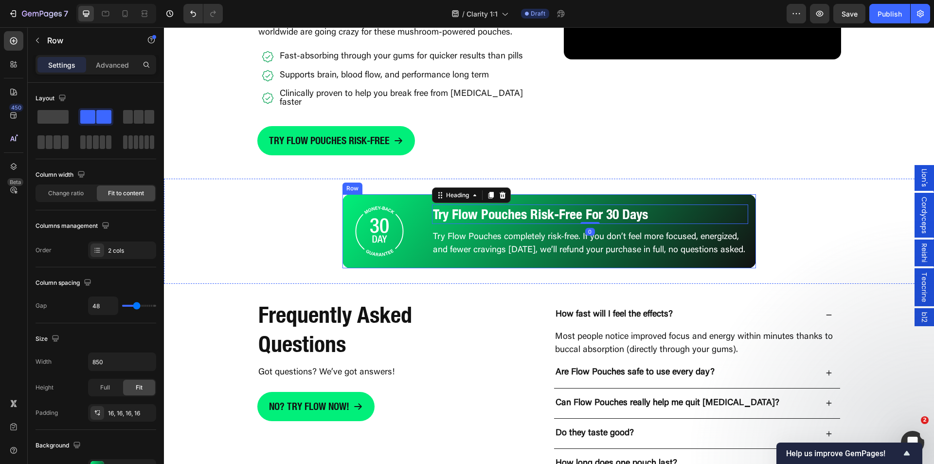
click at [746, 227] on div "Image Try Flow Pouches Risk-Free For 30 Days Heading 0 Try Flow Pouches complet…" at bounding box center [550, 231] width 414 height 74
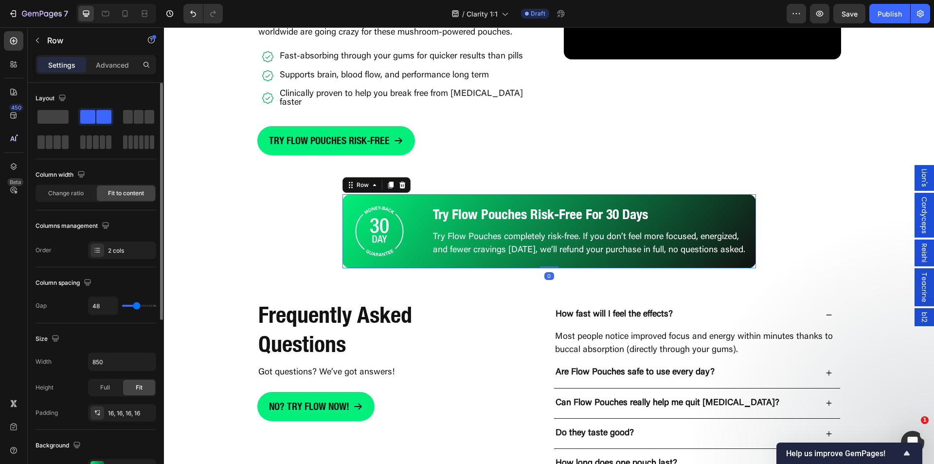
scroll to position [195, 0]
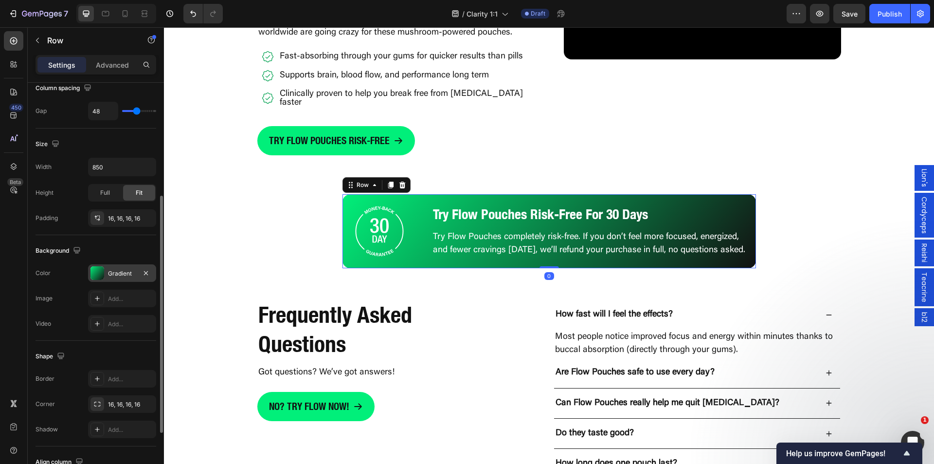
click at [98, 275] on div at bounding box center [98, 273] width 14 height 14
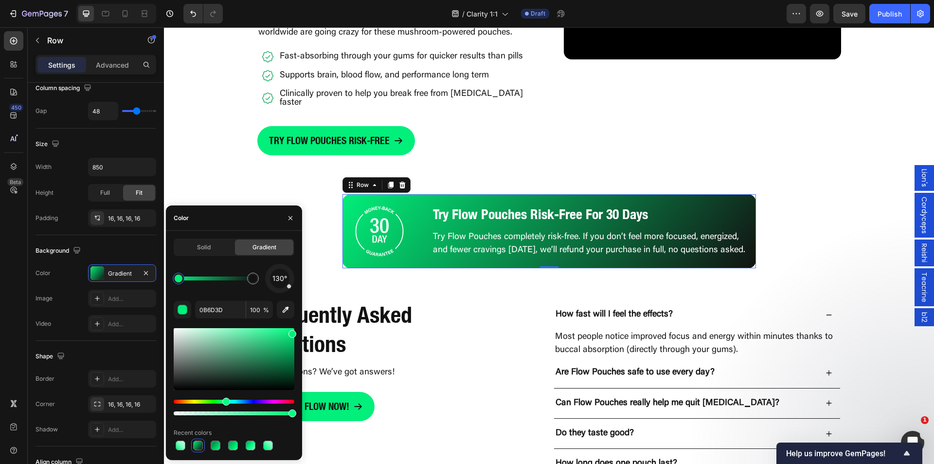
click at [223, 278] on div at bounding box center [216, 278] width 74 height 4
drag, startPoint x: 223, startPoint y: 278, endPoint x: 214, endPoint y: 280, distance: 9.0
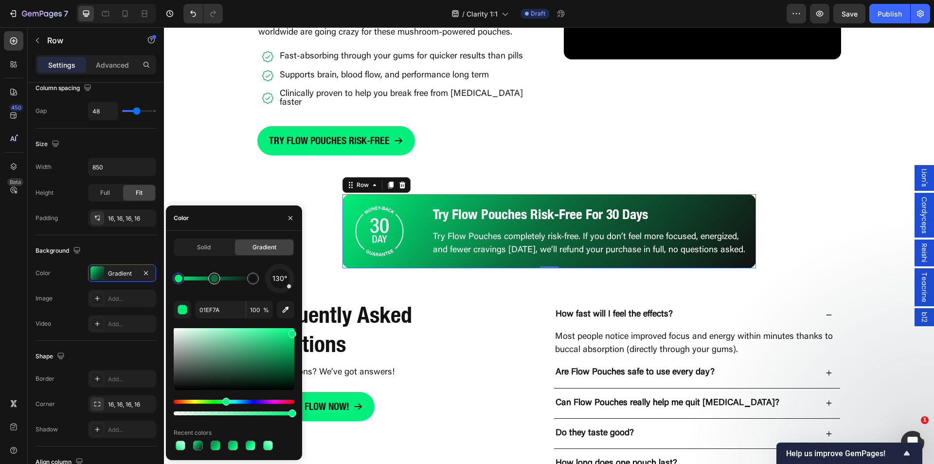
drag, startPoint x: 219, startPoint y: 281, endPoint x: 214, endPoint y: 284, distance: 5.9
drag, startPoint x: 215, startPoint y: 282, endPoint x: 210, endPoint y: 283, distance: 5.1
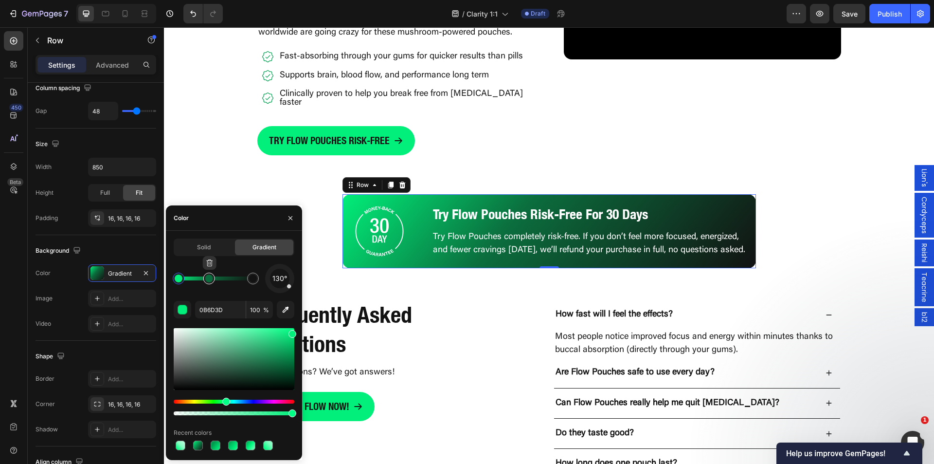
click at [209, 281] on div at bounding box center [209, 278] width 8 height 8
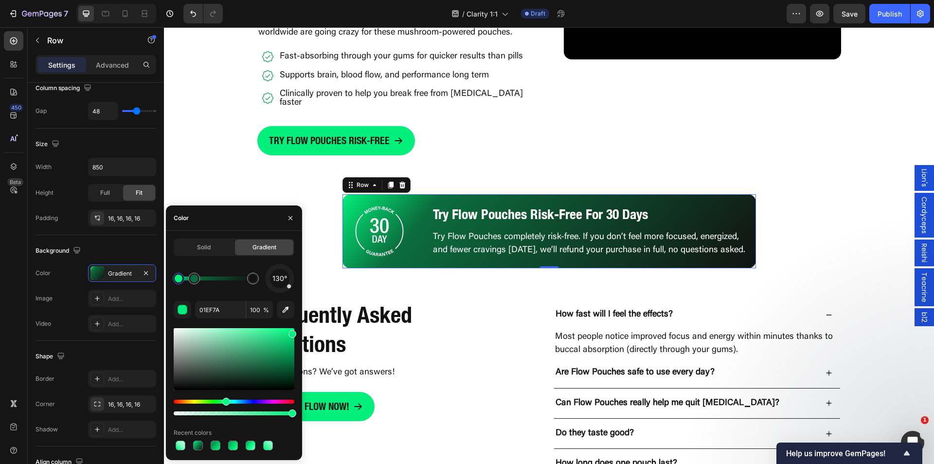
drag, startPoint x: 208, startPoint y: 279, endPoint x: 224, endPoint y: 285, distance: 17.4
click at [194, 264] on icon "button" at bounding box center [194, 263] width 0 height 3
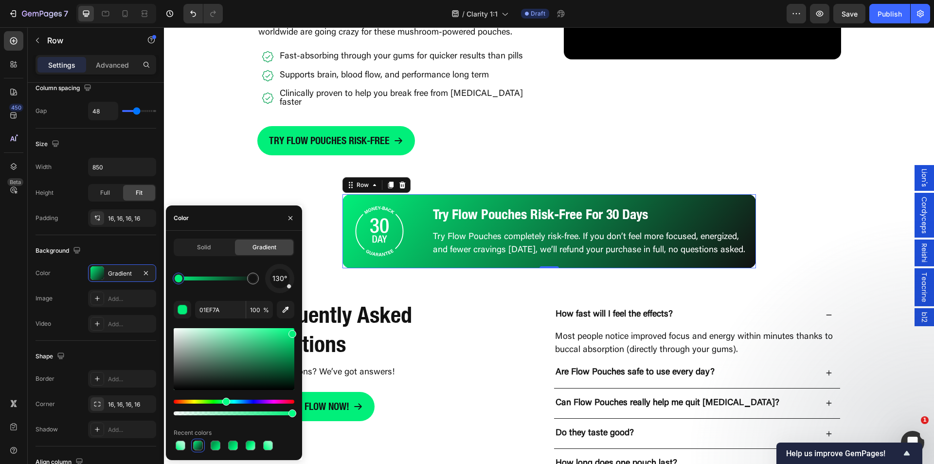
drag, startPoint x: 181, startPoint y: 280, endPoint x: 172, endPoint y: 277, distance: 8.6
click at [175, 277] on div at bounding box center [179, 278] width 8 height 8
click at [195, 278] on div at bounding box center [216, 278] width 74 height 4
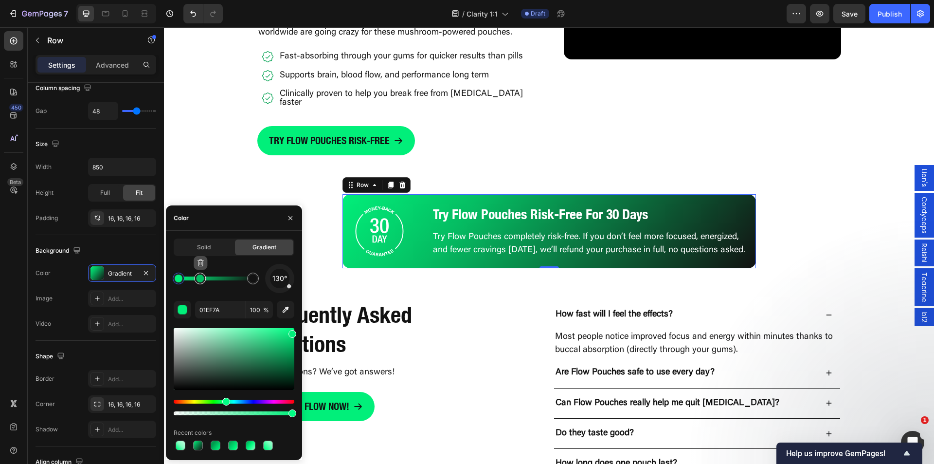
click at [200, 268] on button "button" at bounding box center [201, 263] width 14 height 14
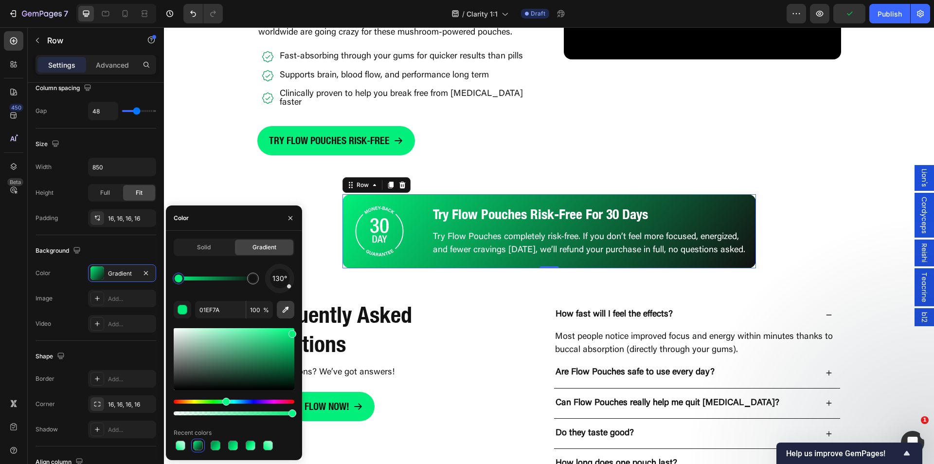
click at [284, 307] on icon "button" at bounding box center [286, 310] width 10 height 10
type input "0A7641"
click at [285, 308] on icon "button" at bounding box center [286, 310] width 10 height 10
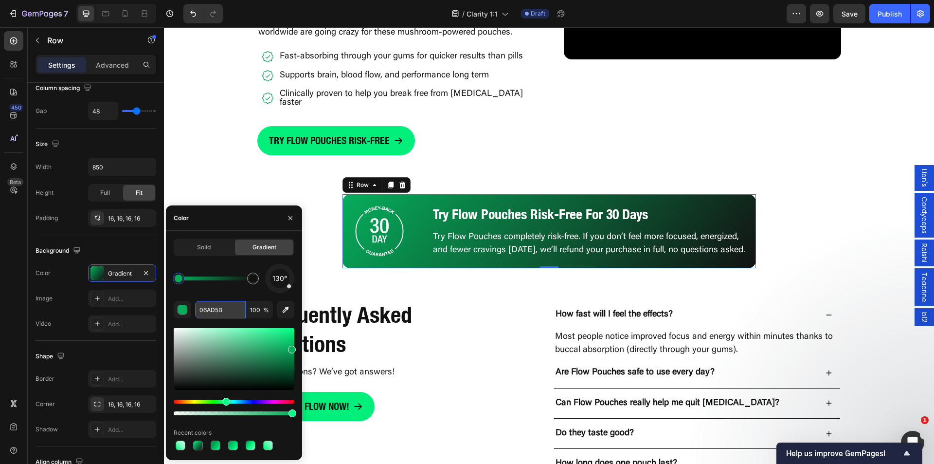
click at [208, 309] on input "06AD5B" at bounding box center [220, 310] width 51 height 18
click at [224, 294] on div "130° 06AD5B 100 % Recent colors" at bounding box center [234, 358] width 121 height 188
type input "01EF7A"
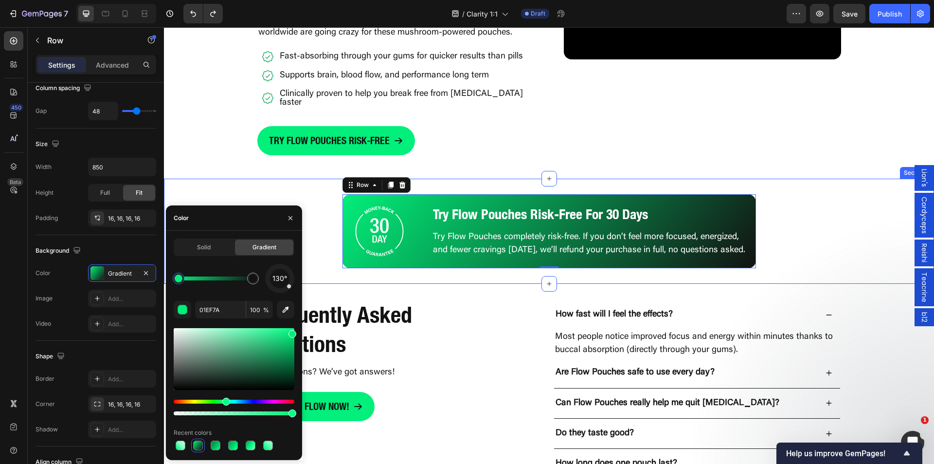
click at [235, 179] on div "Image Try Flow Pouches Risk-Free For 30 Days Heading Try Flow Pouches completel…" at bounding box center [549, 231] width 770 height 105
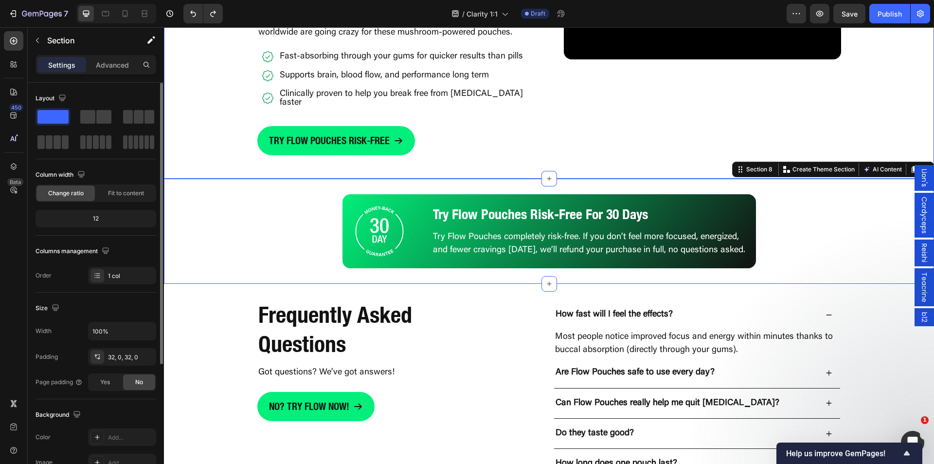
click at [246, 138] on div "Get The Natural Pouch That Keeps You Locked In, Energized, and Finally Free Fro…" at bounding box center [549, 17] width 770 height 275
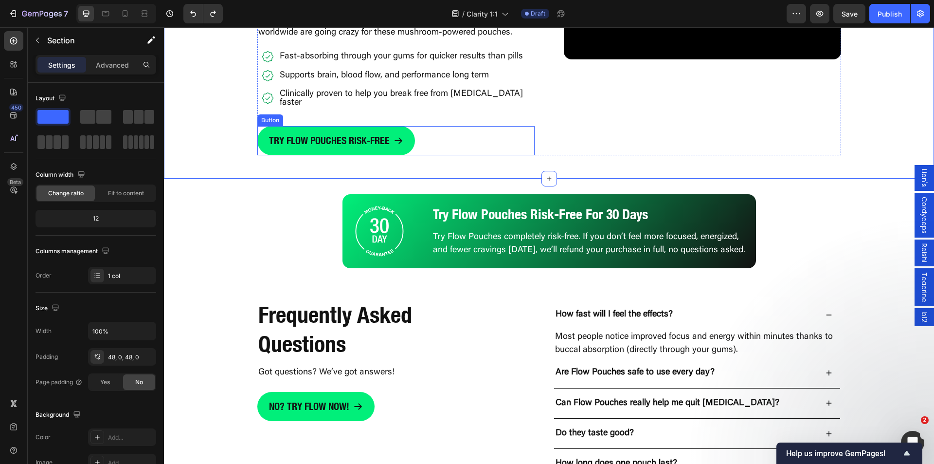
click at [413, 128] on div "TRY FLOW POUCHES RISK-FREE Button" at bounding box center [395, 140] width 277 height 29
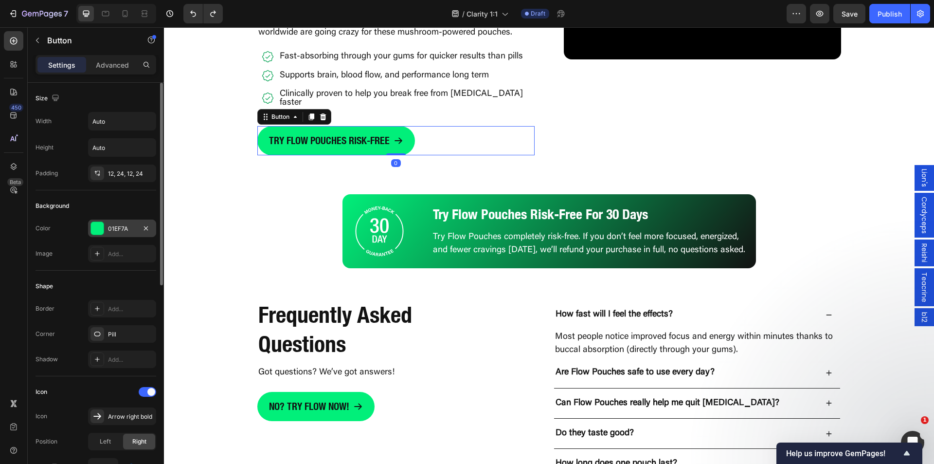
click at [98, 229] on div at bounding box center [97, 228] width 13 height 13
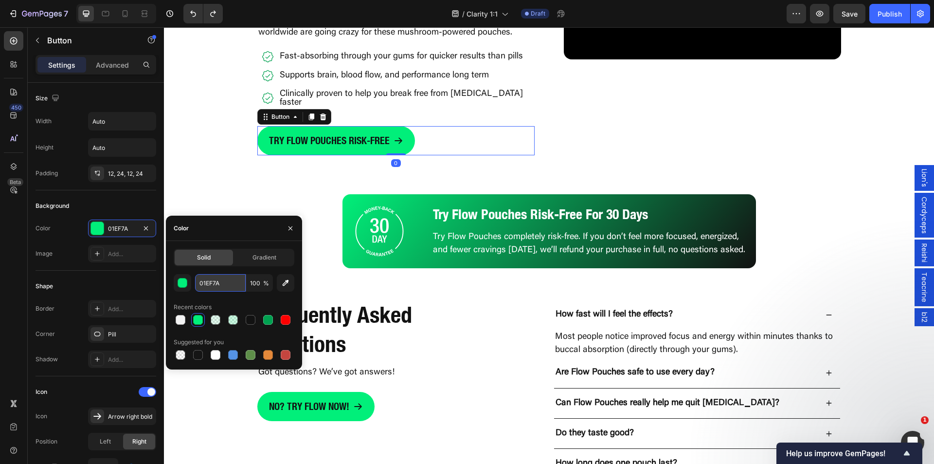
click at [206, 286] on input "01EF7A" at bounding box center [220, 283] width 51 height 18
paste input "6AD5B"
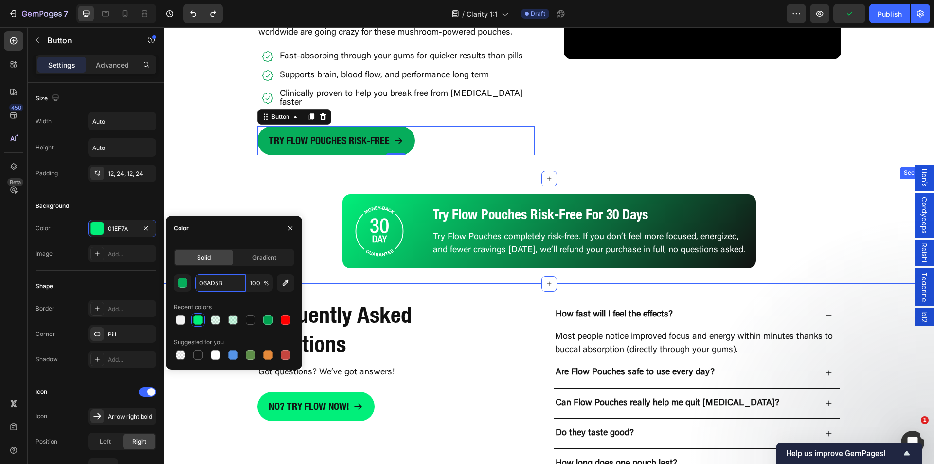
type input "01EF7A"
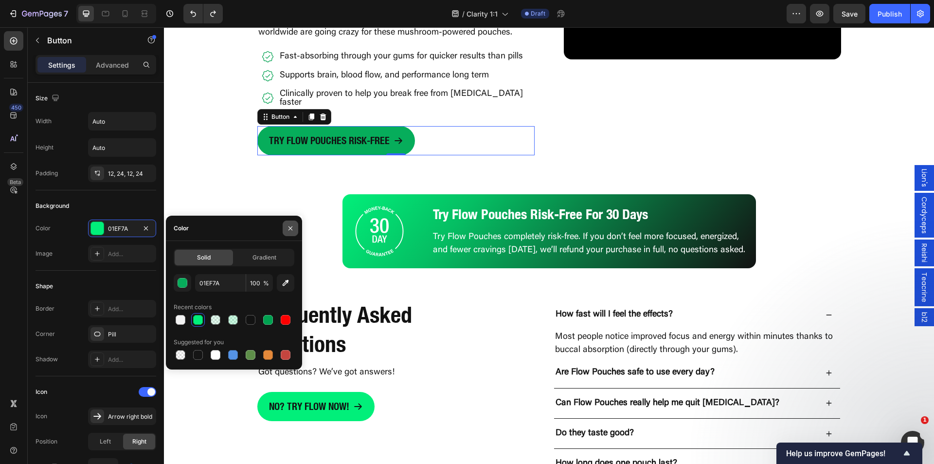
drag, startPoint x: 290, startPoint y: 227, endPoint x: 137, endPoint y: 199, distance: 155.3
click at [290, 227] on icon "button" at bounding box center [291, 228] width 4 height 4
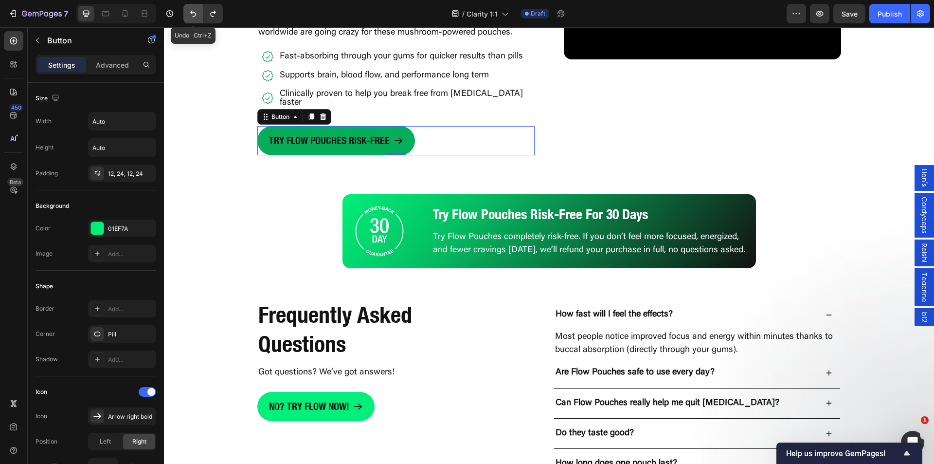
click at [195, 10] on icon "Undo/Redo" at bounding box center [193, 14] width 10 height 10
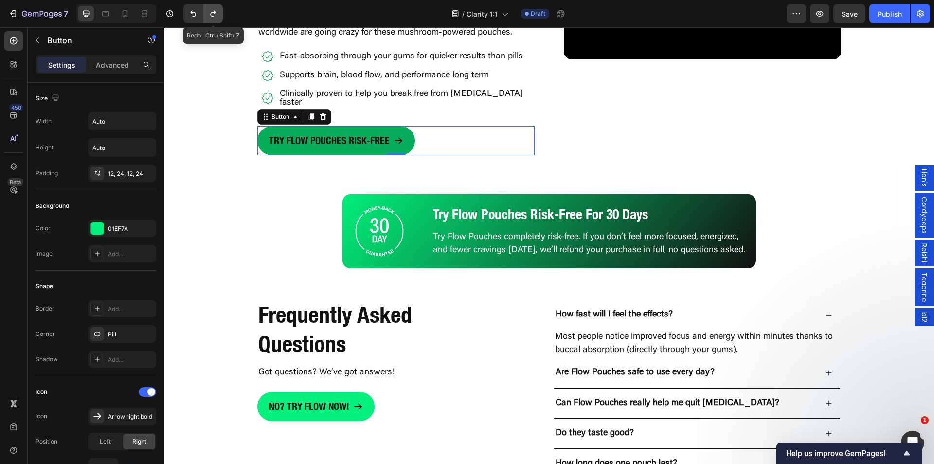
click at [209, 13] on icon "Undo/Redo" at bounding box center [213, 14] width 10 height 10
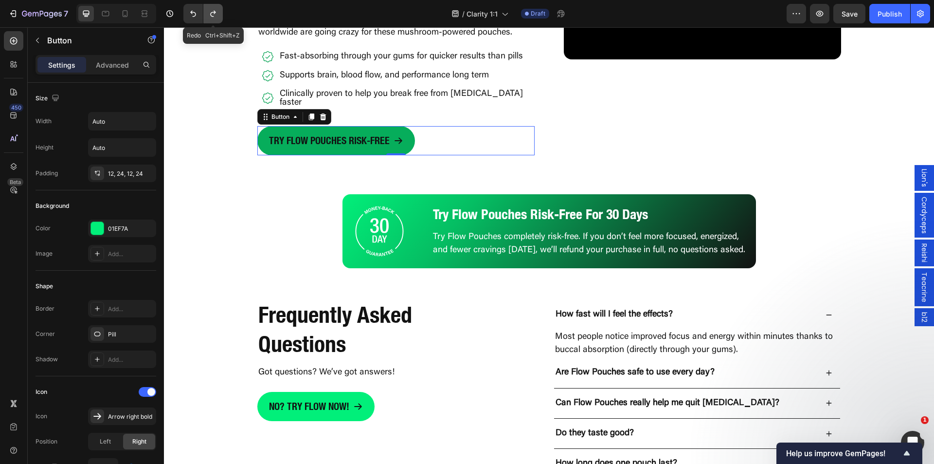
click at [209, 13] on icon "Undo/Redo" at bounding box center [213, 14] width 10 height 10
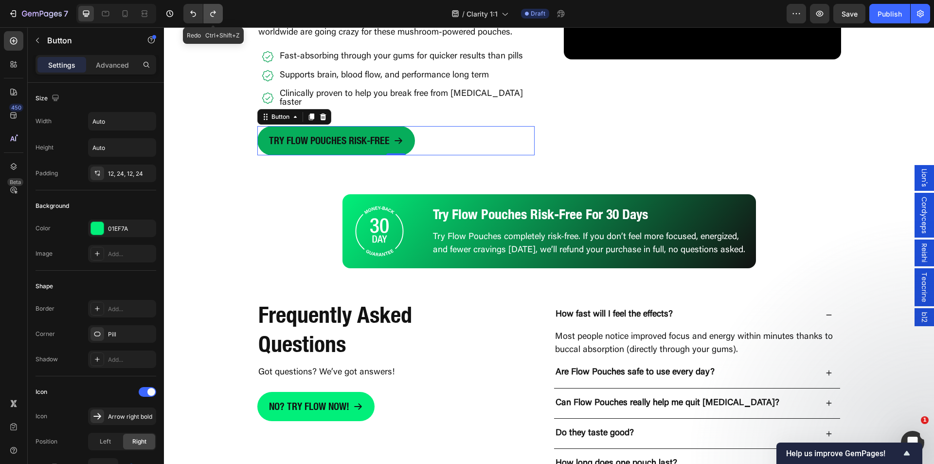
click at [209, 13] on icon "Undo/Redo" at bounding box center [213, 14] width 10 height 10
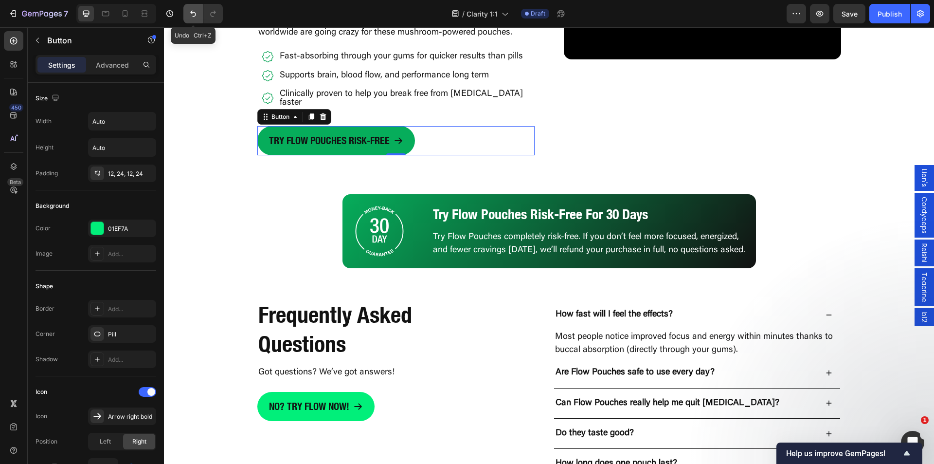
click at [195, 15] on icon "Undo/Redo" at bounding box center [193, 14] width 10 height 10
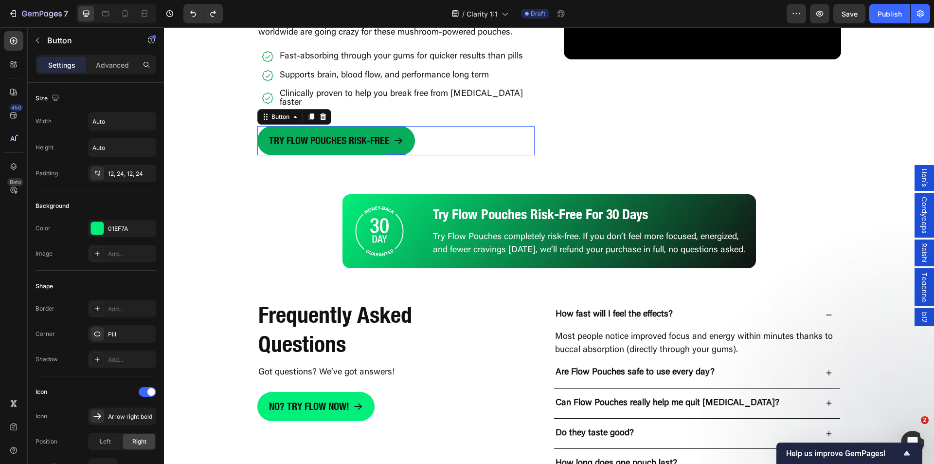
click at [439, 131] on div "TRY FLOW POUCHES RISK-FREE Button 0" at bounding box center [395, 140] width 277 height 29
click at [93, 230] on div at bounding box center [97, 228] width 13 height 13
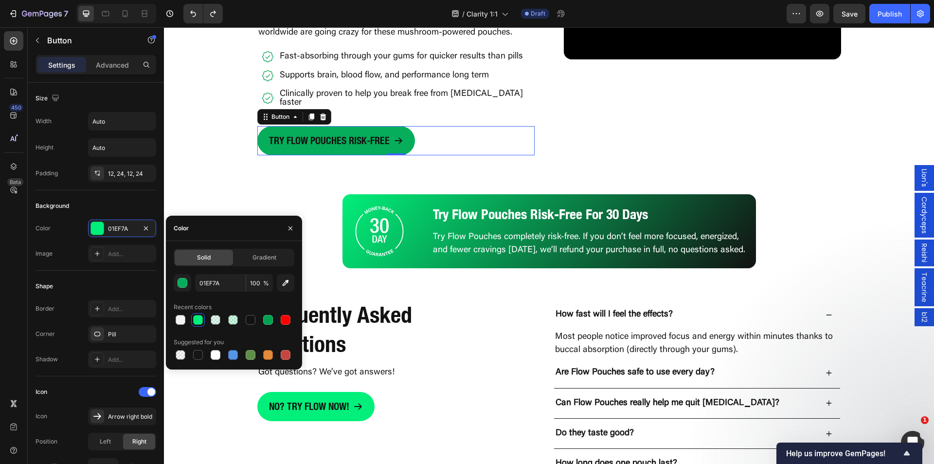
click at [200, 320] on div at bounding box center [198, 320] width 10 height 10
click at [195, 179] on div "Image Try Flow Pouches Risk-Free For 30 Days Heading Try Flow Pouches completel…" at bounding box center [549, 231] width 770 height 105
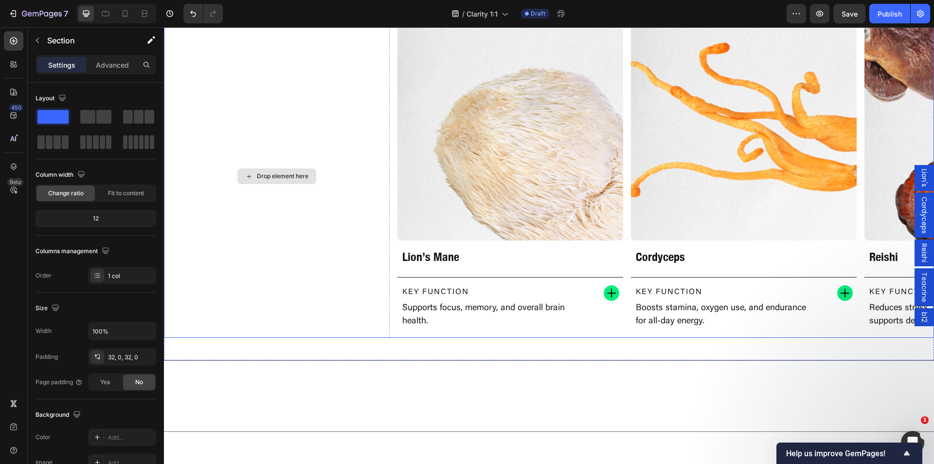
scroll to position [820, 0]
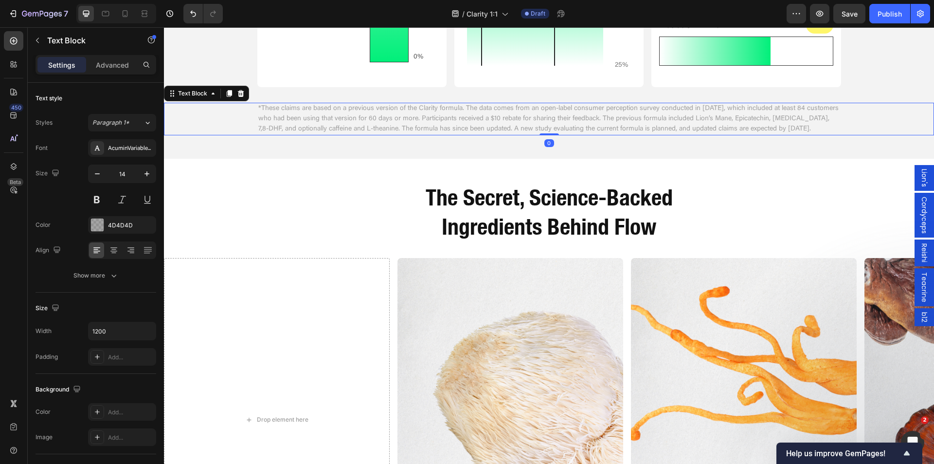
click at [363, 116] on p "*These claims are based on a previous version of the Clarity formula. The data …" at bounding box center [549, 119] width 582 height 31
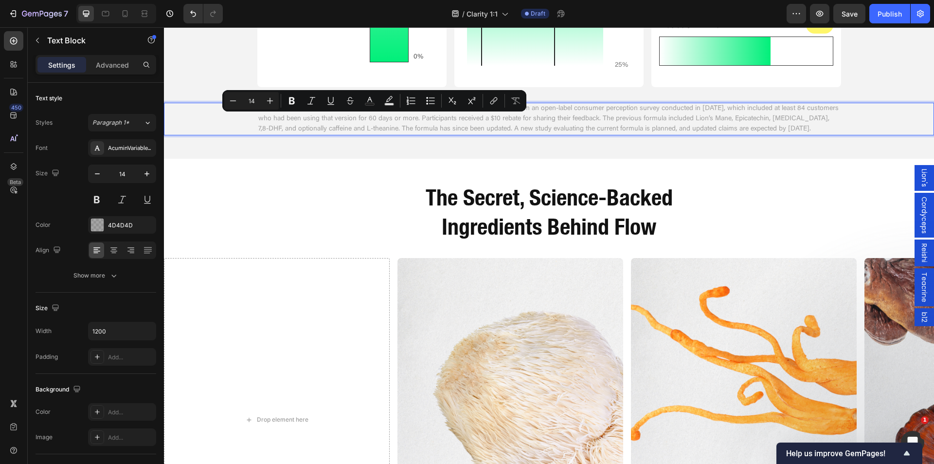
click at [357, 126] on p "*These claims are based on a previous version of the Clarity formula. The data …" at bounding box center [549, 119] width 582 height 31
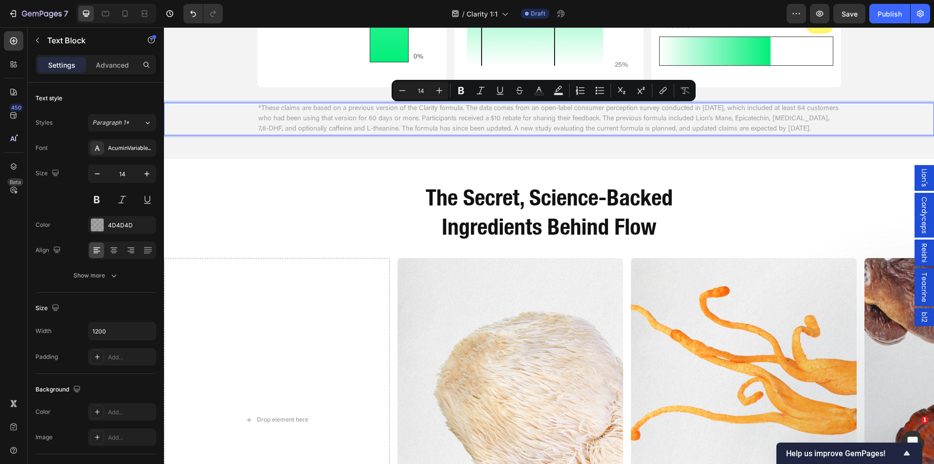
drag, startPoint x: 345, startPoint y: 109, endPoint x: 840, endPoint y: 130, distance: 496.3
click at [840, 130] on div "*These claims are based on a previous version of the Clarity formula. The data …" at bounding box center [549, 119] width 770 height 33
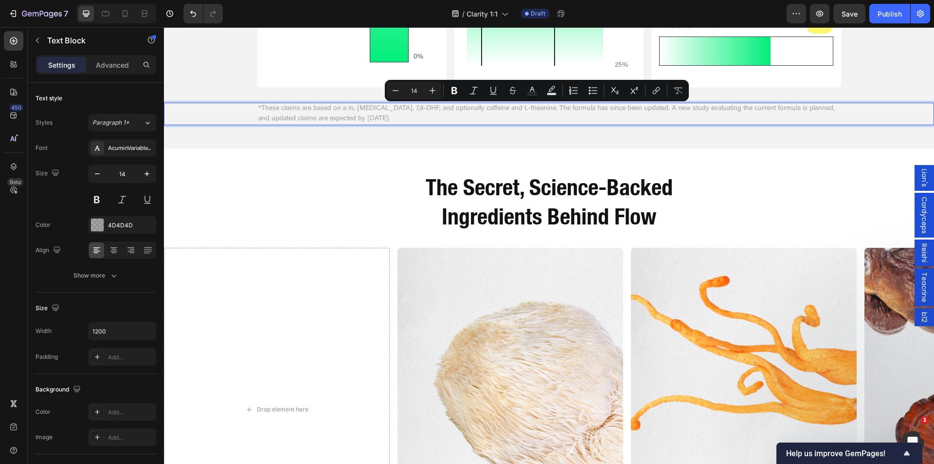
drag, startPoint x: 410, startPoint y: 117, endPoint x: 344, endPoint y: 111, distance: 66.5
click at [344, 111] on p "*These claims are based on a in, [MEDICAL_DATA], 7,8-DHF, and optionally caffei…" at bounding box center [549, 114] width 582 height 20
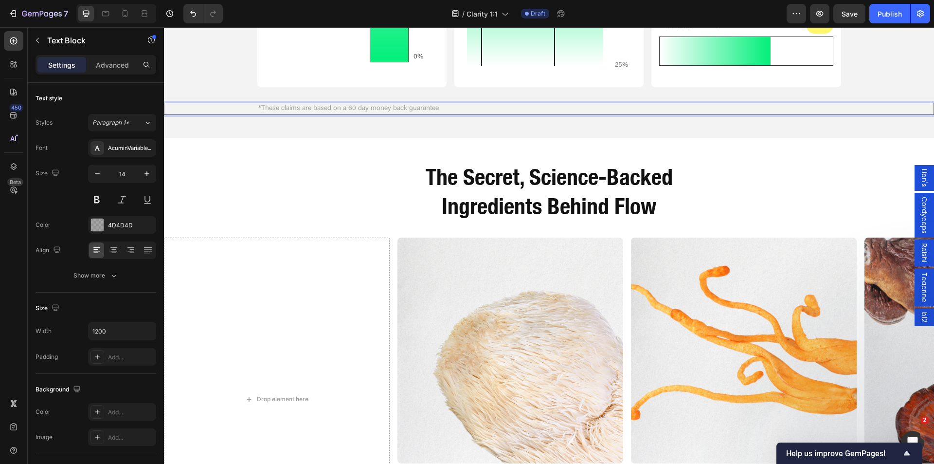
click at [355, 103] on div "*These claims are based on a 60 day money back guarantee" at bounding box center [549, 109] width 584 height 12
click at [463, 108] on p "*These claims are based on a 60-day money back guarantee" at bounding box center [549, 109] width 582 height 10
click at [474, 109] on p "*These claims are based on a 60-day money back guarantee offer that we conducted" at bounding box center [549, 109] width 582 height 10
click at [535, 112] on p "*These claims are based on a 60-day money back guarantee offer that was conduct…" at bounding box center [549, 109] width 582 height 10
click at [775, 108] on p "*These claims are based on a 60-day money back guarantee offer that was conduct…" at bounding box center [549, 109] width 582 height 10
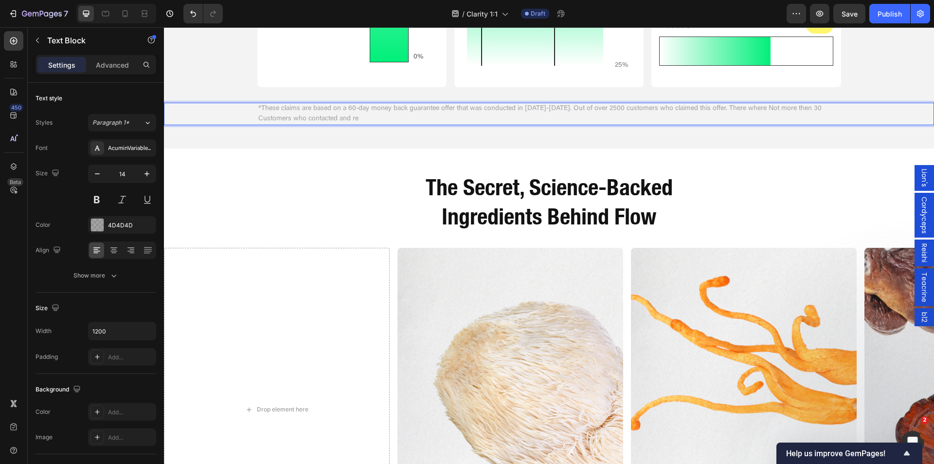
click at [763, 107] on p "*These claims are based on a 60-day money back guarantee offer that was conduct…" at bounding box center [549, 114] width 582 height 20
click at [768, 119] on p "*These claims are based on a 60-day money back guarantee offer that was conduct…" at bounding box center [549, 114] width 582 height 20
click at [258, 118] on p "*These claims are based on a 60-day money back guarantee offer that was conduct…" at bounding box center [549, 114] width 582 height 20
click at [412, 115] on p "*These claims are based on a 60-day money back guarantee offer that was conduct…" at bounding box center [549, 114] width 582 height 20
click at [364, 111] on p "*These claims are based on a 60-day money back guarantee offer that was conduct…" at bounding box center [549, 114] width 582 height 20
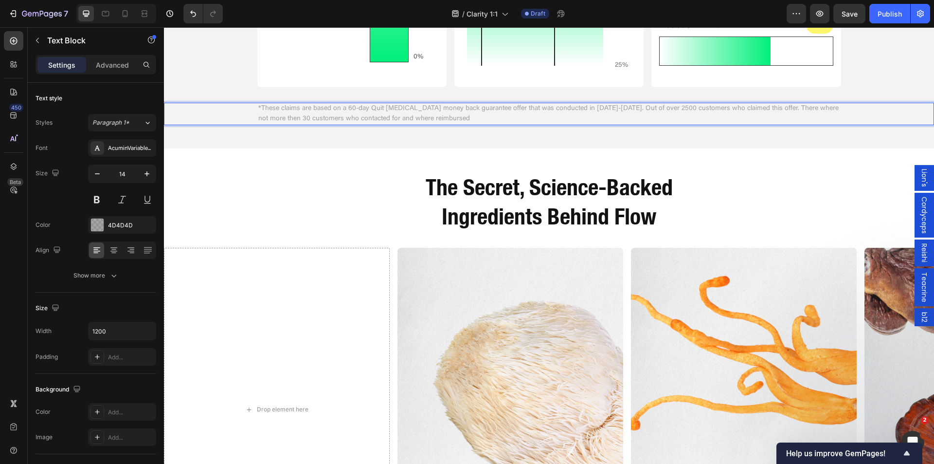
click at [463, 117] on p "*These claims are based on a 60-day Quit [MEDICAL_DATA] money back guarantee of…" at bounding box center [549, 114] width 582 height 20
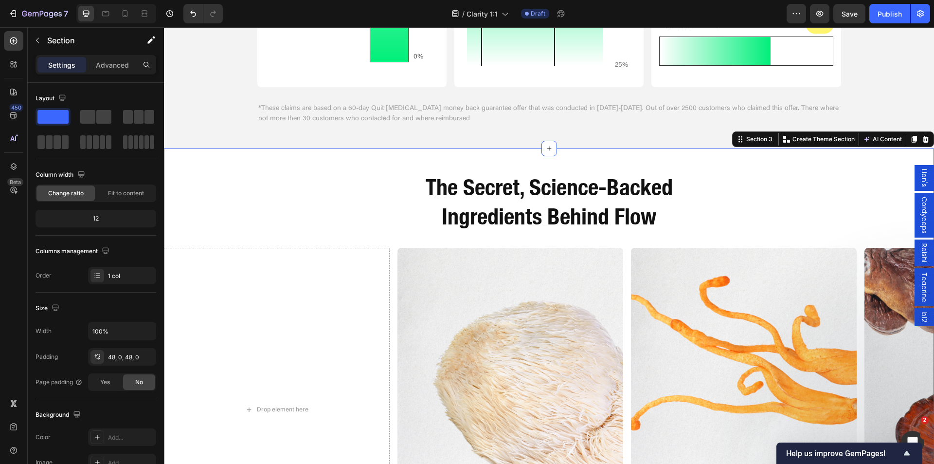
click at [357, 165] on div "The Secret, Science-Backed Ingredients Behind Flow Heading Row Drop element her…" at bounding box center [549, 371] width 770 height 446
click at [364, 108] on p "*These claims are based on a 60-day Quit [MEDICAL_DATA] money back guarantee of…" at bounding box center [549, 114] width 582 height 20
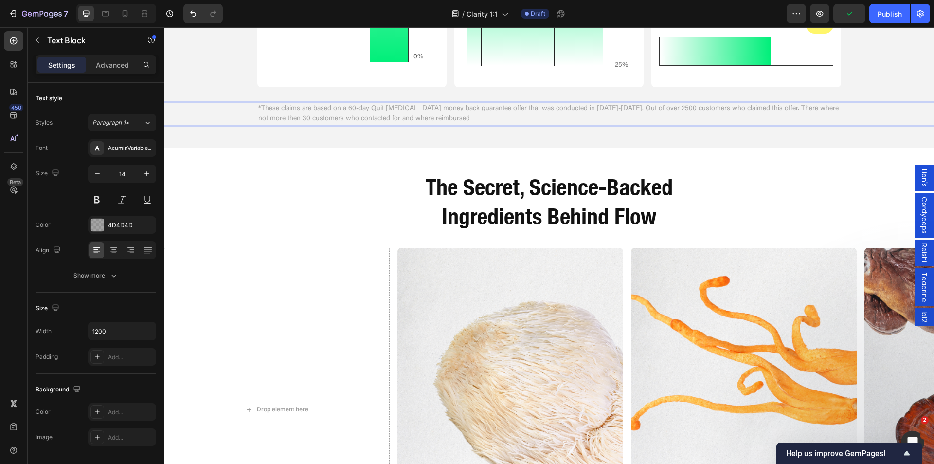
click at [365, 108] on p "*These claims are based on a 60-day Quit [MEDICAL_DATA] money back guarantee of…" at bounding box center [549, 114] width 582 height 20
drag, startPoint x: 367, startPoint y: 110, endPoint x: 405, endPoint y: 110, distance: 37.5
click at [405, 110] on p "*These claims are based on a 60-day Quit [MEDICAL_DATA] money back guarantee of…" at bounding box center [549, 114] width 582 height 20
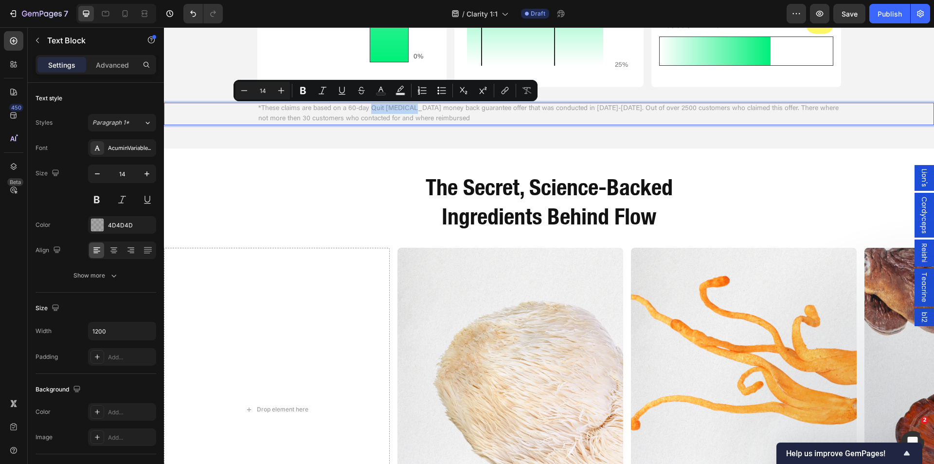
copy p "Quit [MEDICAL_DATA]"
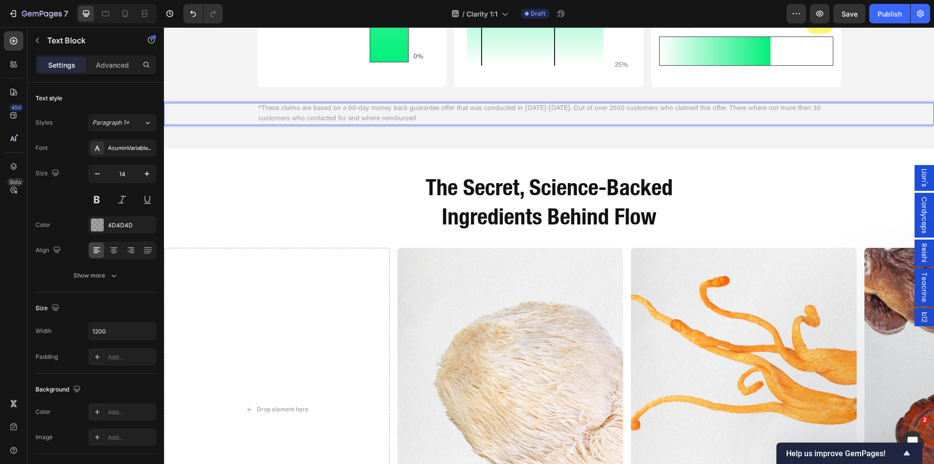
click at [345, 109] on p "*These claims are based on a 60-day money back guarantee offer that was conduct…" at bounding box center [549, 114] width 582 height 20
click at [415, 109] on p "*These claims are based on a Quit [MEDICAL_DATA] in 60-day money back guarantee…" at bounding box center [549, 114] width 582 height 20
click at [412, 109] on p "*These claims are based on a Quit [MEDICAL_DATA] in 60-day or you money back gu…" at bounding box center [549, 114] width 582 height 20
click at [493, 122] on p "*These claims are based on a Quit [MEDICAL_DATA] in 60-days or you money back g…" at bounding box center [549, 114] width 582 height 20
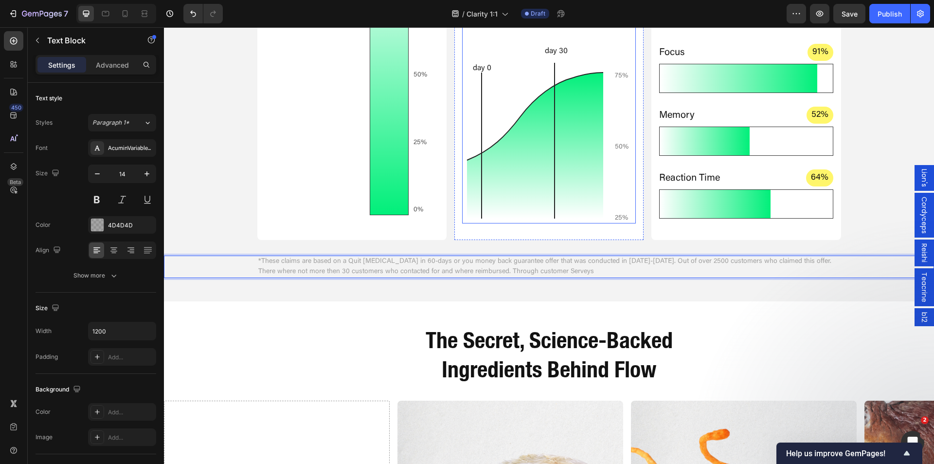
scroll to position [674, 0]
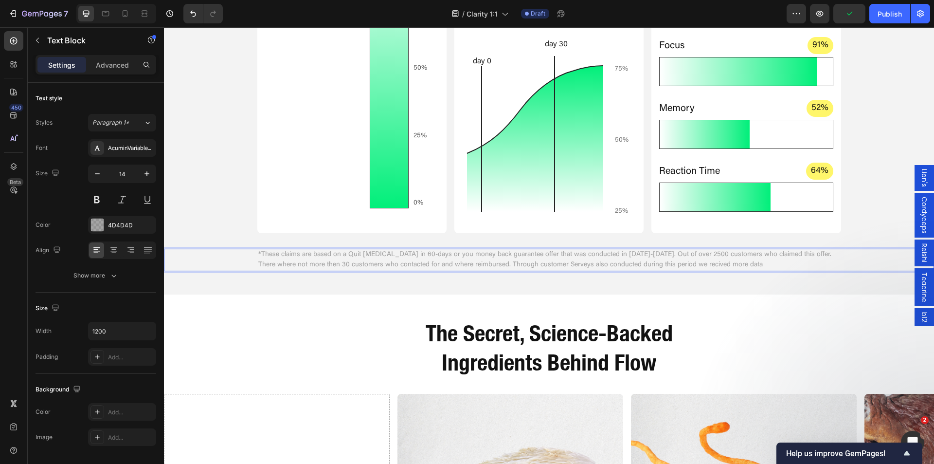
click at [538, 267] on p "*These claims are based on a Quit [MEDICAL_DATA] in 60-days or you money back g…" at bounding box center [549, 260] width 582 height 20
click at [723, 265] on p "*These claims are based on a Quit [MEDICAL_DATA] in 60-days or you money back g…" at bounding box center [549, 260] width 582 height 20
click at [534, 265] on p "*These claims are based on a Quit [MEDICAL_DATA] in 60-days or you money back g…" at bounding box center [549, 260] width 582 height 20
click at [531, 265] on p "*These claims are based on a Quit [MEDICAL_DATA] in 60-days or you money back g…" at bounding box center [549, 260] width 582 height 20
click at [714, 265] on p "*These claims are based on a Quit [MEDICAL_DATA] in 60-days or you money back g…" at bounding box center [549, 260] width 582 height 20
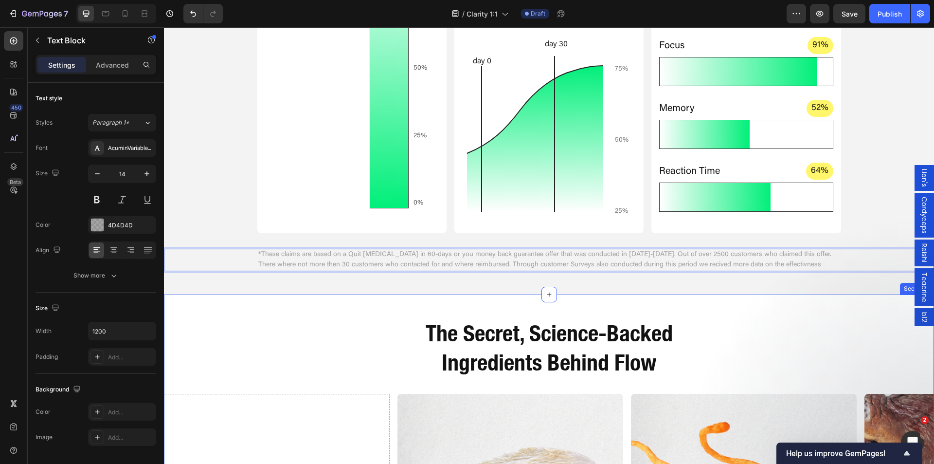
scroll to position [722, 0]
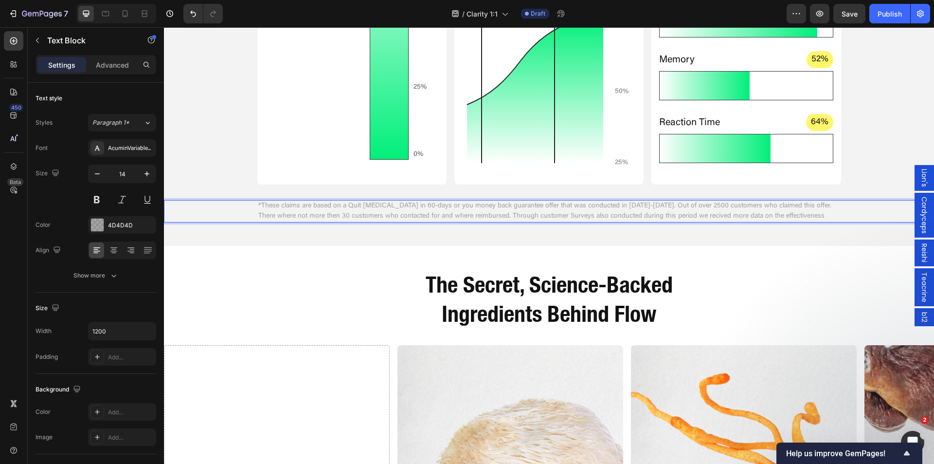
click at [527, 216] on p "*These claims are based on a Quit [MEDICAL_DATA] in 60-days or you money back g…" at bounding box center [549, 211] width 582 height 20
click at [547, 217] on p "*These claims are based on a Quit [MEDICAL_DATA] in 60-days or you money back g…" at bounding box center [549, 211] width 582 height 20
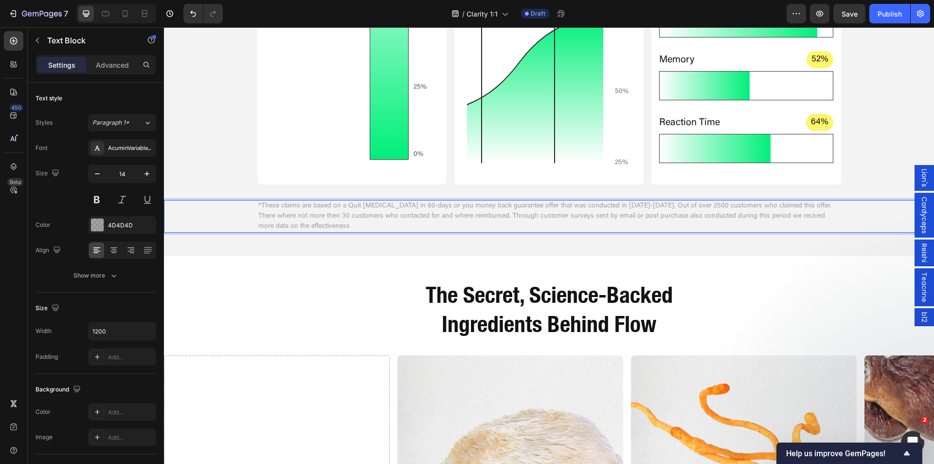
click at [643, 225] on p "*These claims are based on a Quit [MEDICAL_DATA] in 60-days or you money back g…" at bounding box center [549, 216] width 582 height 31
click at [319, 224] on p "*These claims are based on a Quit [MEDICAL_DATA] in 60-days or you money back g…" at bounding box center [549, 216] width 582 height 31
click at [341, 226] on p "*These claims are based on a Quit [MEDICAL_DATA] in 60-days or you money back g…" at bounding box center [549, 216] width 582 height 31
click at [365, 223] on p "*These claims are based on a Quit [MEDICAL_DATA] in 60-days or you money back g…" at bounding box center [549, 216] width 582 height 31
click at [317, 287] on div "The Secret, Science-Backed Ingredients Behind Flow" at bounding box center [549, 309] width 584 height 60
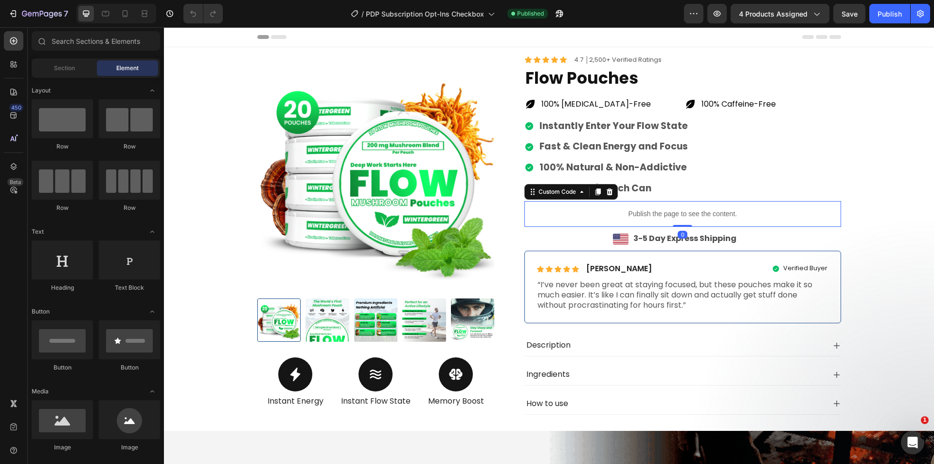
click at [622, 210] on p "Publish the page to see the content." at bounding box center [683, 214] width 317 height 10
